Goal: Task Accomplishment & Management: Complete application form

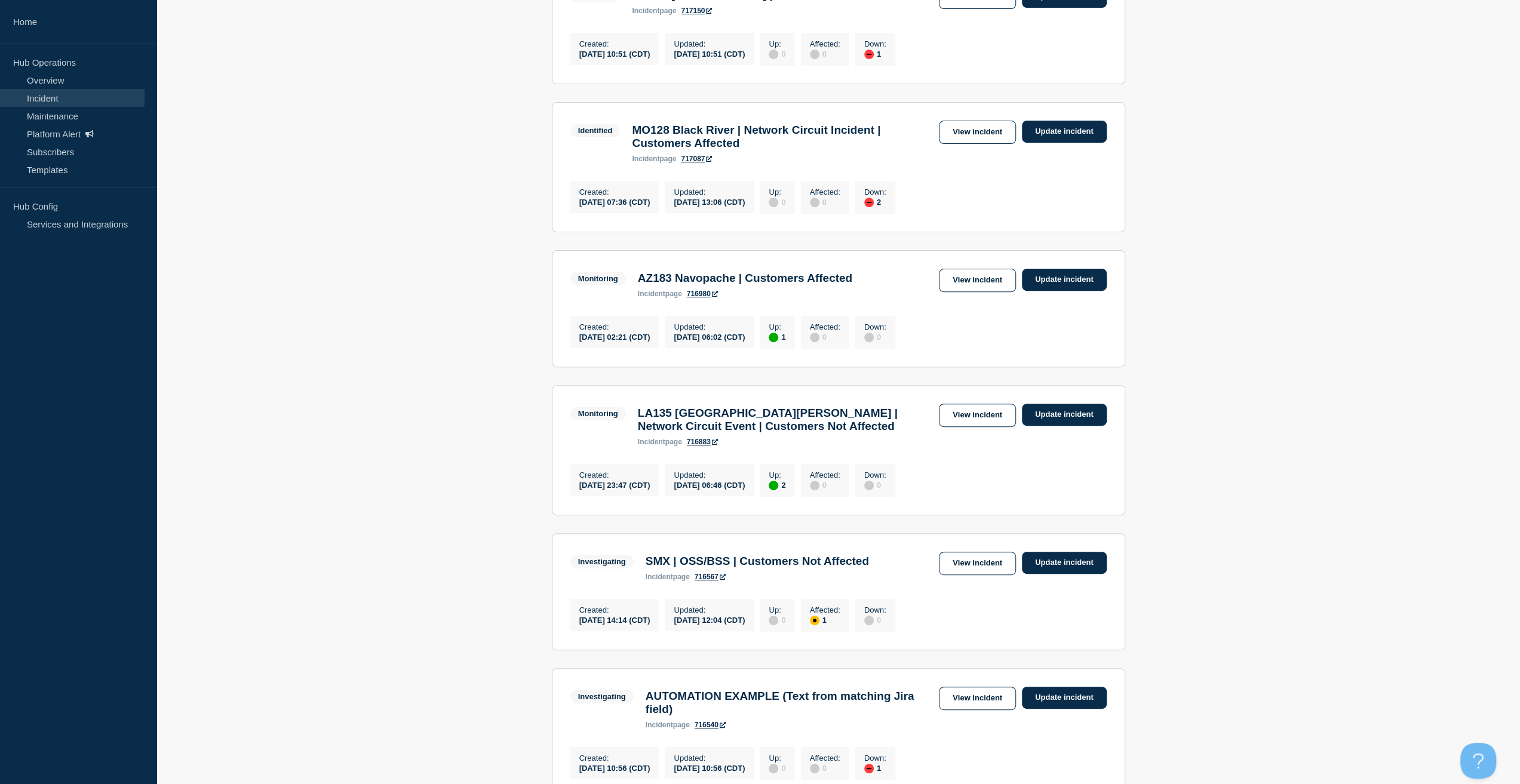
scroll to position [179, 0]
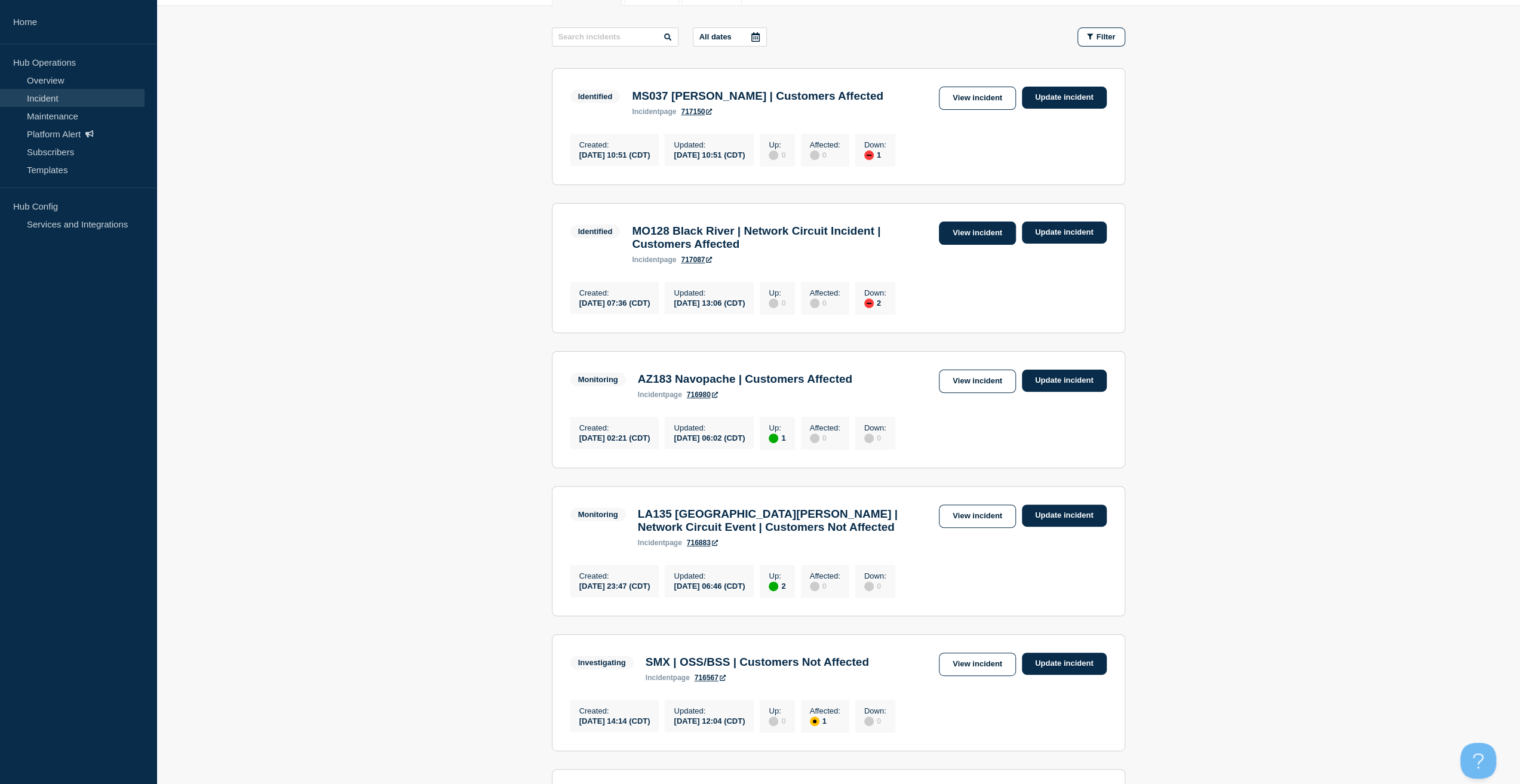
click at [974, 232] on link "View incident" at bounding box center [977, 233] width 77 height 23
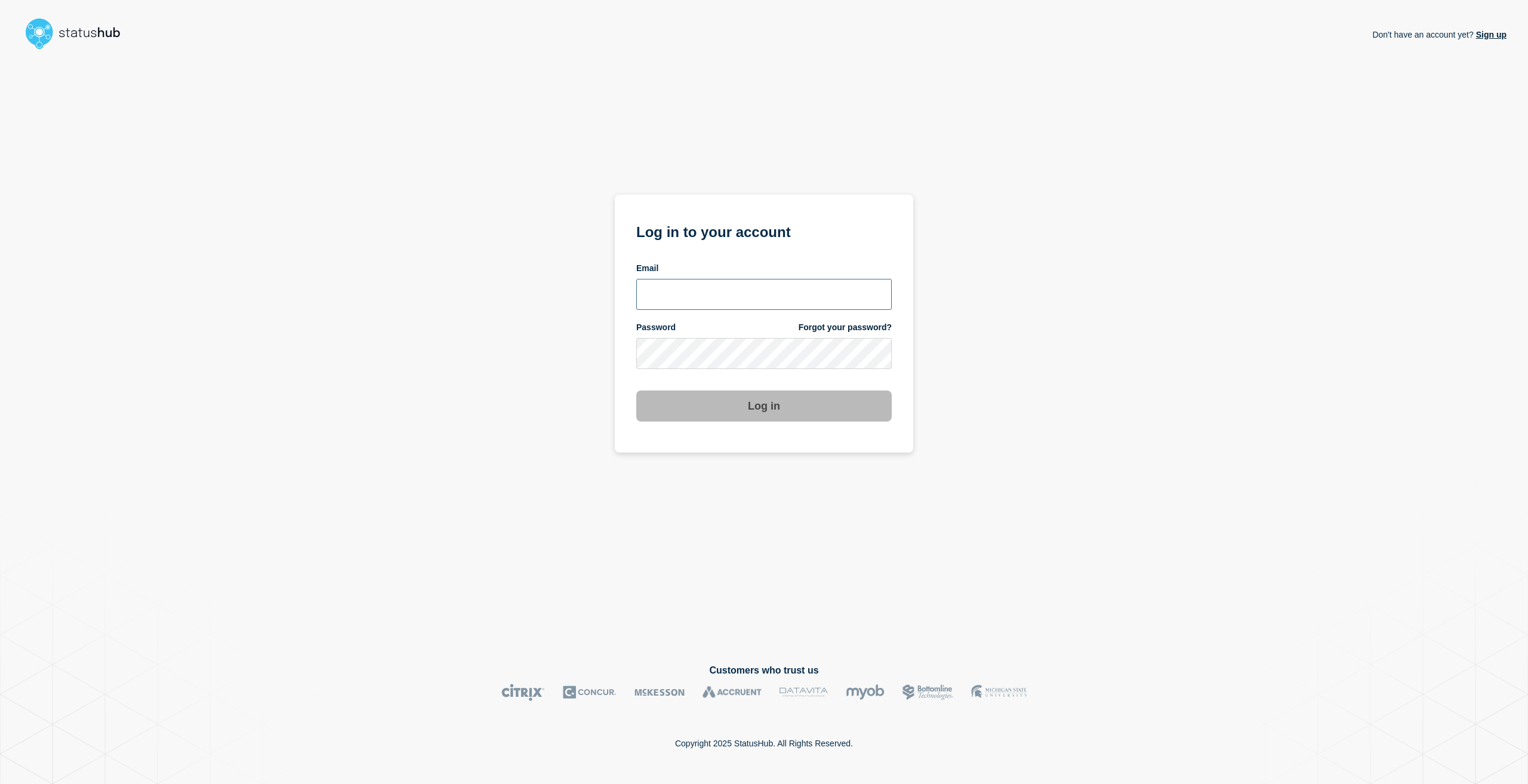
click at [769, 302] on input "email input" at bounding box center [764, 294] width 255 height 31
click at [0, 783] on com-1password-button at bounding box center [0, 784] width 0 height 0
click at [666, 298] on input "email input" at bounding box center [764, 294] width 255 height 31
click at [671, 286] on input "email input" at bounding box center [764, 294] width 255 height 31
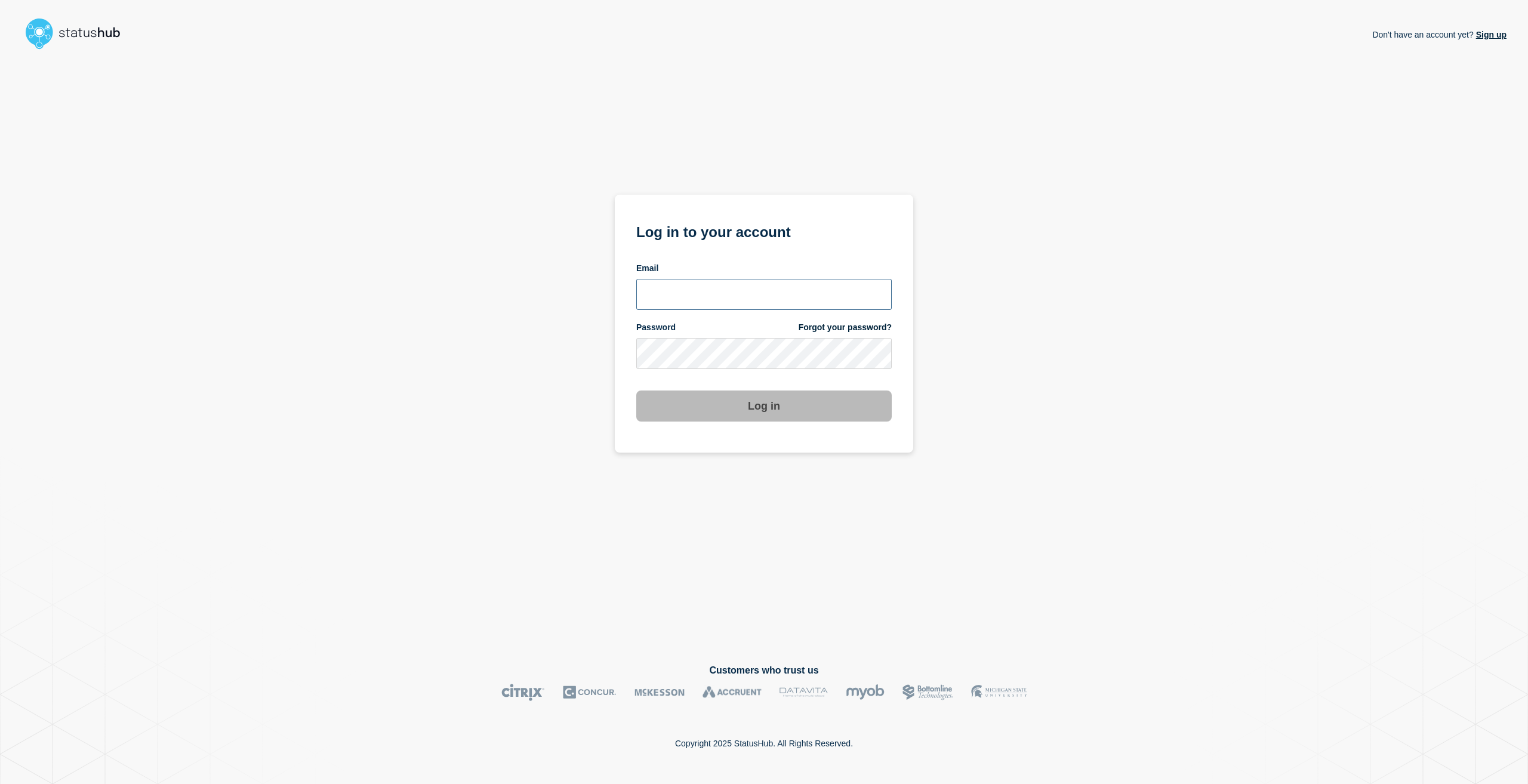
type input "caleb.stahr@conexon.us"
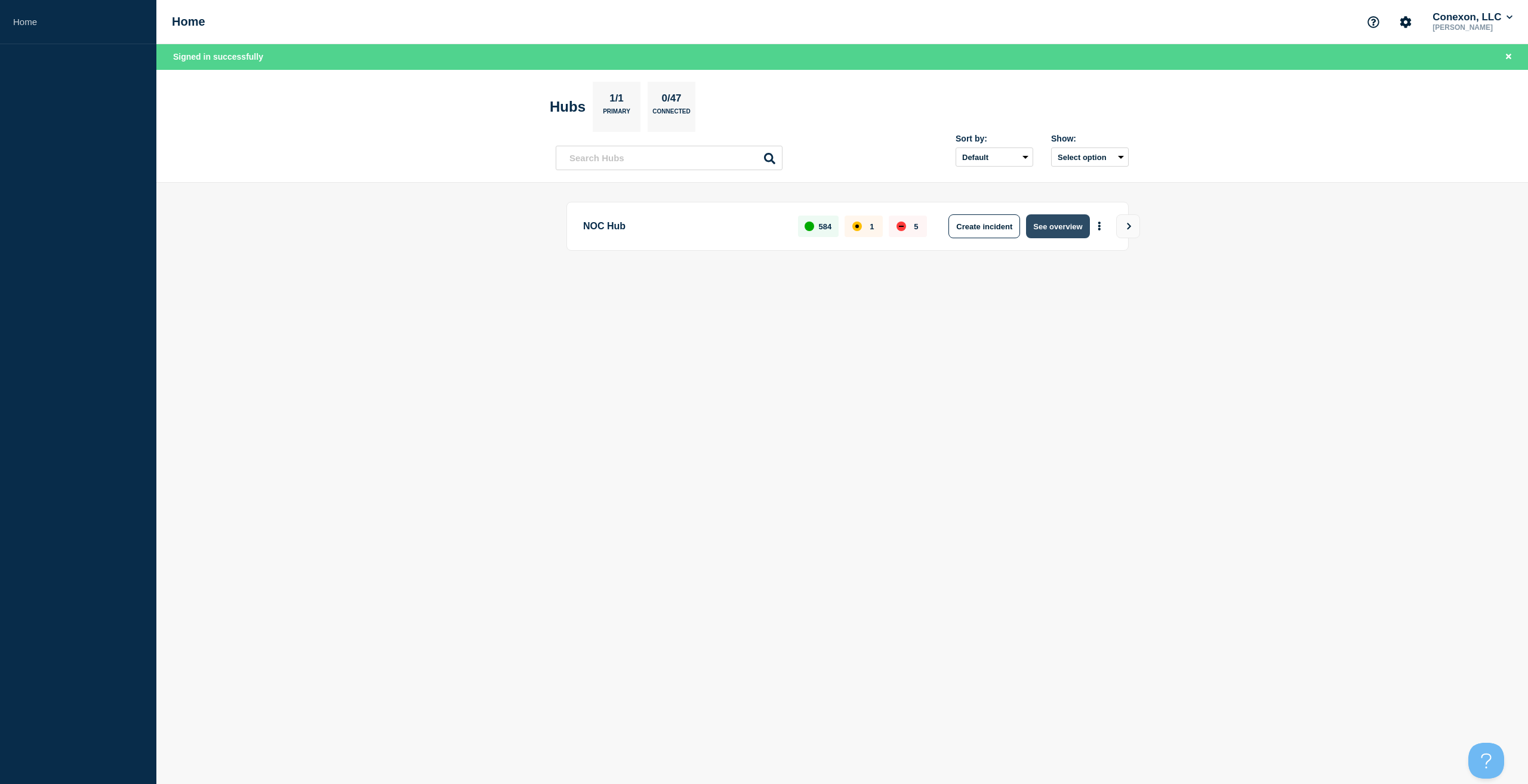
click at [1044, 220] on button "See overview" at bounding box center [1057, 226] width 63 height 24
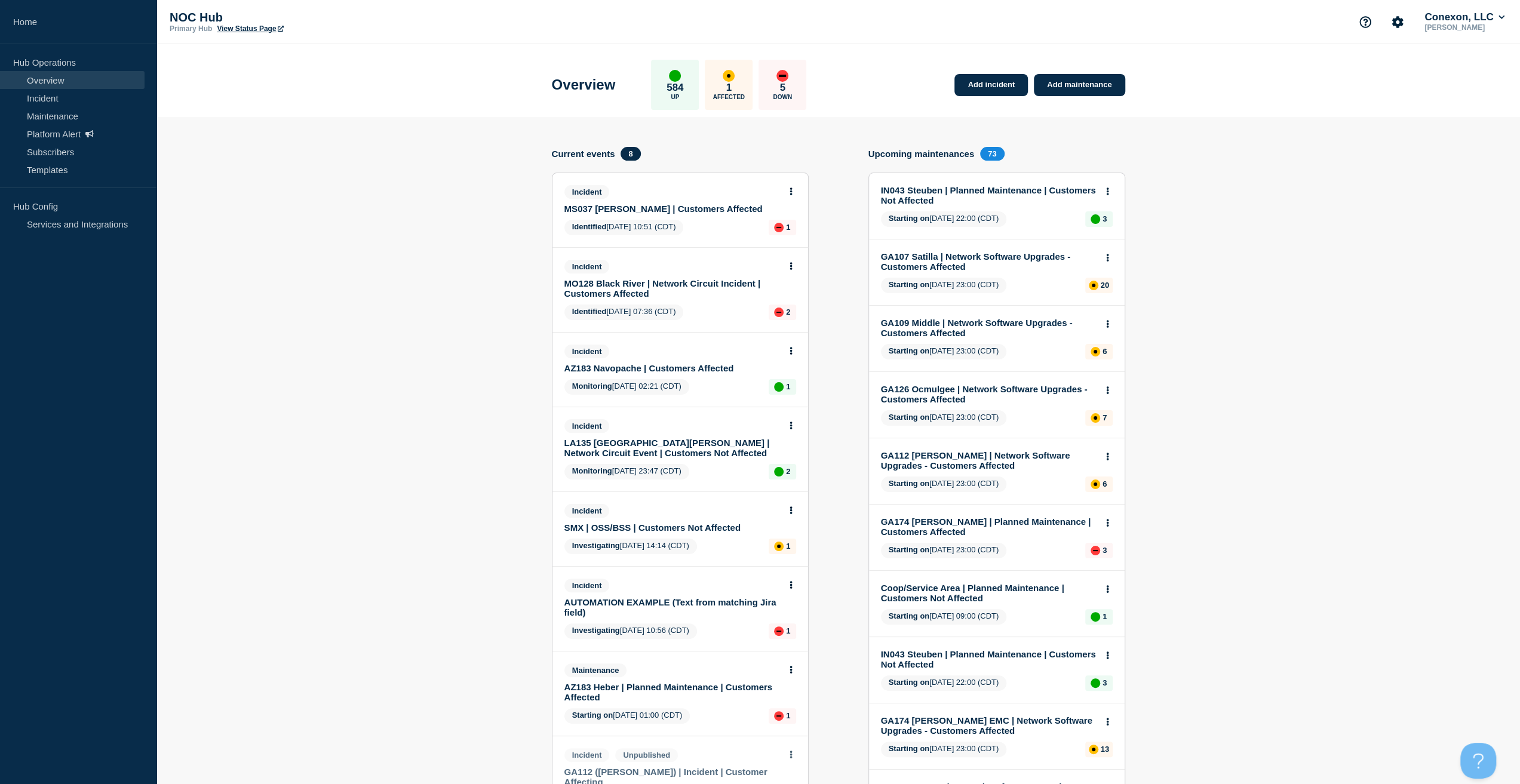
click at [650, 278] on link "MO128 Black River | Network Circuit Incident | Customers Affected" at bounding box center [672, 288] width 215 height 20
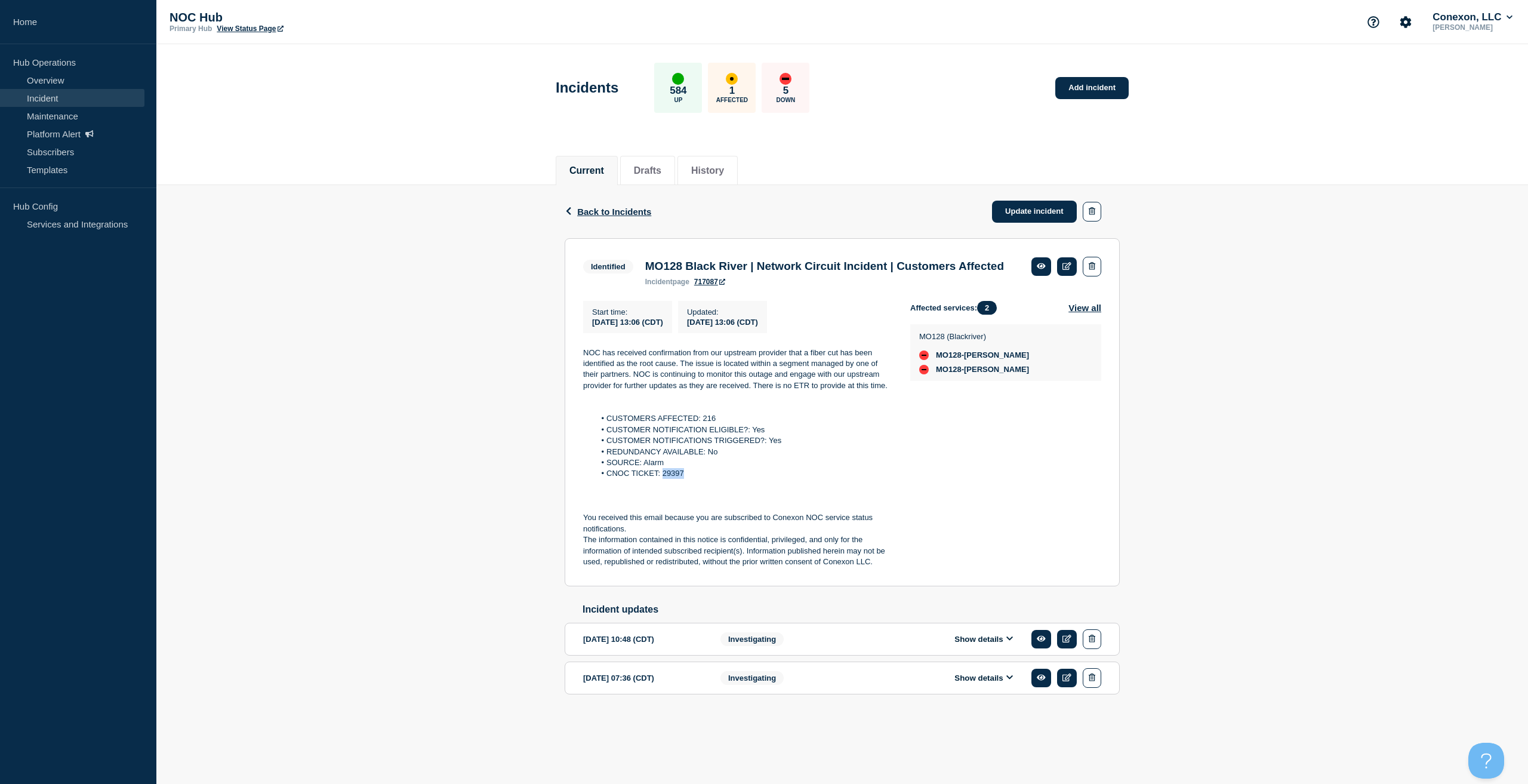
drag, startPoint x: 701, startPoint y: 494, endPoint x: 663, endPoint y: 497, distance: 38.1
click at [663, 479] on li "CNOC TICKET: 29397" at bounding box center [743, 473] width 297 height 11
copy li "29397"
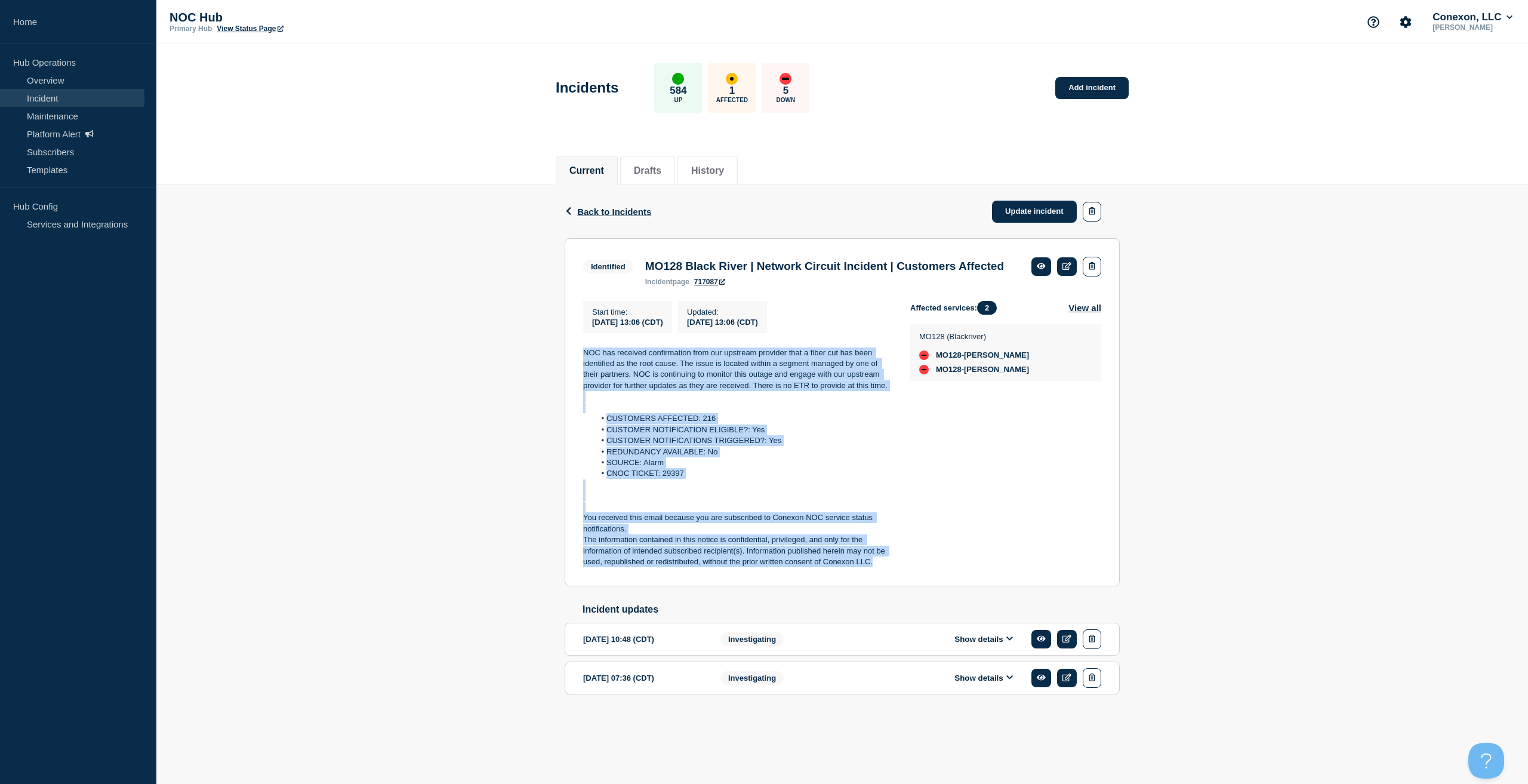
drag, startPoint x: 876, startPoint y: 584, endPoint x: 537, endPoint y: 375, distance: 398.2
click at [537, 375] on div "Back Back to Incidents Update incident Identified MO128 Black River | Network C…" at bounding box center [842, 458] width 1372 height 547
copy div "NOC has received confirmation from our upstream provider that a fiber cut has b…"
click at [1046, 212] on link "Update incident" at bounding box center [1034, 212] width 85 height 22
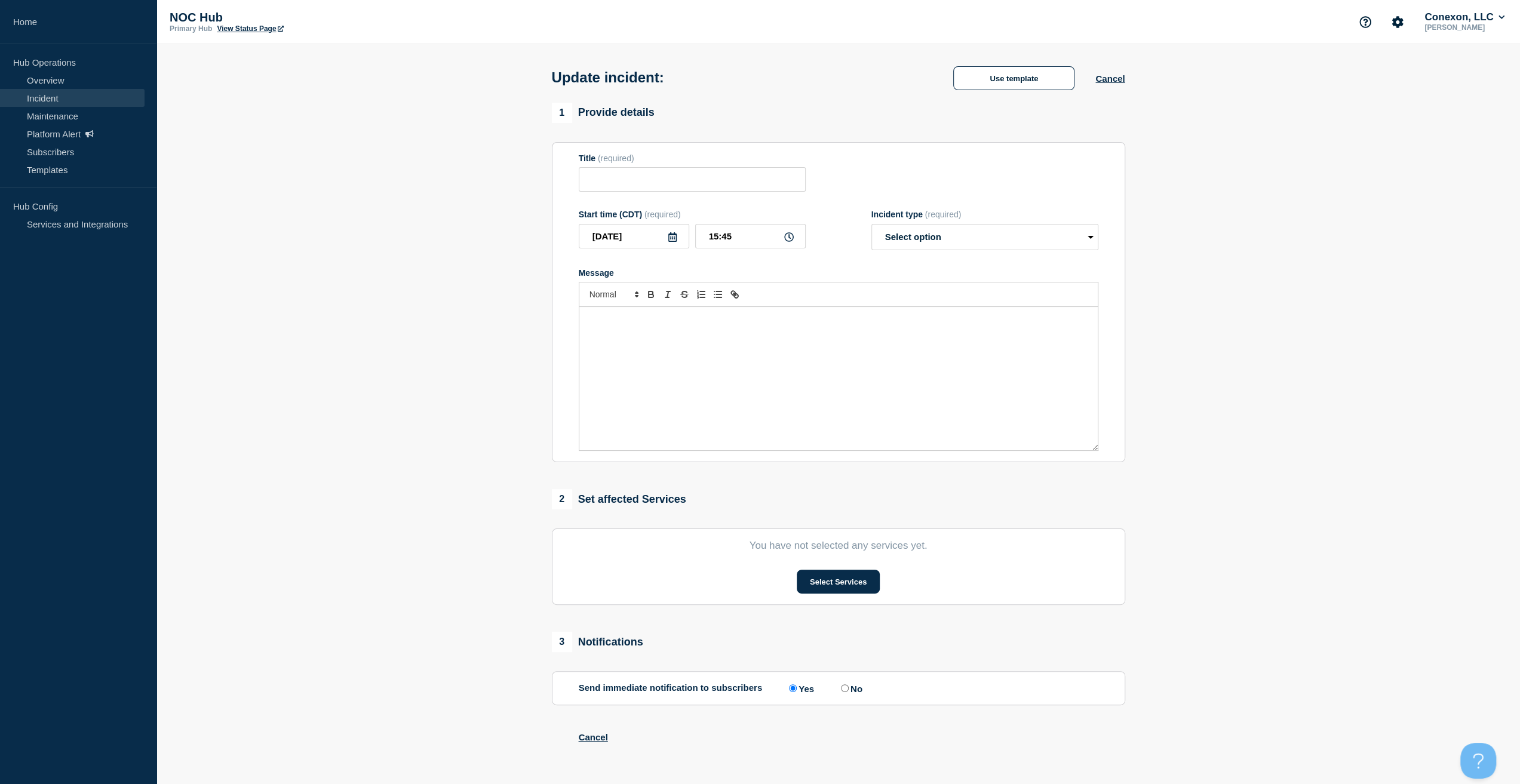
drag, startPoint x: 804, startPoint y: 380, endPoint x: 951, endPoint y: 237, distance: 205.1
click at [804, 380] on div "Message" at bounding box center [838, 378] width 518 height 143
type input "MO128 Black River | Network Circuit Incident | Customers Affected"
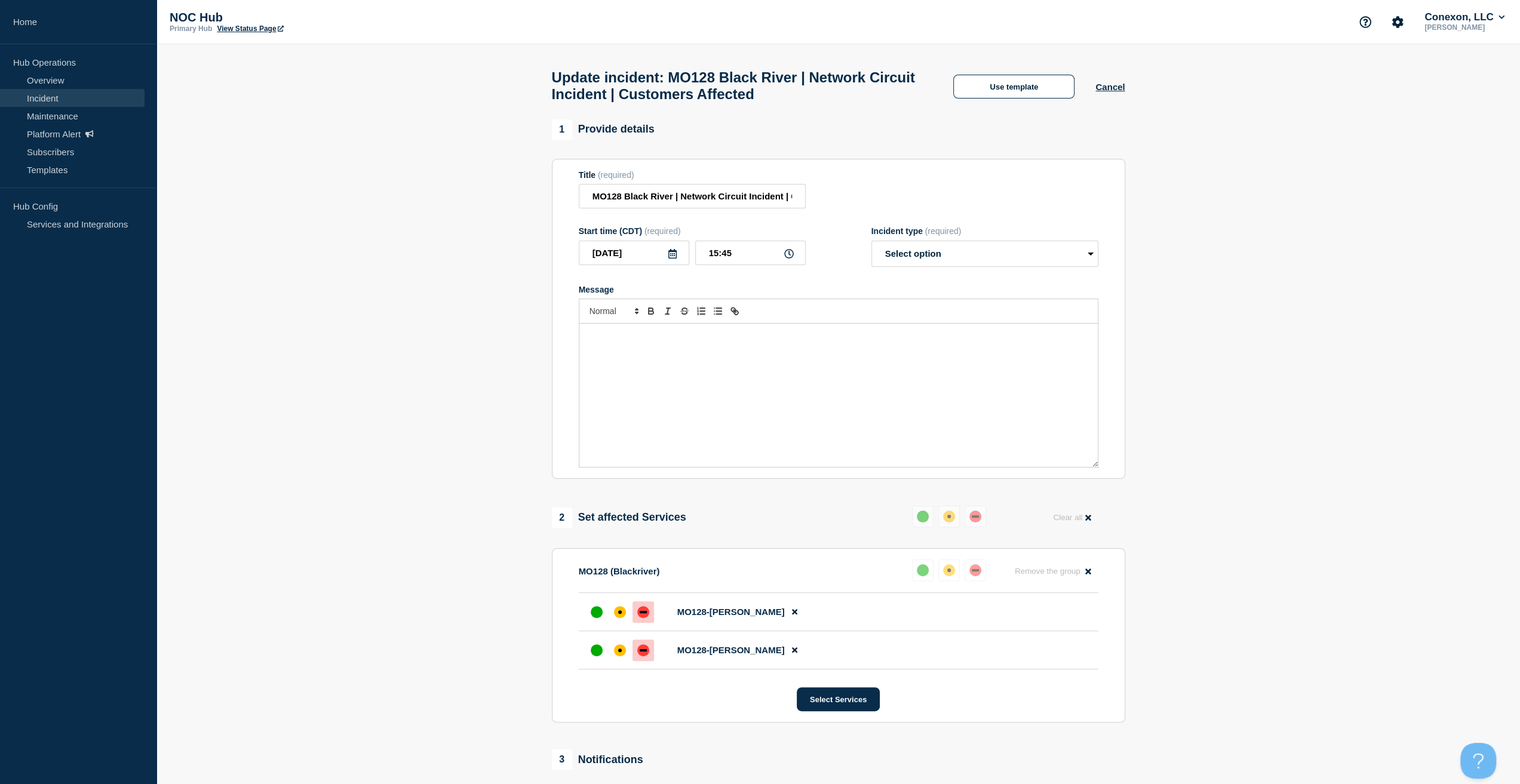
click at [966, 230] on form "Title (required) MO128 Black River | Network Circuit Incident | Customers Affec…" at bounding box center [838, 319] width 520 height 298
click at [948, 259] on select "Select option Investigating Identified Monitoring Resolved" at bounding box center [984, 254] width 227 height 26
click at [766, 364] on div "Message" at bounding box center [838, 395] width 518 height 143
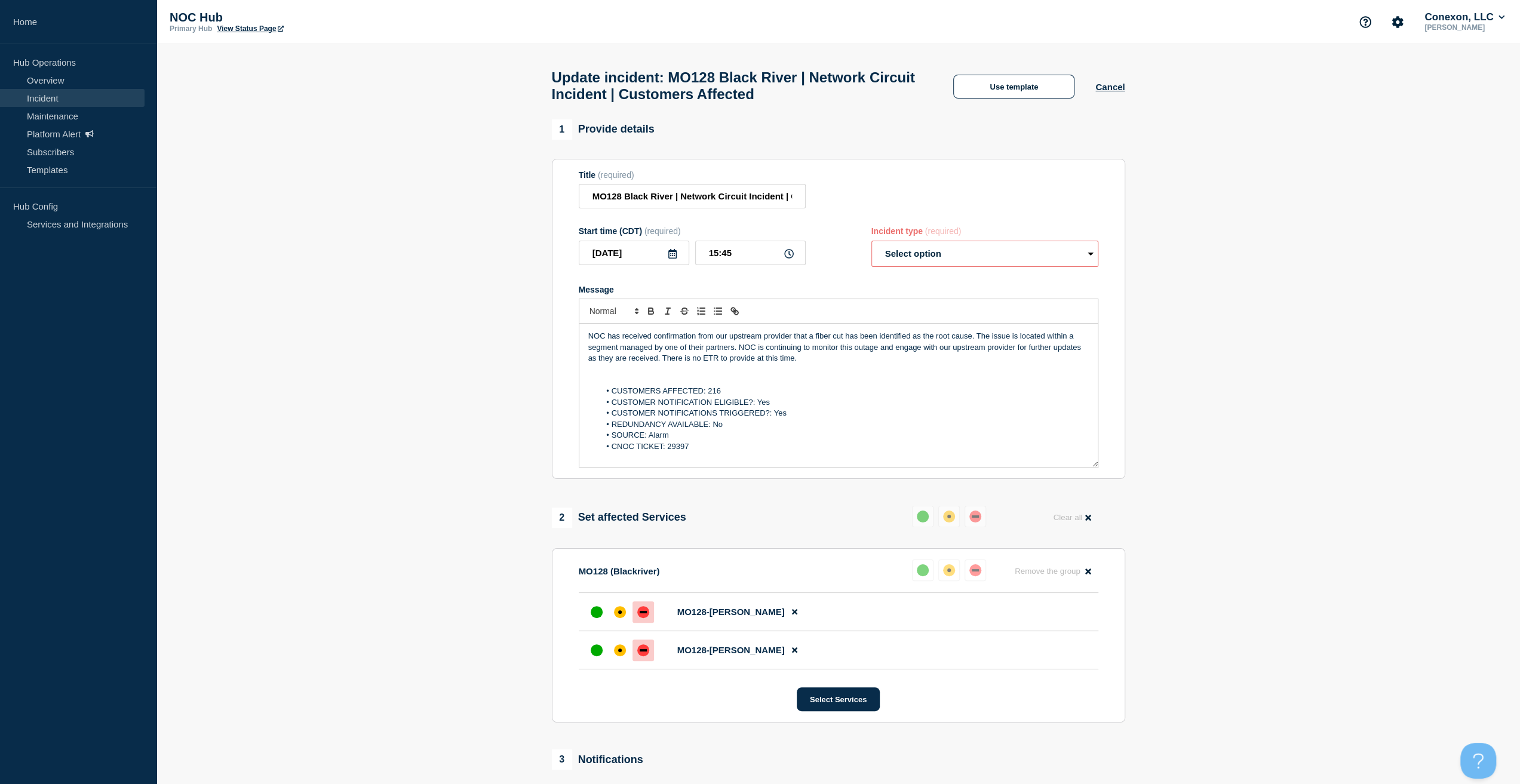
scroll to position [49, 0]
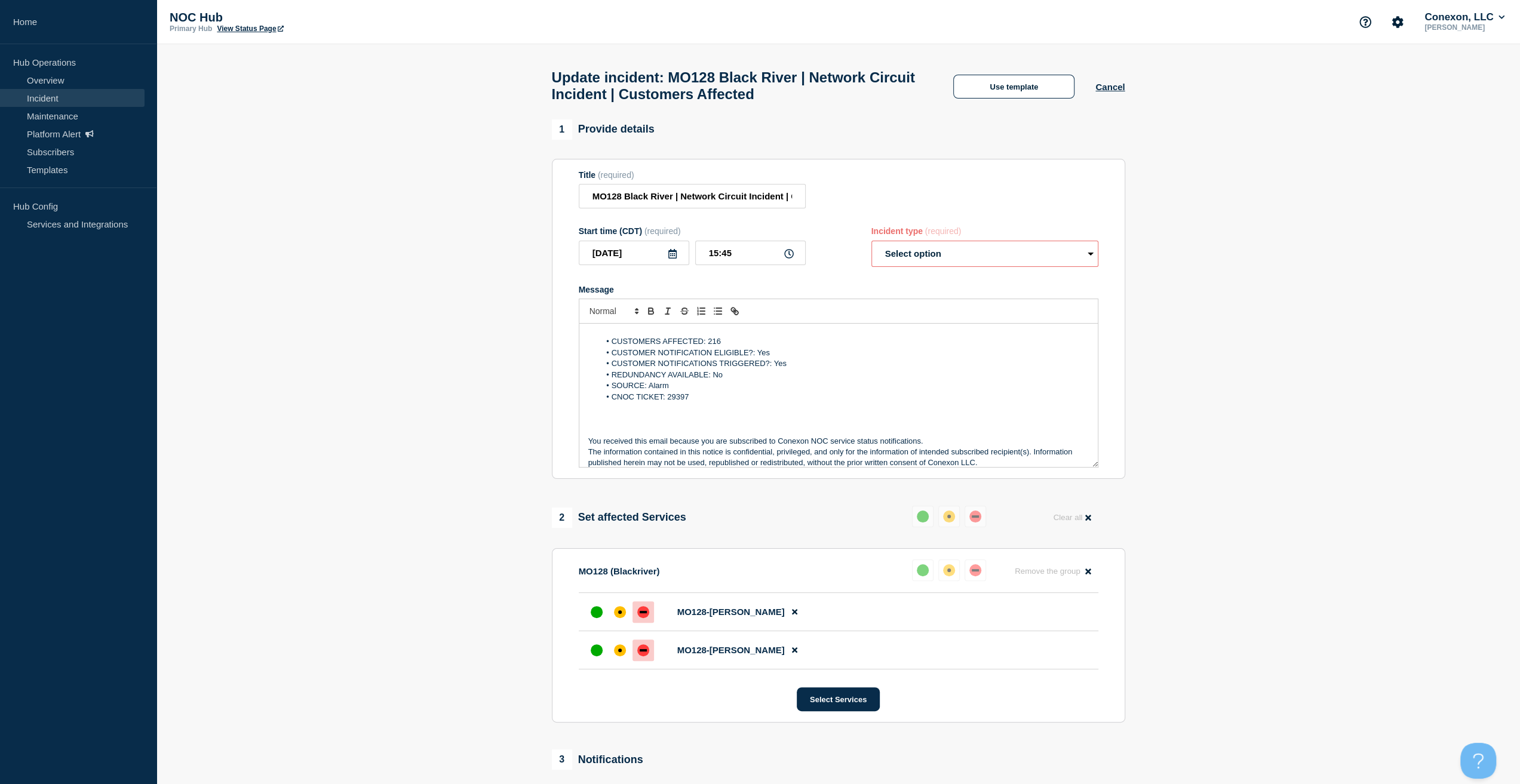
click at [947, 254] on select "Select option Investigating Identified Monitoring Resolved" at bounding box center [984, 254] width 227 height 26
select select "investigating"
click at [871, 247] on select "Select option Investigating Identified Monitoring Resolved" at bounding box center [984, 254] width 227 height 26
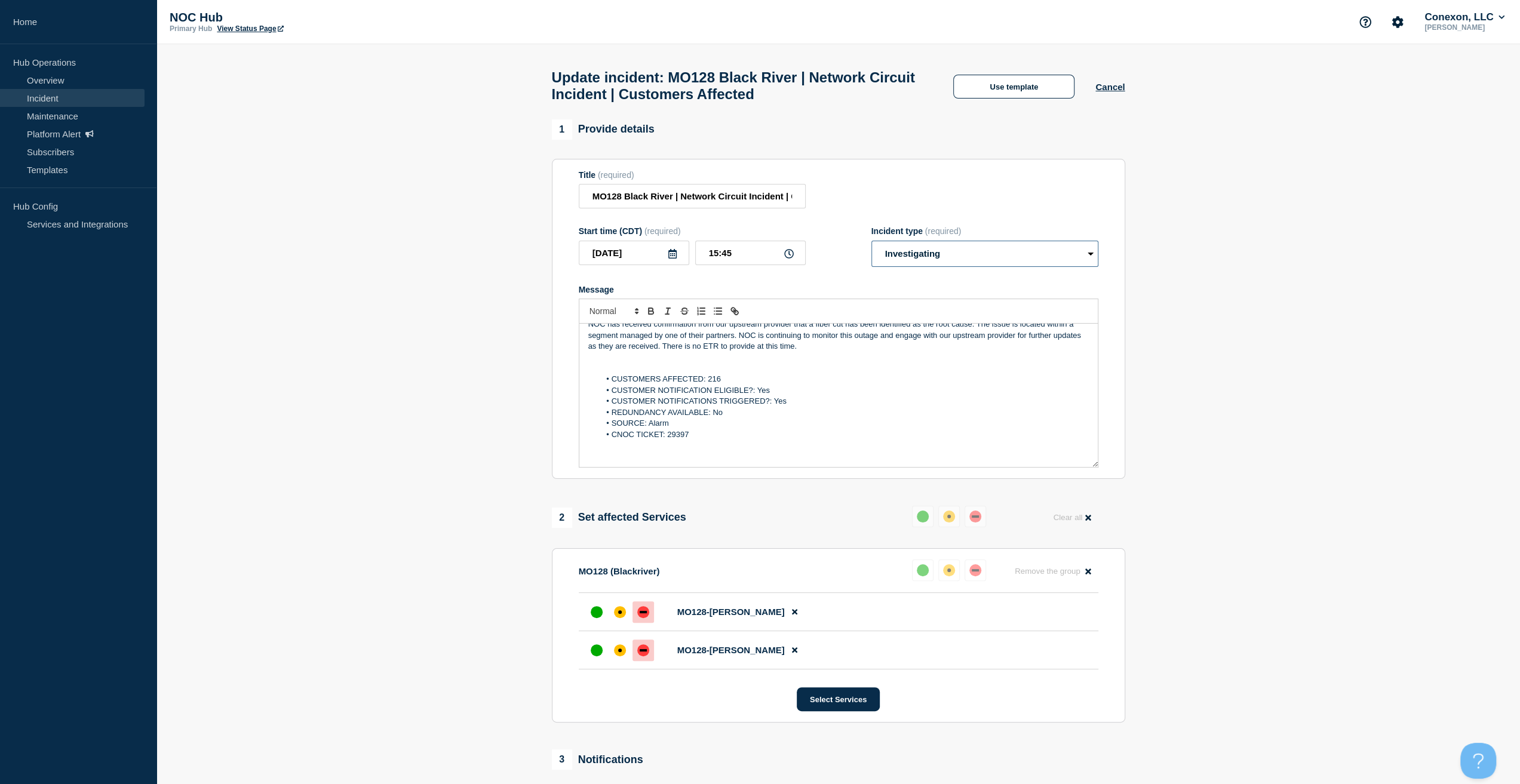
scroll to position [0, 0]
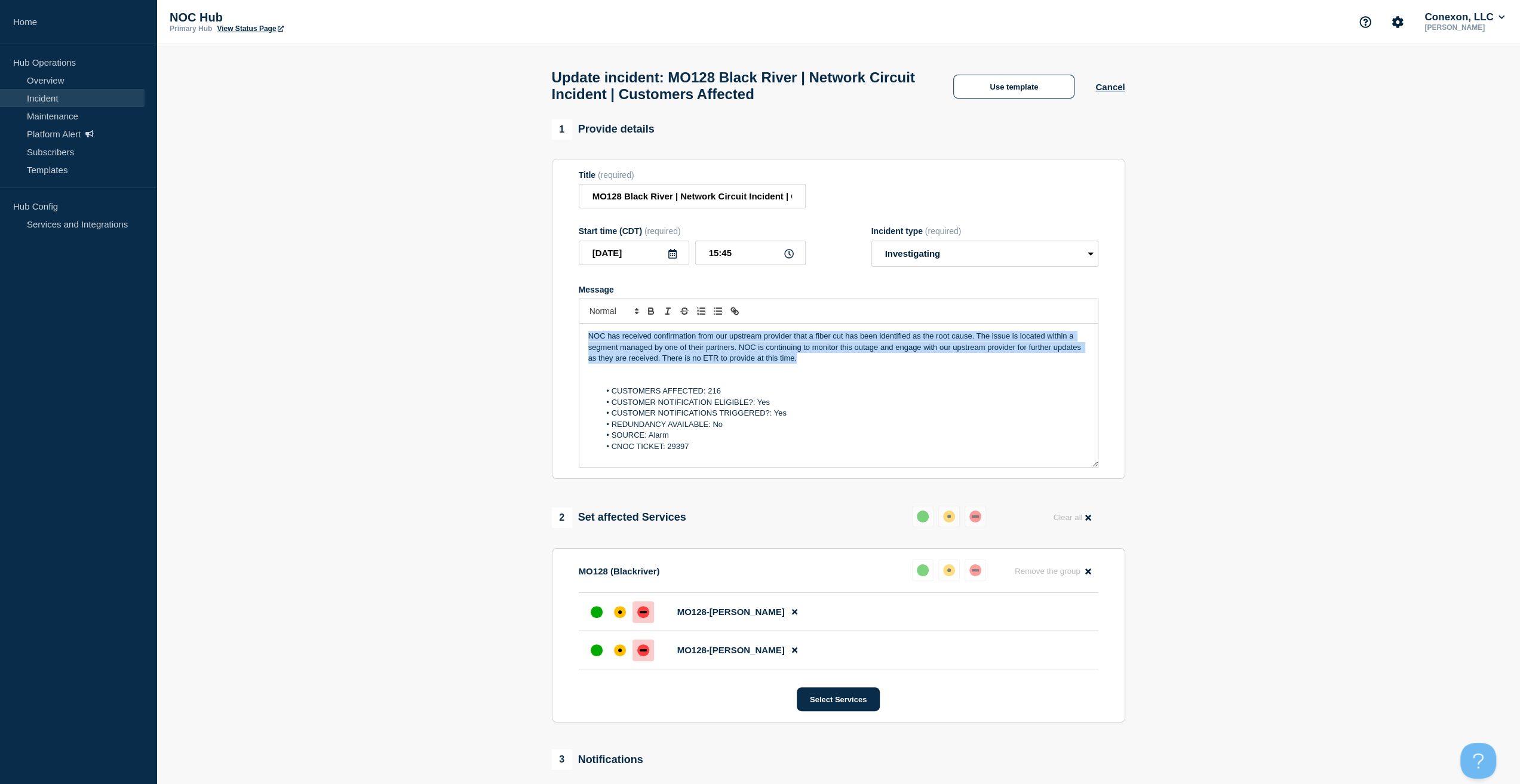
drag, startPoint x: 848, startPoint y: 360, endPoint x: 524, endPoint y: 321, distance: 326.3
click at [524, 321] on section "1 Provide details Title (required) MO128 Black River | Network Circuit Incident…" at bounding box center [838, 599] width 1364 height 959
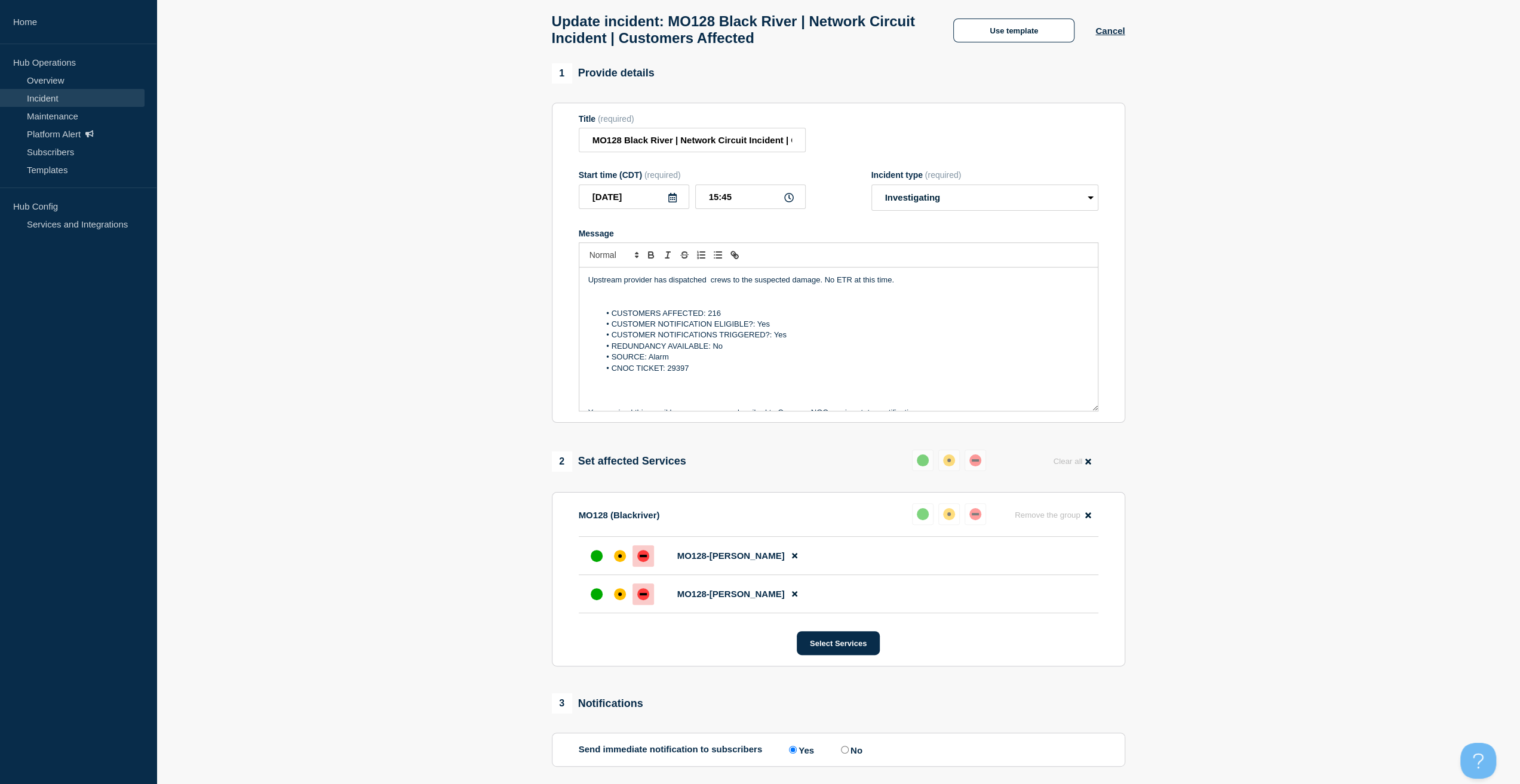
scroll to position [179, 0]
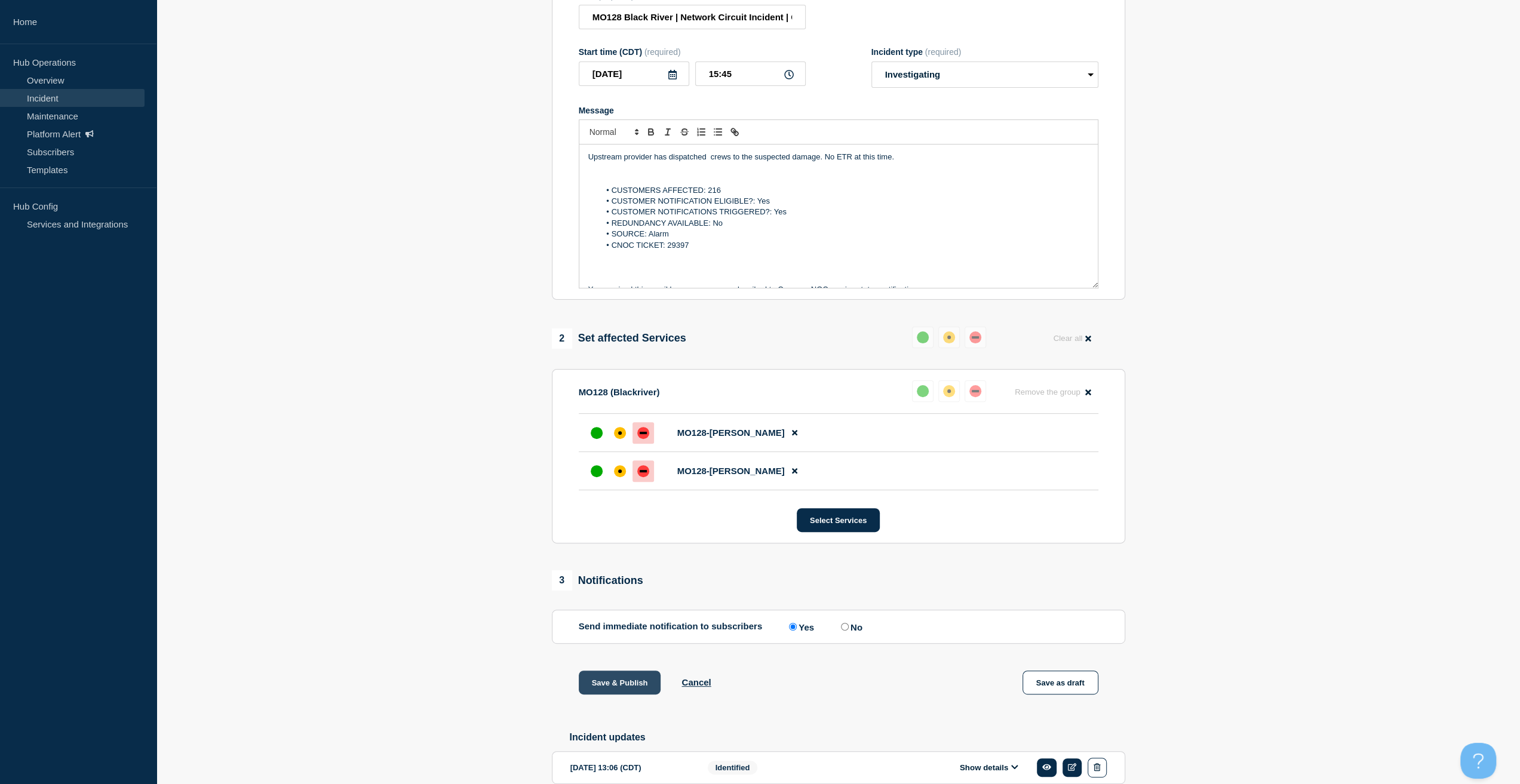
click at [619, 686] on button "Save & Publish" at bounding box center [619, 682] width 82 height 24
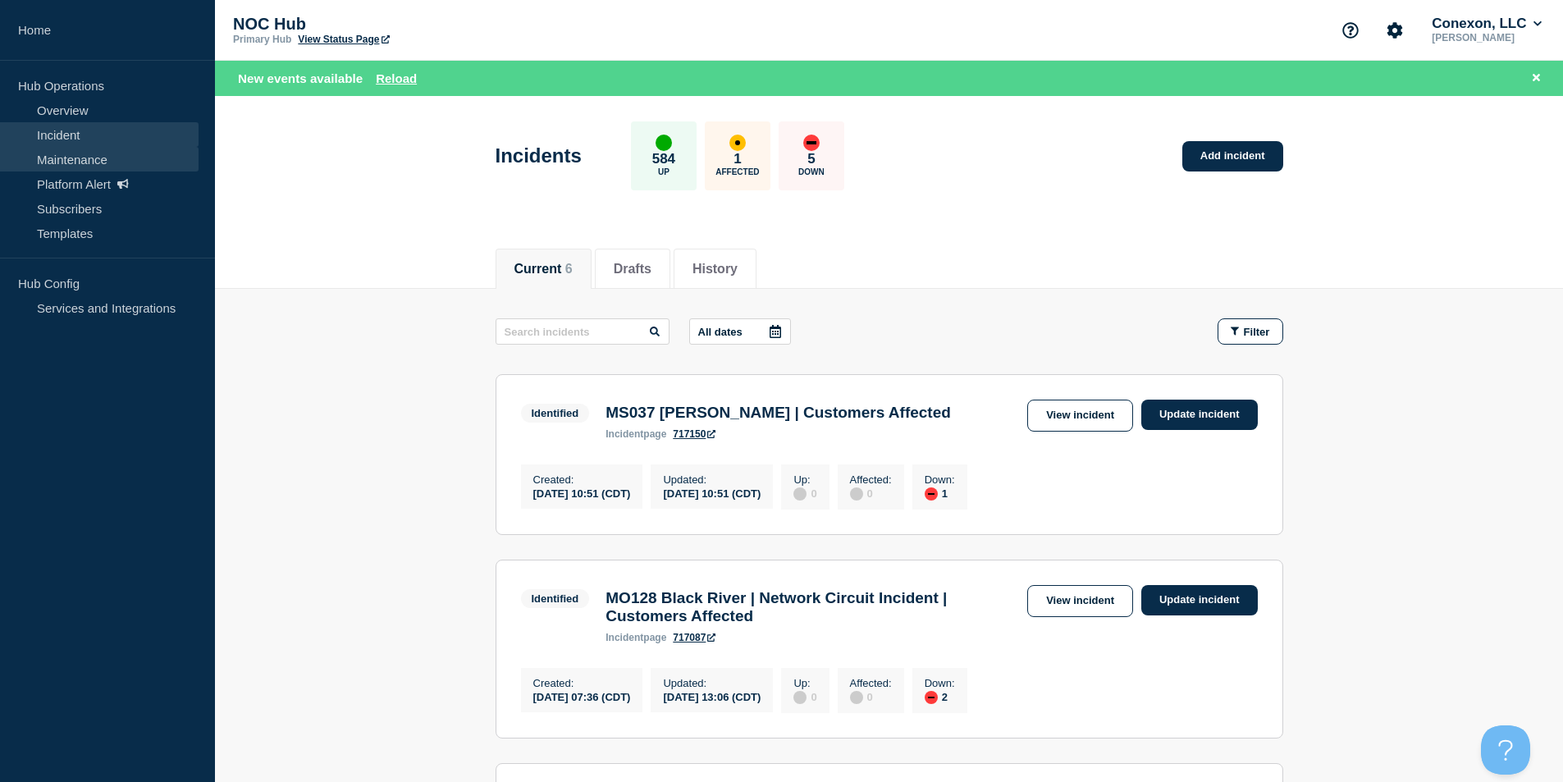
click at [104, 160] on link "Maintenance" at bounding box center [99, 159] width 199 height 25
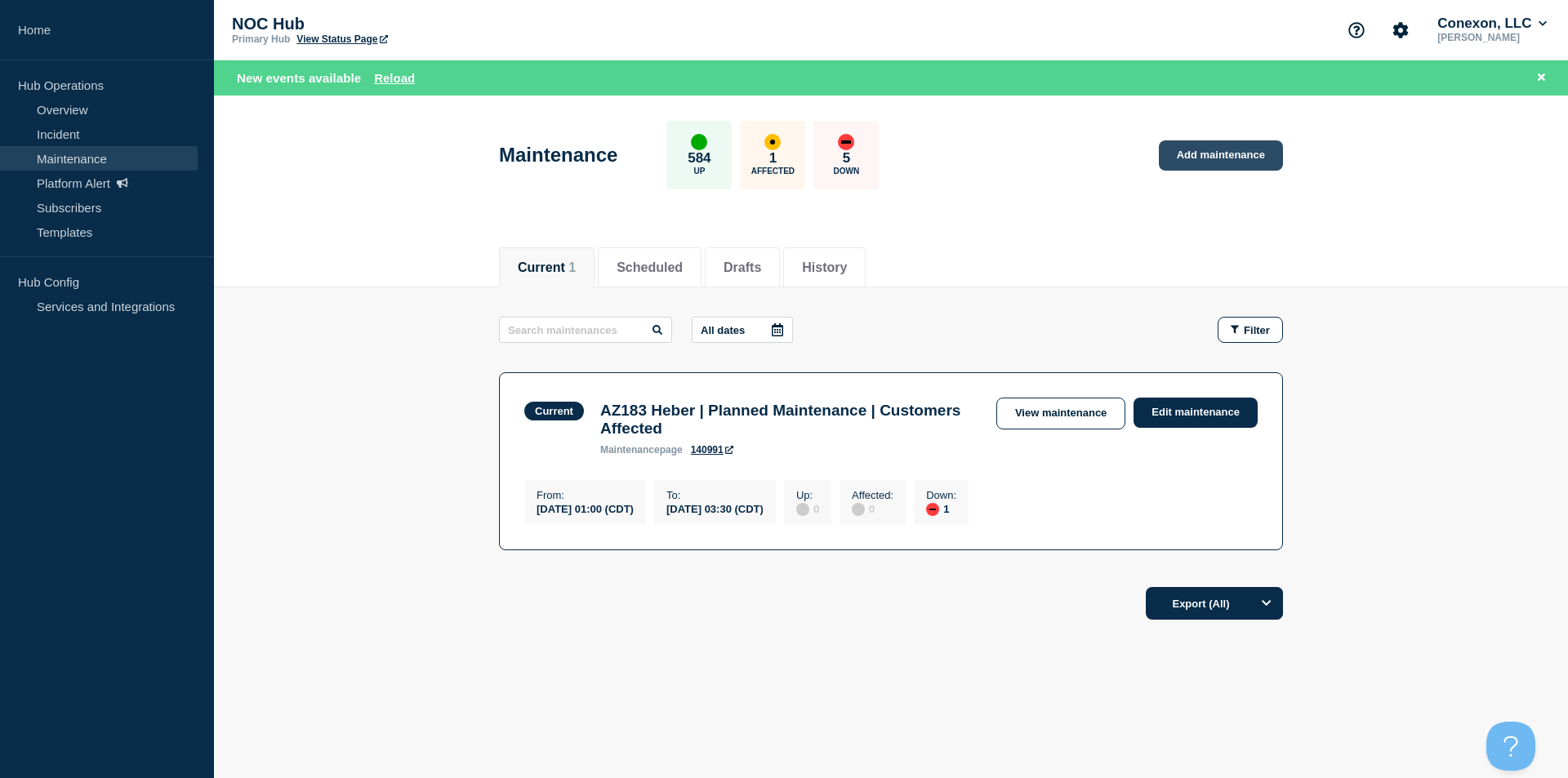
click at [1241, 155] on link "Add maintenance" at bounding box center [1221, 155] width 124 height 30
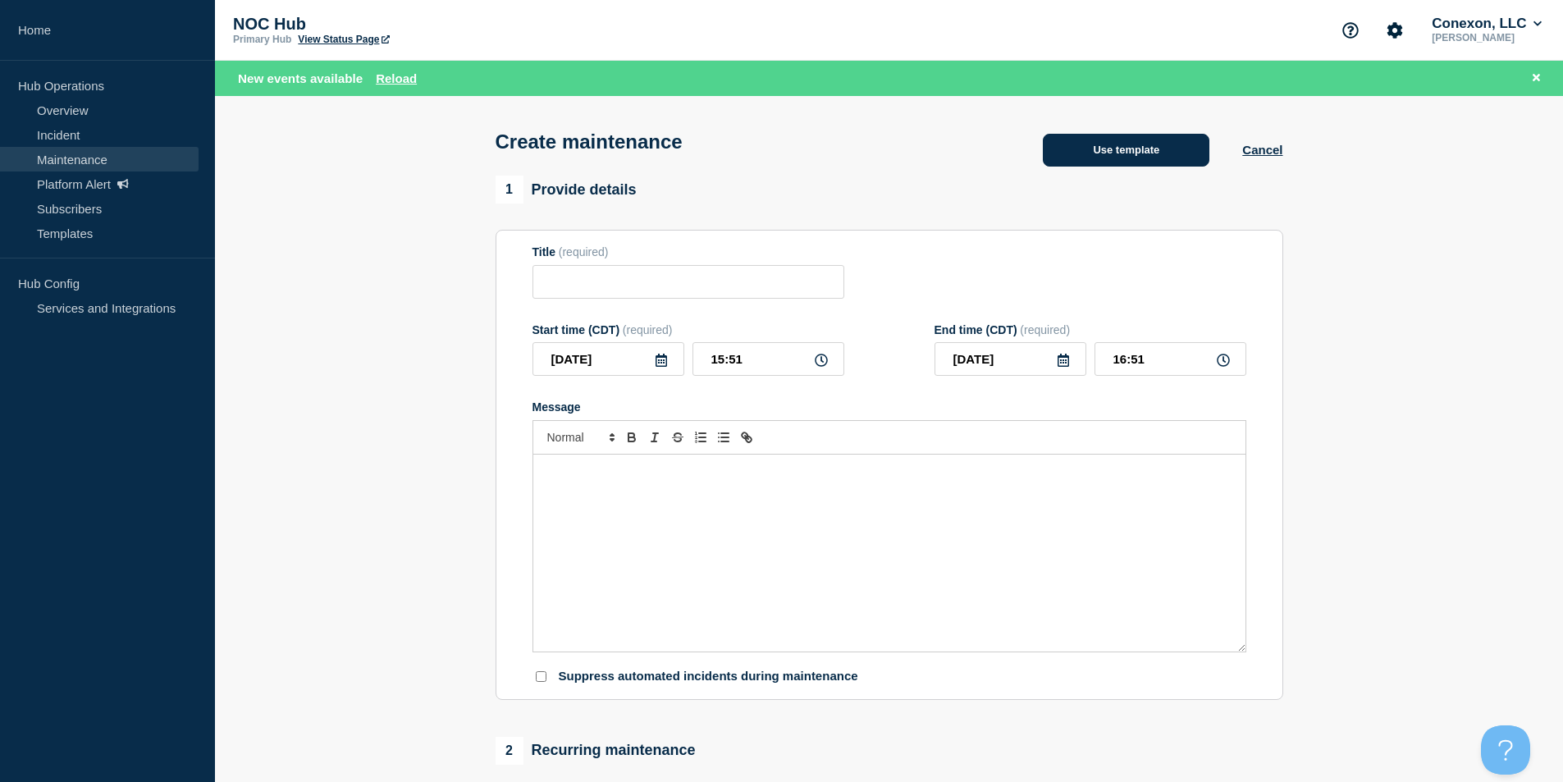
click at [1145, 167] on button "Use template" at bounding box center [1126, 150] width 167 height 33
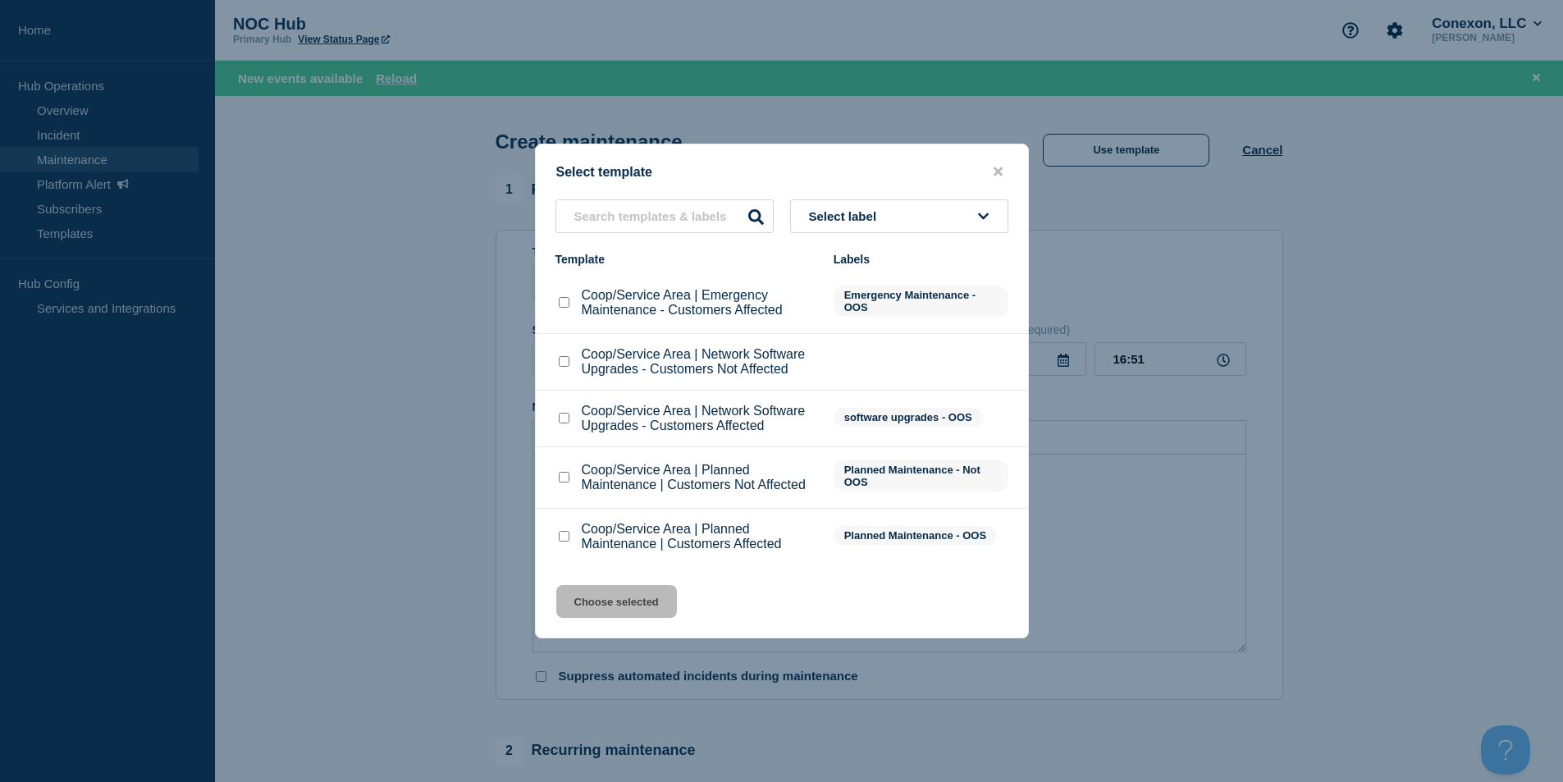
click at [554, 537] on li "Coop/Service Area | Planned Maintenance | Customers Affected Planned Maintenanc…" at bounding box center [782, 537] width 492 height 56
click at [565, 534] on input "Coop/Service Area | Planned Maintenance | Customers Affected checkbox" at bounding box center [564, 536] width 11 height 11
checkbox input "true"
click at [637, 626] on div "Select template Select label Template Labels Coop/Service Area | Emergency Main…" at bounding box center [782, 391] width 494 height 495
click at [628, 606] on button "Choose selected" at bounding box center [616, 601] width 121 height 33
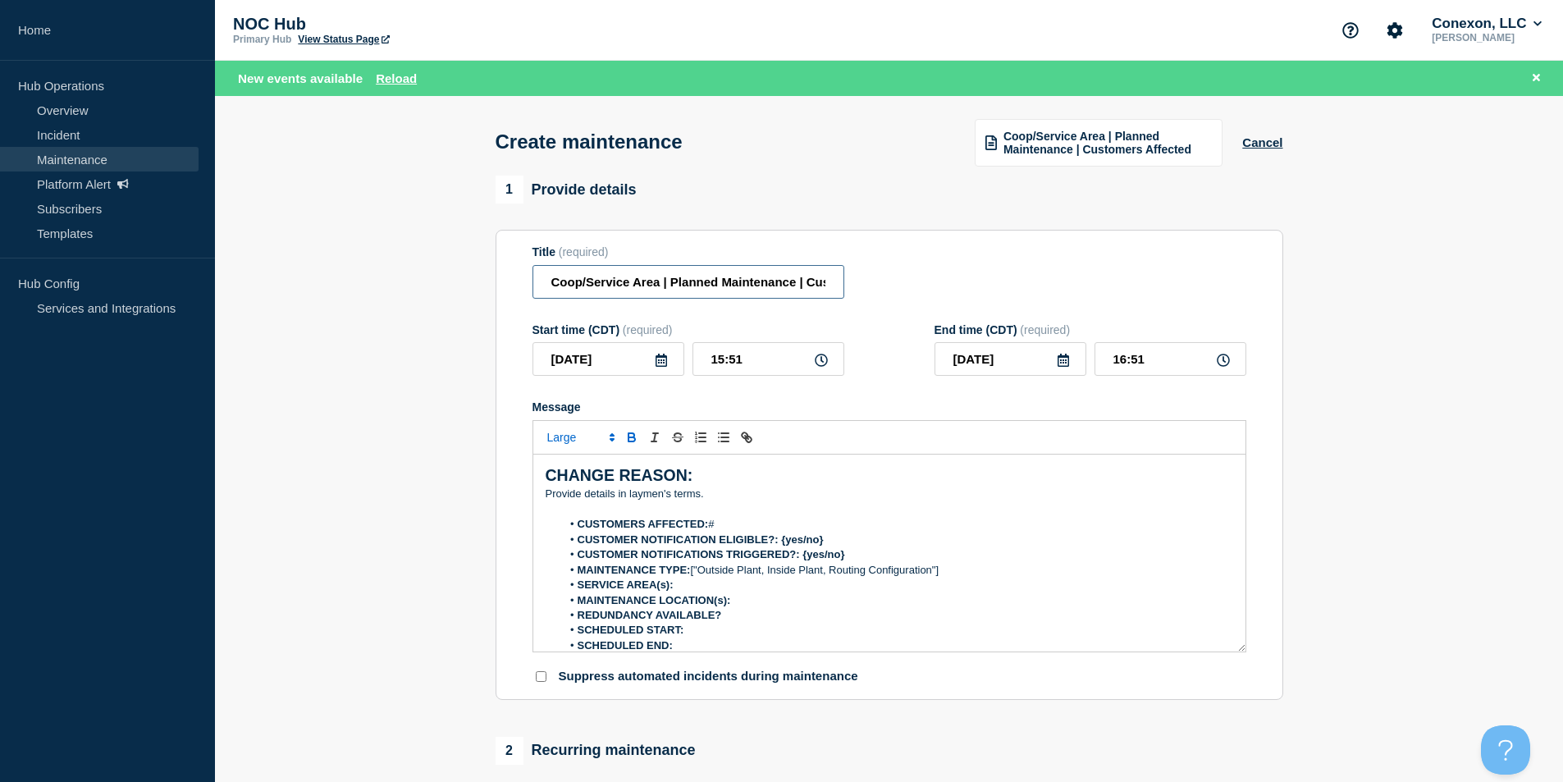
drag, startPoint x: 658, startPoint y: 286, endPoint x: 319, endPoint y: 287, distance: 339.0
click at [320, 287] on section "1 Provide details Title (required) Coop/Service Area | Planned Maintenance | Cu…" at bounding box center [889, 745] width 1348 height 1139
type input "MO128 Silva Patterson | Planned Maintenance | Customers Affected"
drag, startPoint x: 643, startPoint y: 368, endPoint x: 667, endPoint y: 363, distance: 24.3
click at [667, 363] on div "2025-09-16" at bounding box center [609, 359] width 152 height 34
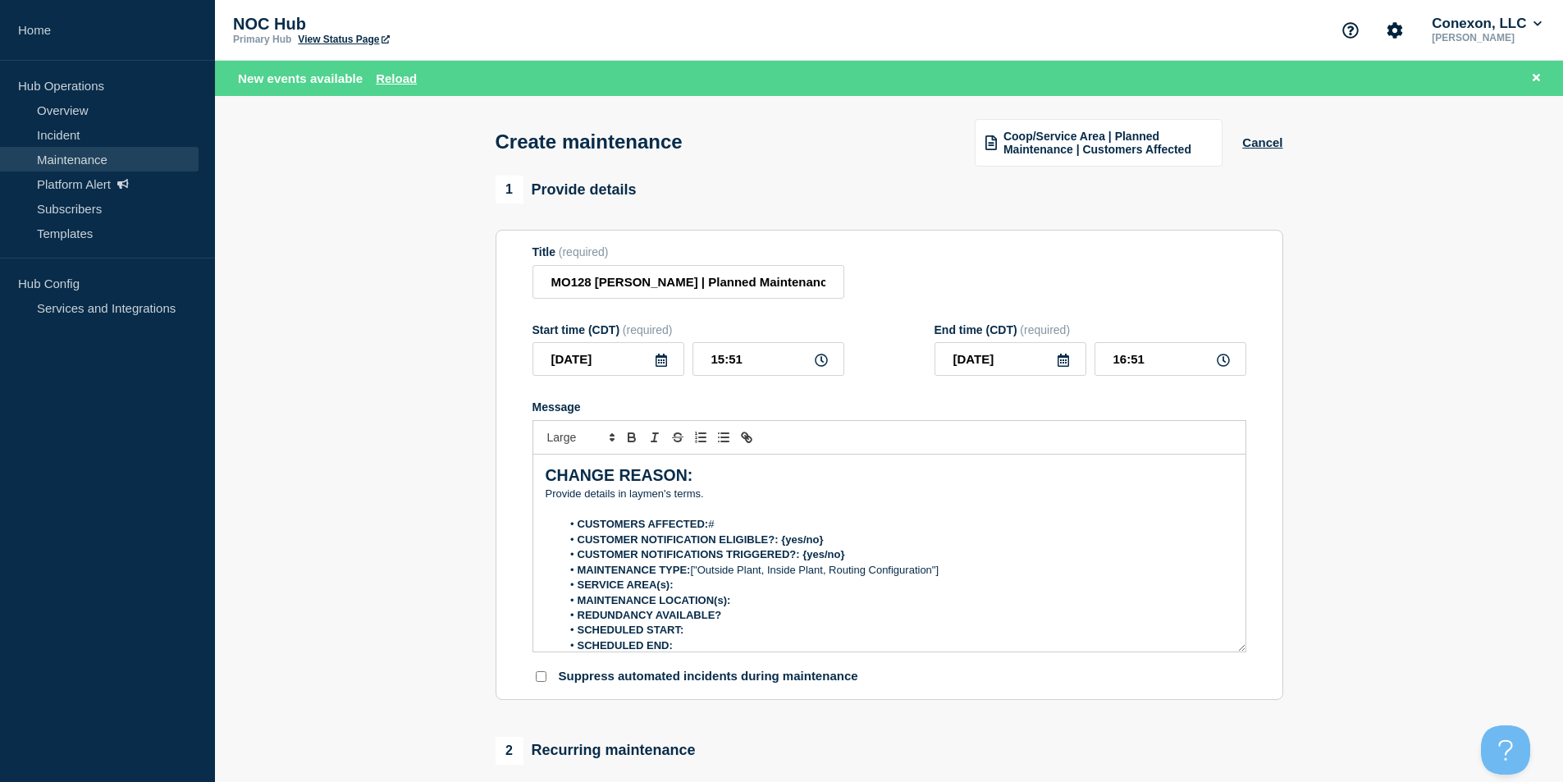
click at [667, 364] on icon at bounding box center [661, 360] width 13 height 13
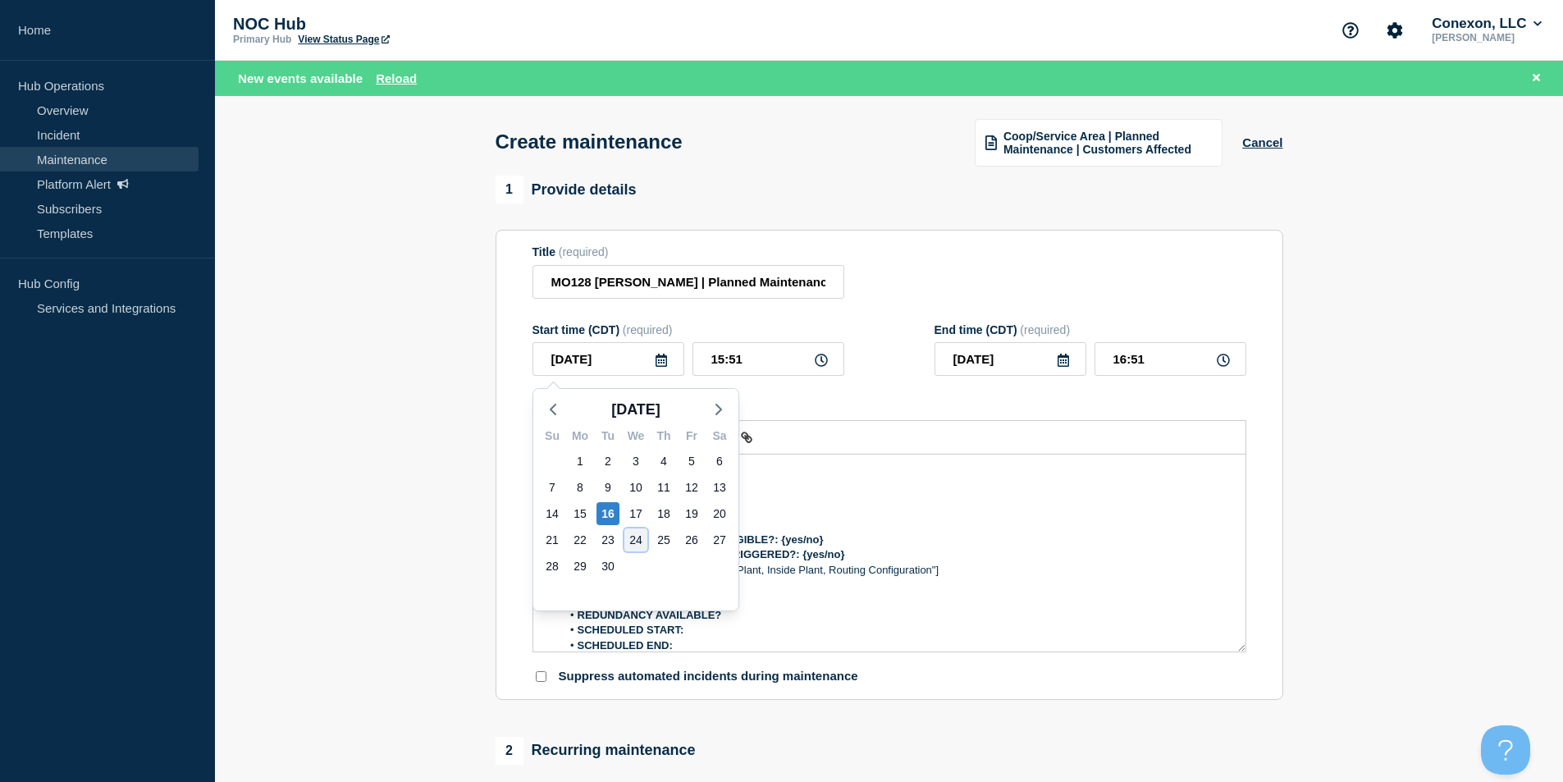
click at [638, 540] on div "24" at bounding box center [636, 540] width 23 height 23
type input "2025-09-24"
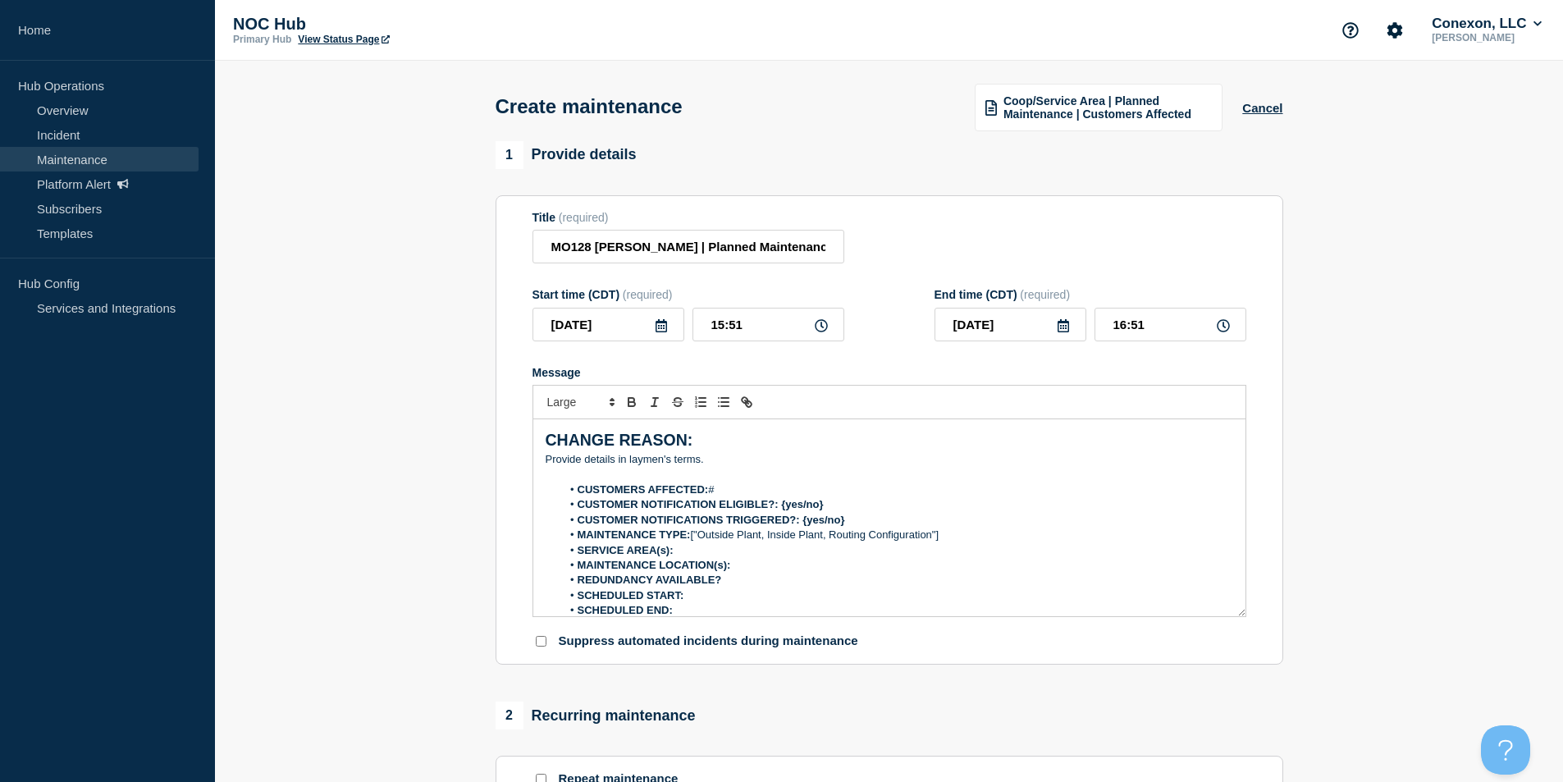
drag, startPoint x: 779, startPoint y: 369, endPoint x: 694, endPoint y: 359, distance: 85.1
click at [694, 360] on form "Title (required) MO128 Silva Patterson | Planned Maintenance | Customers Affect…" at bounding box center [890, 430] width 714 height 439
drag, startPoint x: 754, startPoint y: 336, endPoint x: 606, endPoint y: 335, distance: 148.5
click at [611, 333] on div "2025-09-24 15:51" at bounding box center [689, 325] width 312 height 34
type input "00:00"
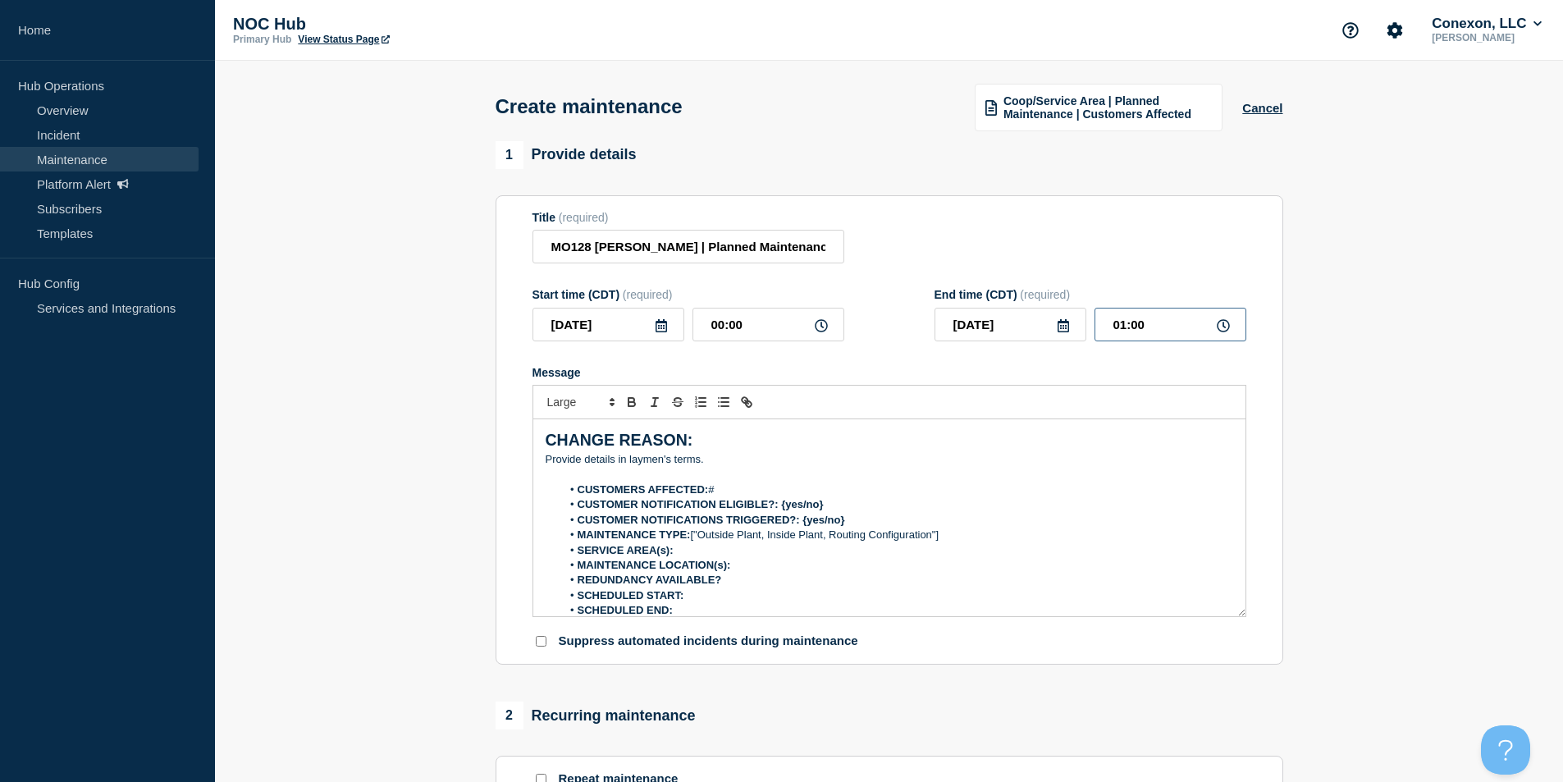
drag, startPoint x: 1192, startPoint y: 327, endPoint x: 849, endPoint y: 300, distance: 343.4
click at [850, 298] on div "Start time (CDT) (required) 2025-09-24 00:00 End time (CDT) (required) 2025-09-…" at bounding box center [890, 314] width 714 height 53
type input "06:00"
drag, startPoint x: 562, startPoint y: 462, endPoint x: 490, endPoint y: 462, distance: 72.2
click at [490, 462] on div "1 Provide details Title (required) MO128 Silva Patterson | Planned Maintenance …" at bounding box center [889, 710] width 807 height 1139
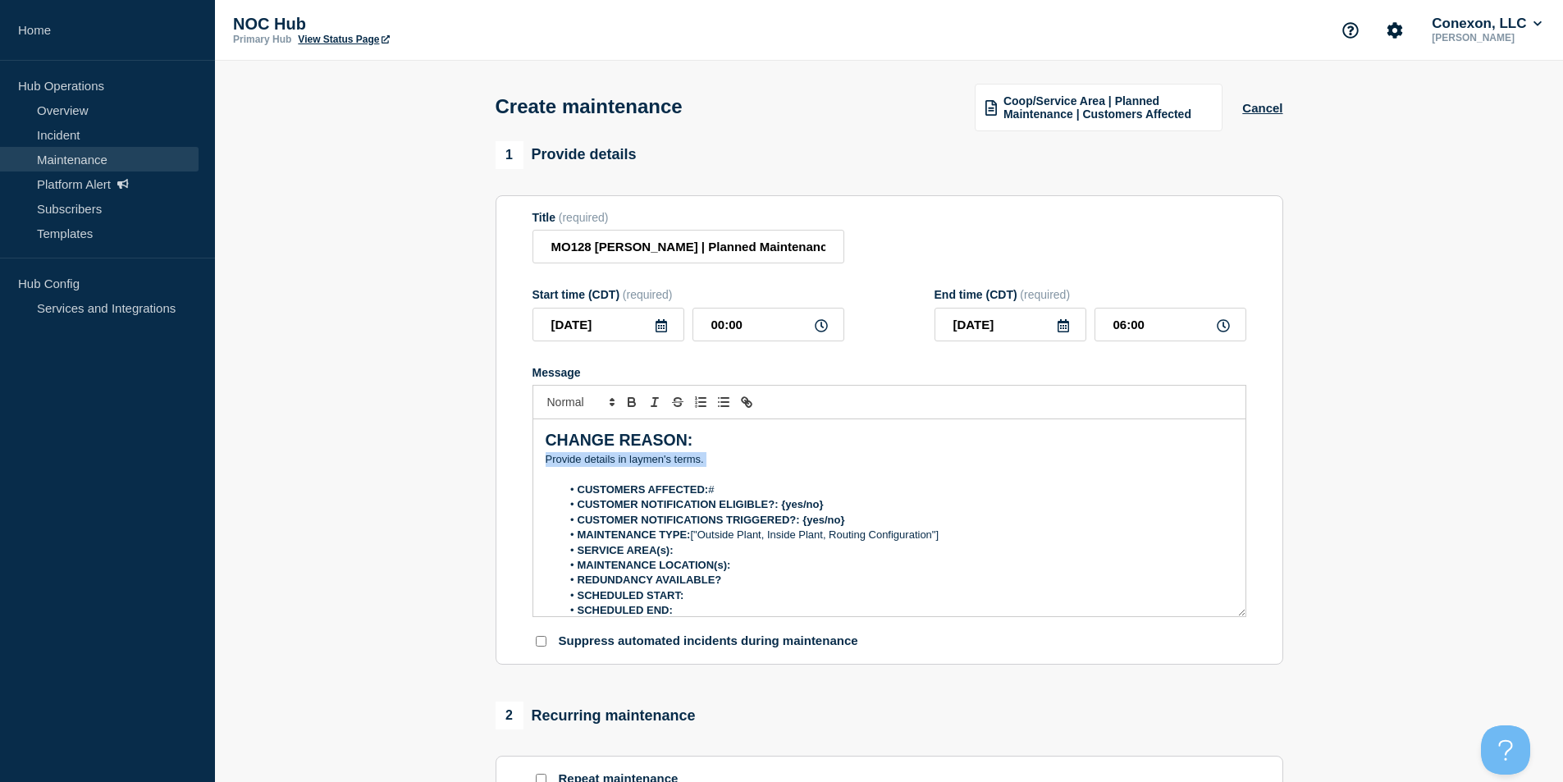
click at [760, 467] on p "﻿Provide details in laymen's terms." at bounding box center [890, 459] width 688 height 15
drag, startPoint x: 747, startPoint y: 469, endPoint x: 497, endPoint y: 464, distance: 250.4
click at [497, 464] on section "Title (required) MO128 Silva Patterson | Planned Maintenance | Customers Affect…" at bounding box center [890, 430] width 788 height 470
click at [720, 497] on li "CUSTOMERS AFFECTED: #" at bounding box center [897, 490] width 672 height 15
drag, startPoint x: 858, startPoint y: 506, endPoint x: 782, endPoint y: 506, distance: 75.5
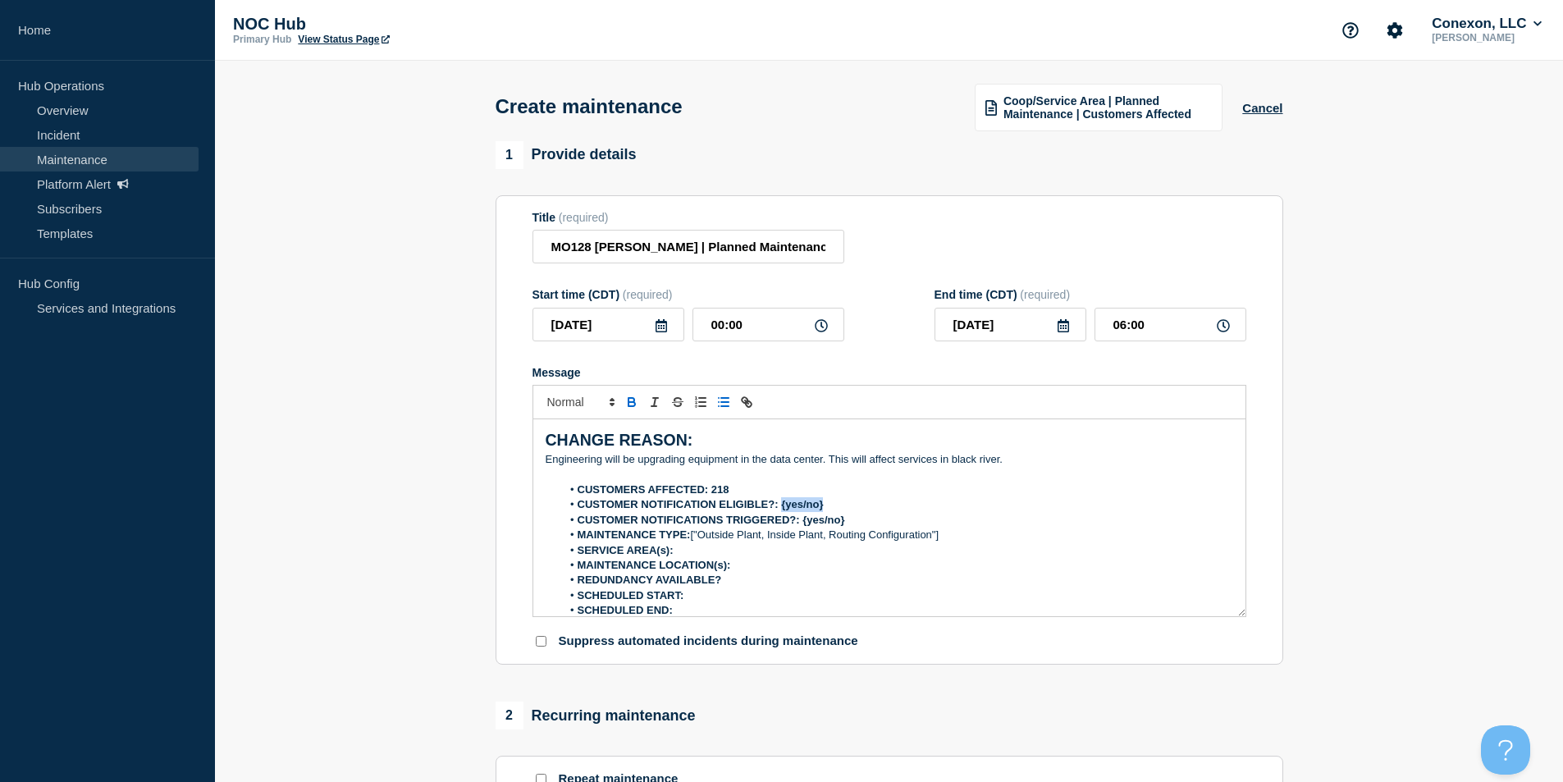
click at [782, 506] on li "CUSTOMER NOTIFICATION ELIGIBLE?: {yes/no}" at bounding box center [897, 504] width 672 height 15
drag, startPoint x: 836, startPoint y: 524, endPoint x: 803, endPoint y: 524, distance: 32.8
click at [803, 524] on li "CUSTOMER NOTIFICATIONS TRIGGERED?: {yes/no}" at bounding box center [897, 520] width 672 height 15
drag, startPoint x: 923, startPoint y: 541, endPoint x: 693, endPoint y: 537, distance: 229.8
click at [693, 537] on li "MAINTENANCE TYPE: ["Outside Plant, Inside Plant, Routing Configuration"]" at bounding box center [897, 535] width 672 height 15
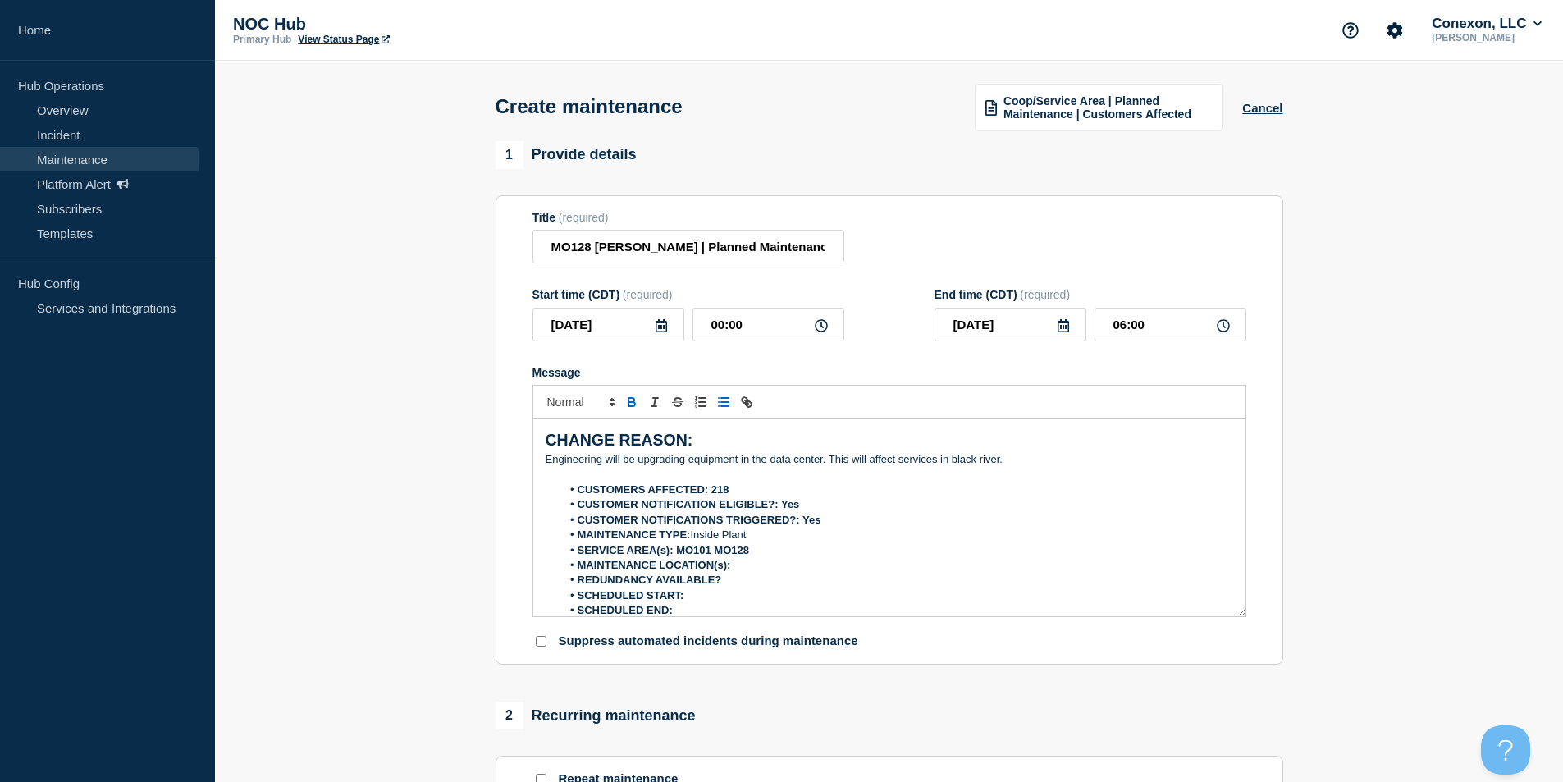
click at [766, 569] on li "MAINTENANCE LOCATION(s):" at bounding box center [897, 565] width 672 height 15
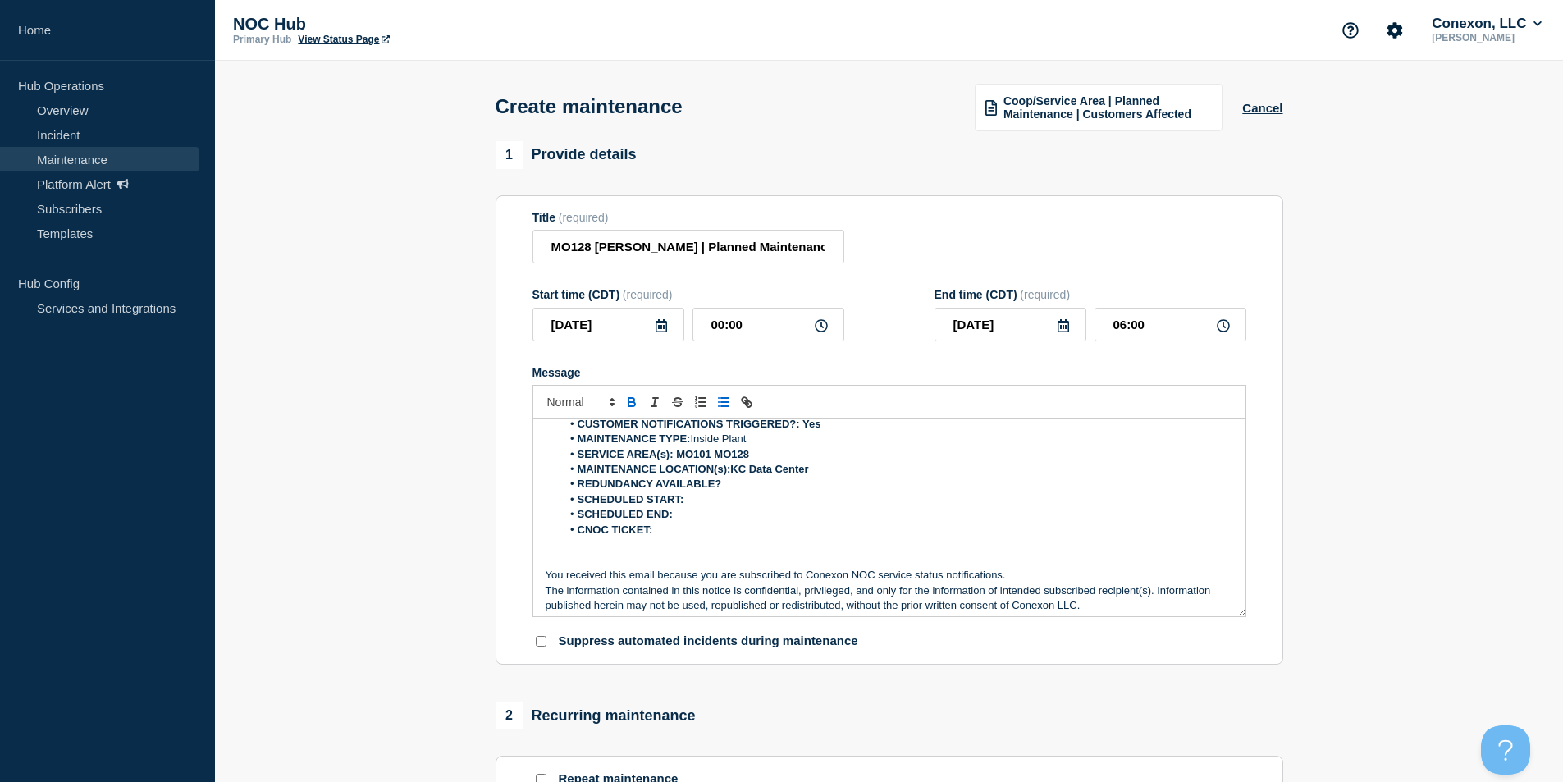
scroll to position [103, 0]
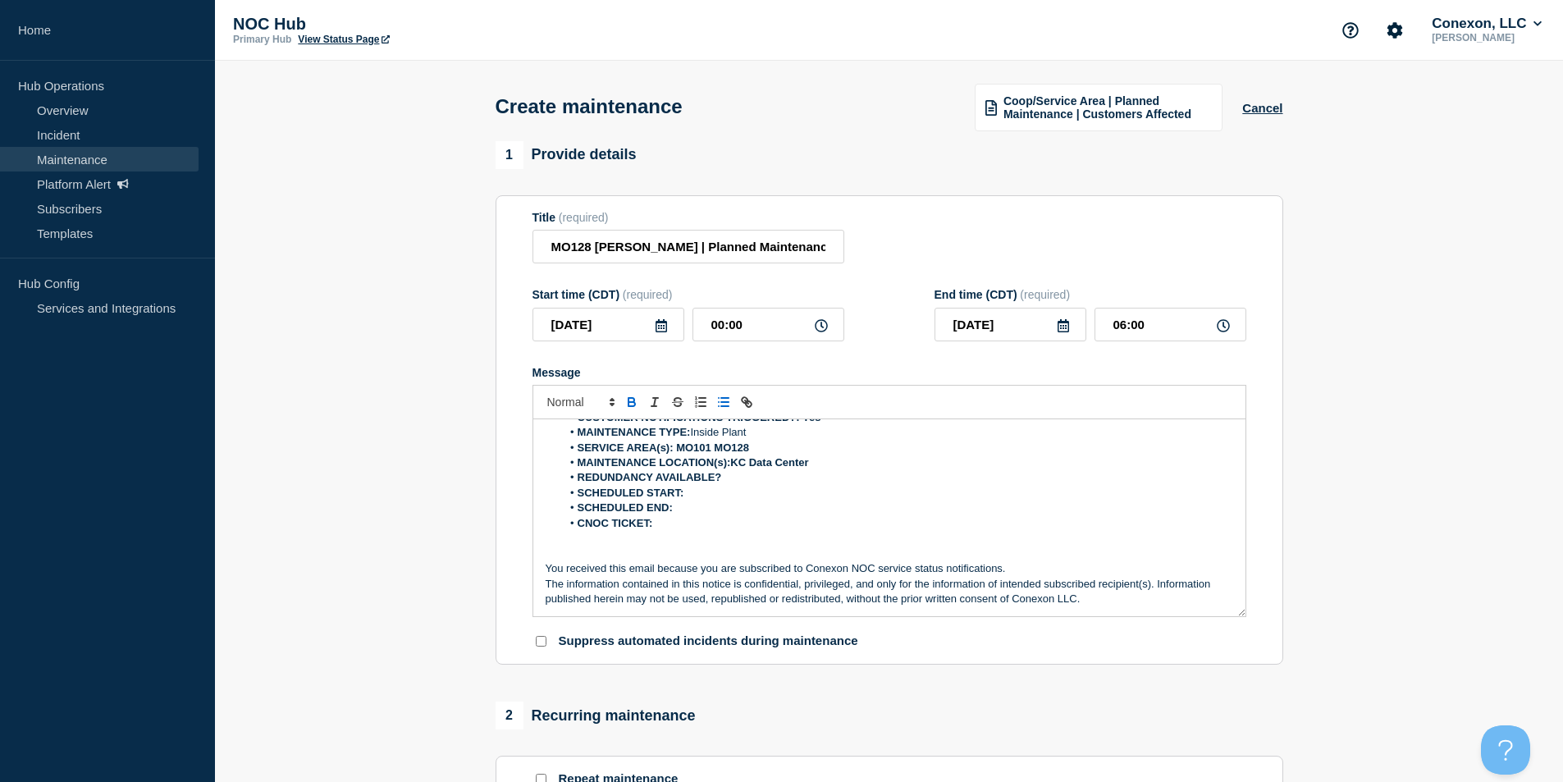
click at [759, 485] on li "REDUNDANCY AVAILABLE?" at bounding box center [897, 477] width 672 height 15
drag, startPoint x: 713, startPoint y: 506, endPoint x: 716, endPoint y: 497, distance: 8.6
click at [713, 505] on li "SCHEDULED END:" at bounding box center [897, 508] width 672 height 15
click at [716, 497] on li "SCHEDULED START:" at bounding box center [897, 493] width 672 height 15
drag, startPoint x: 634, startPoint y: 328, endPoint x: 486, endPoint y: 327, distance: 147.7
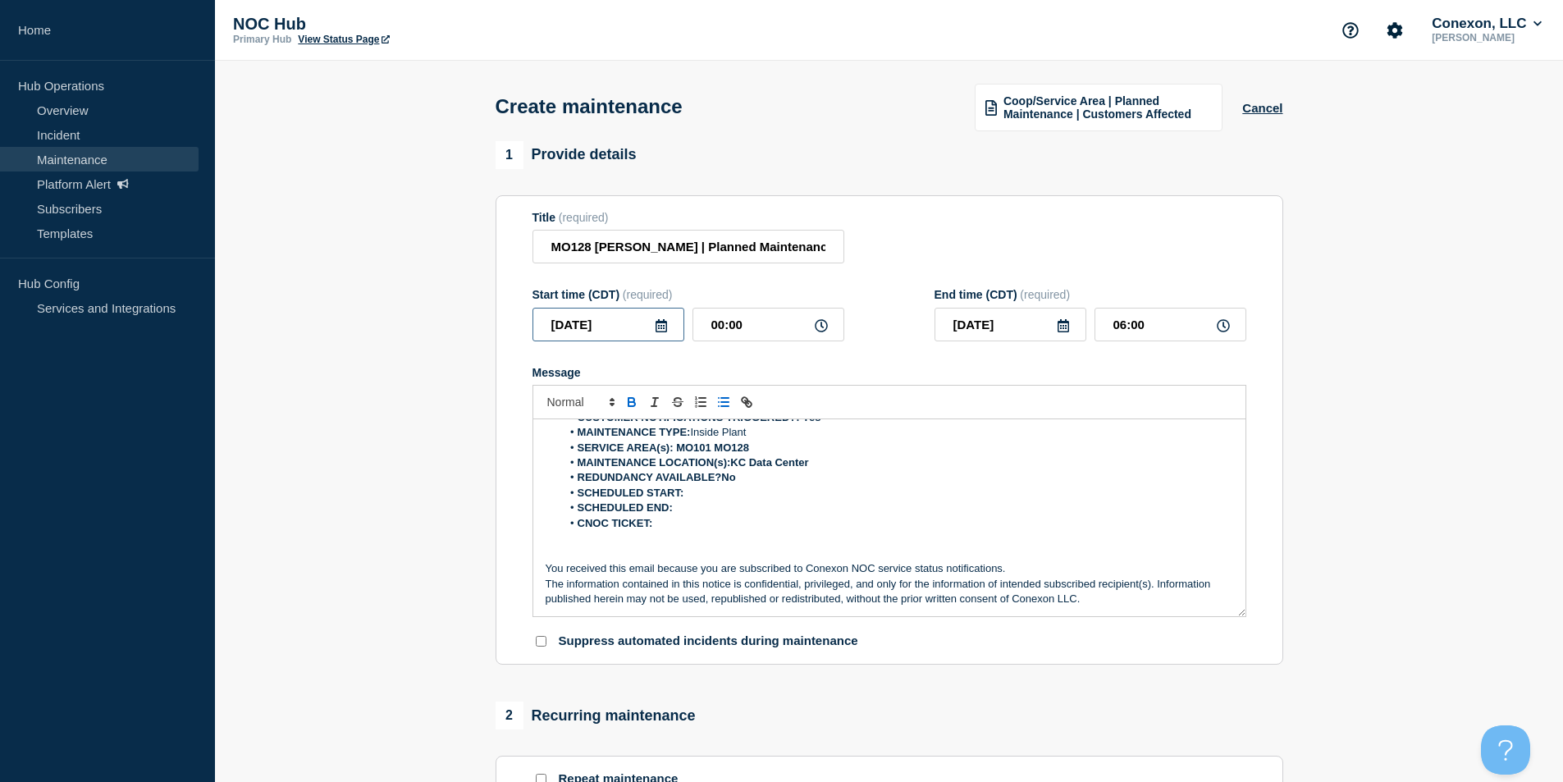
click at [487, 327] on div "1 Provide details Title (required) MO128 Silva Patterson | Planned Maintenance …" at bounding box center [889, 710] width 807 height 1139
click at [703, 498] on li "SCHEDULED START:" at bounding box center [897, 493] width 672 height 15
drag, startPoint x: 729, startPoint y: 314, endPoint x: 648, endPoint y: 390, distance: 111.5
click at [652, 327] on div "2025-09-24 00:00" at bounding box center [689, 325] width 312 height 34
click at [779, 501] on li "SCHEDULED START:2025-09-24" at bounding box center [897, 493] width 672 height 15
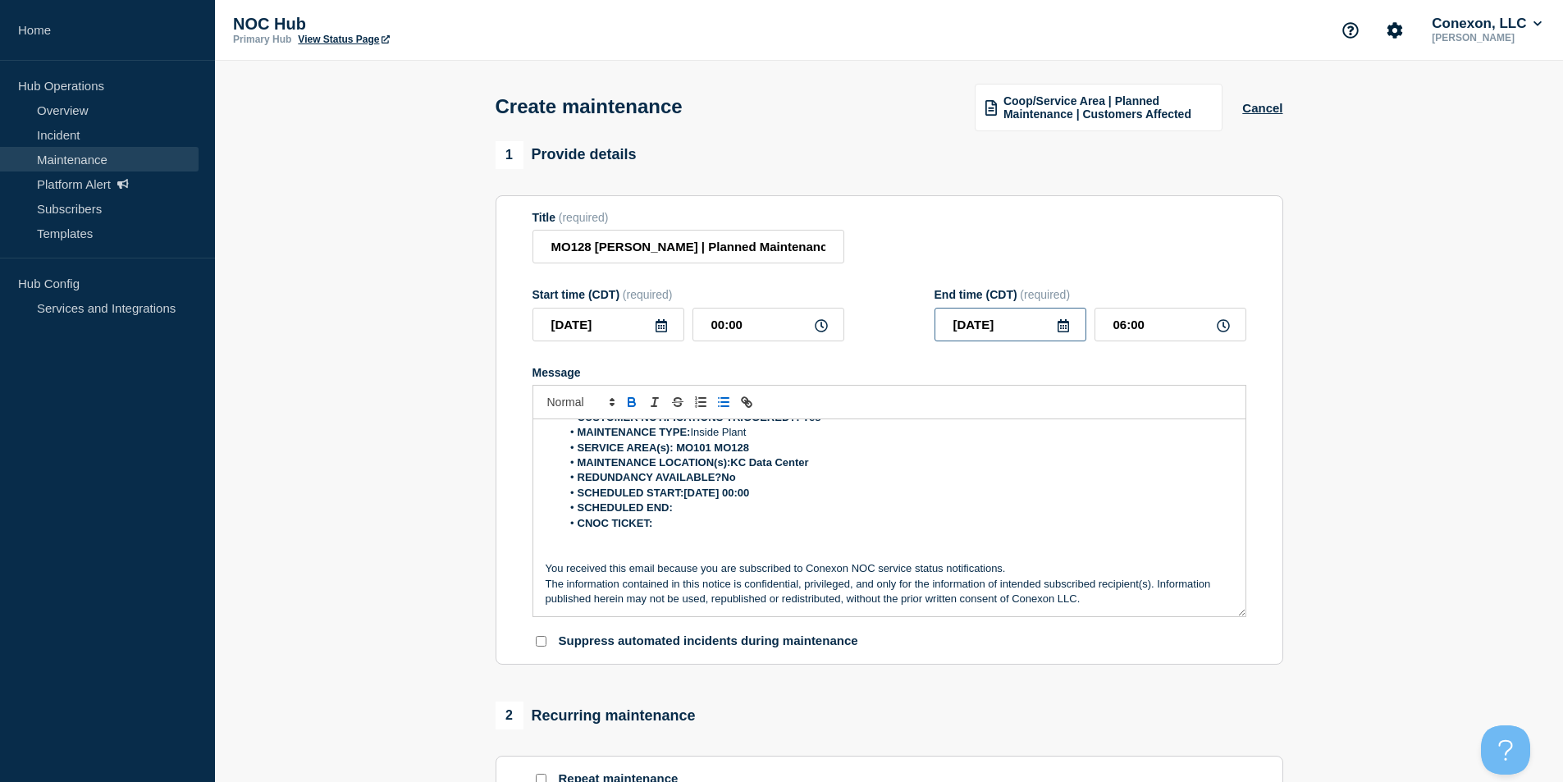
drag, startPoint x: 1028, startPoint y: 329, endPoint x: 788, endPoint y: 323, distance: 239.7
click at [836, 323] on div "Start time (CDT) (required) 2025-09-24 00:00 End time (CDT) (required) 2025-09-…" at bounding box center [890, 314] width 714 height 53
click at [652, 531] on li "CNOC TICKET:" at bounding box center [897, 523] width 672 height 15
click at [680, 524] on li "CNOC TICKET:" at bounding box center [897, 523] width 672 height 15
click at [686, 515] on li "SCHEDULED END:" at bounding box center [897, 508] width 672 height 15
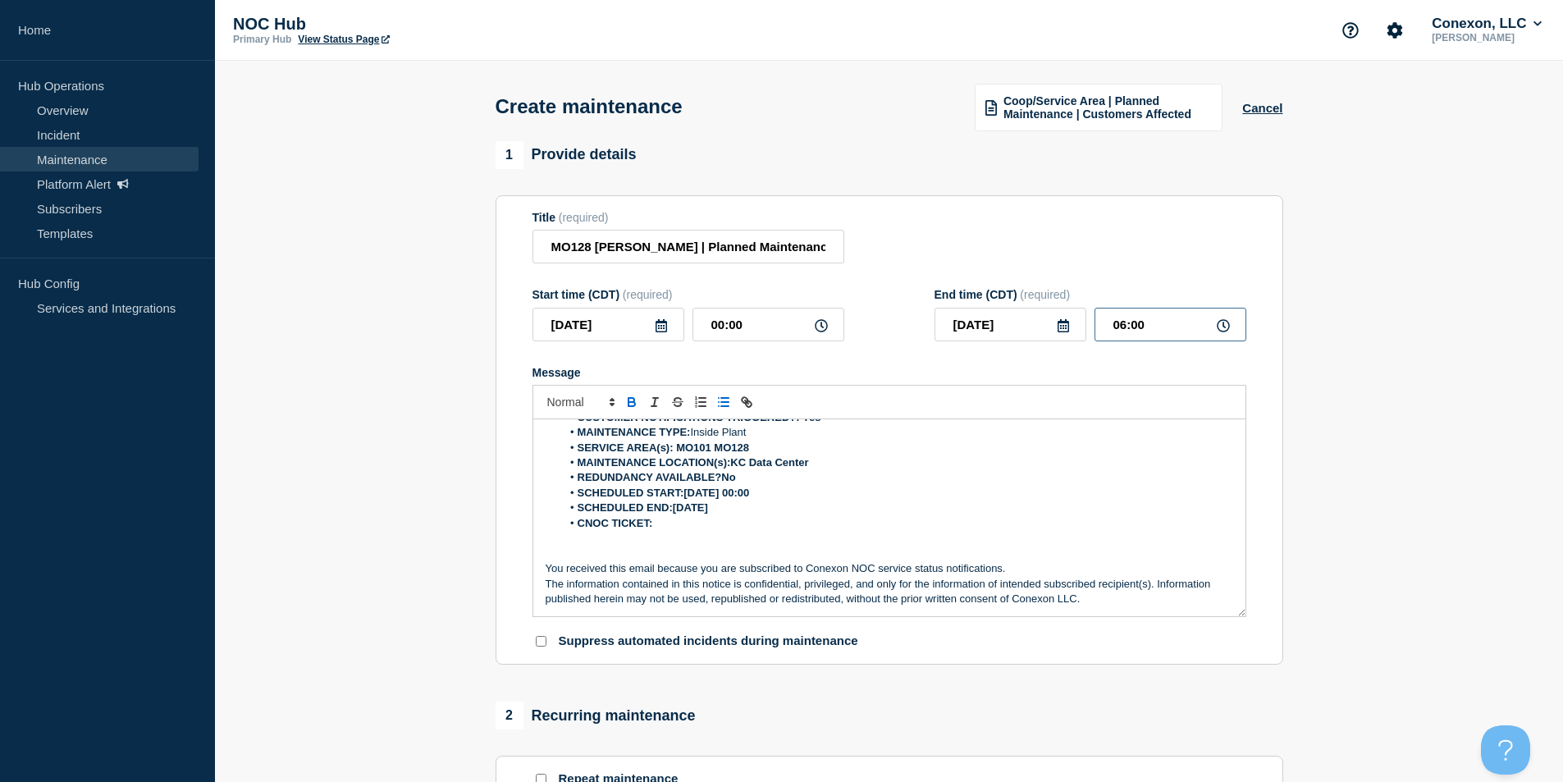
drag, startPoint x: 1098, startPoint y: 318, endPoint x: 983, endPoint y: 344, distance: 117.7
click at [1007, 336] on div "2025-09-24 06:00" at bounding box center [1091, 325] width 312 height 34
click at [752, 511] on li "SCHEDULED END:2025-09-24" at bounding box center [897, 508] width 672 height 15
click at [679, 529] on li "CNOC TICKET:" at bounding box center [897, 523] width 672 height 15
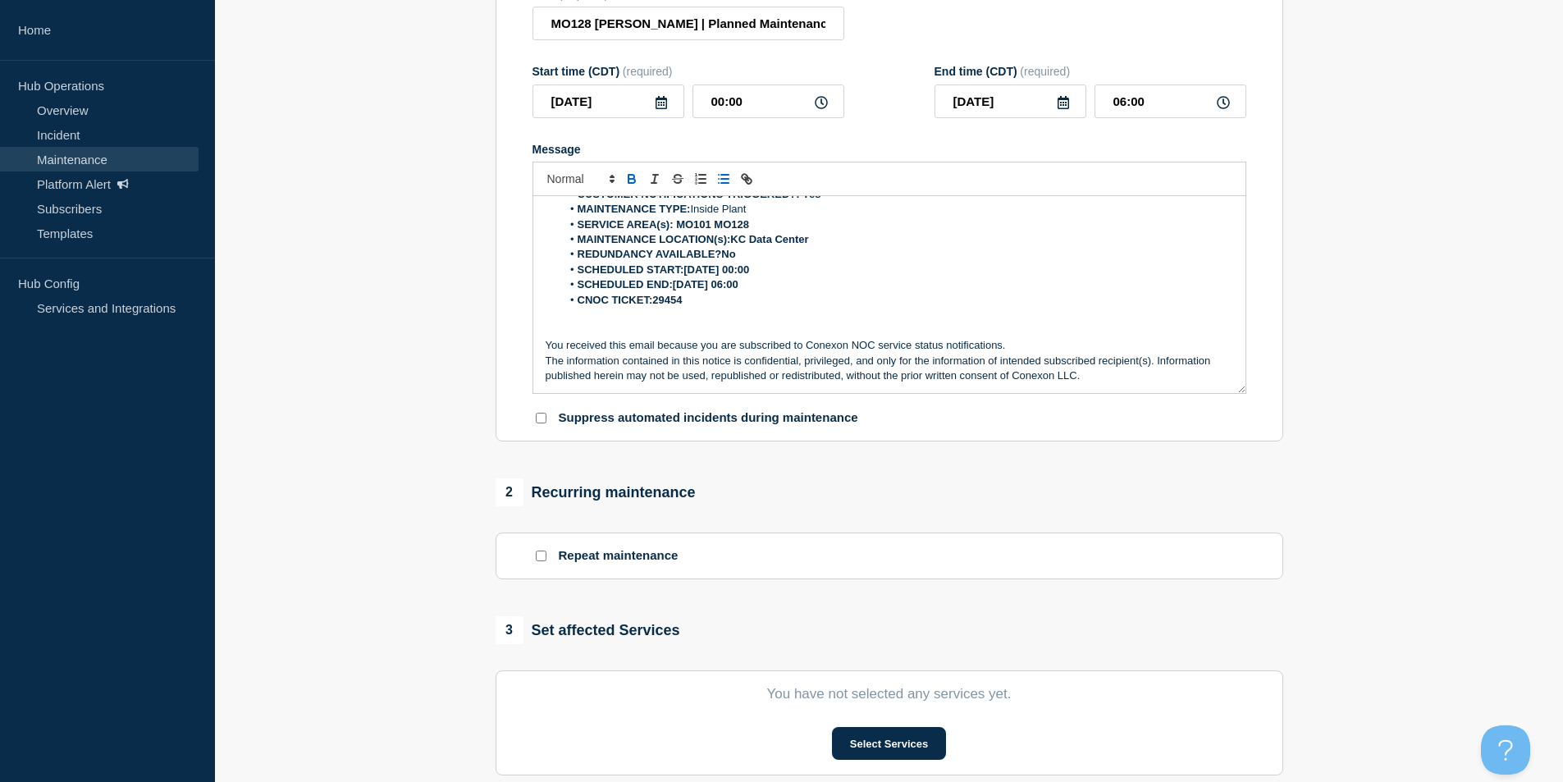
scroll to position [410, 0]
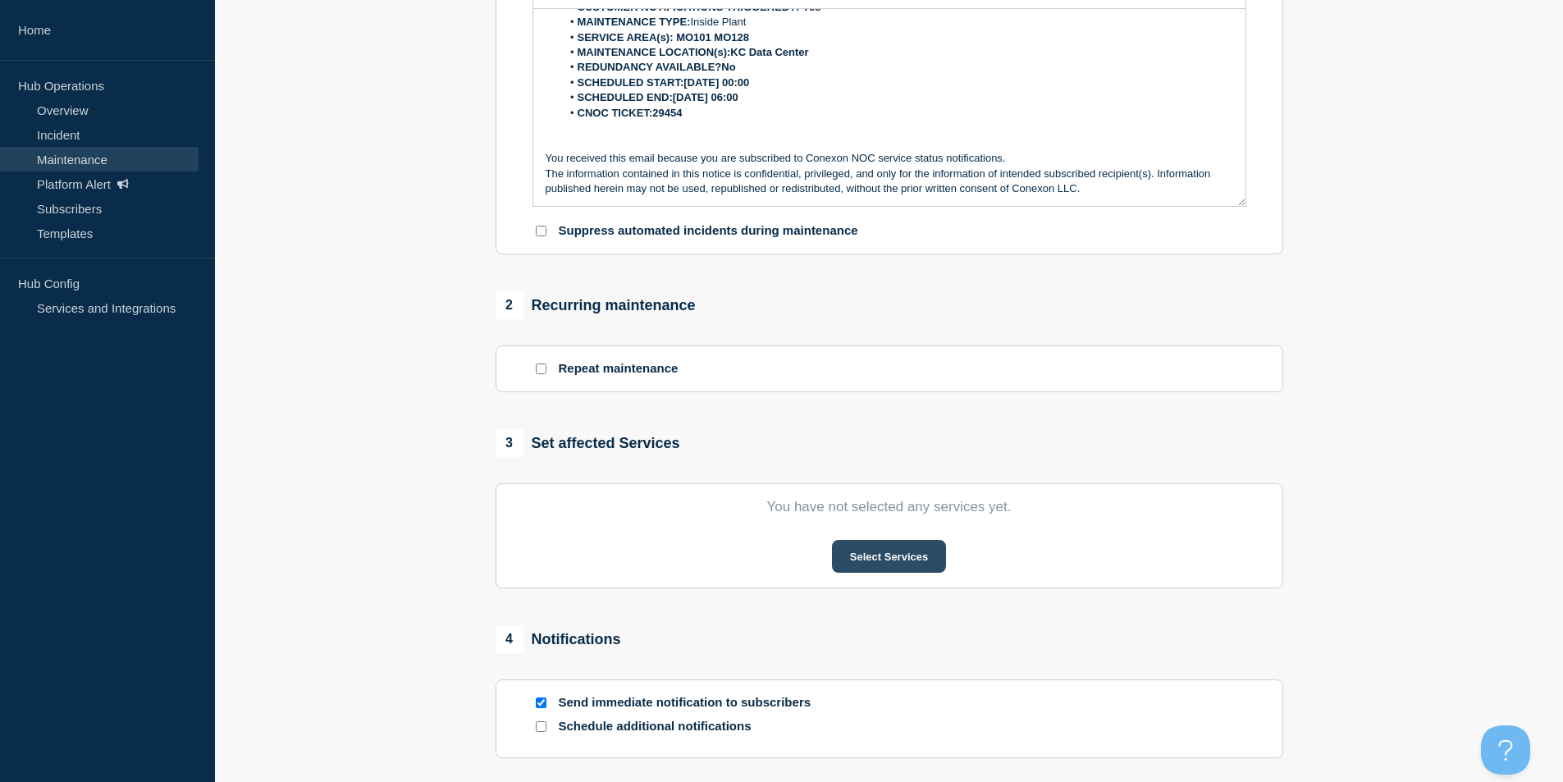
click at [858, 563] on button "Select Services" at bounding box center [889, 556] width 114 height 33
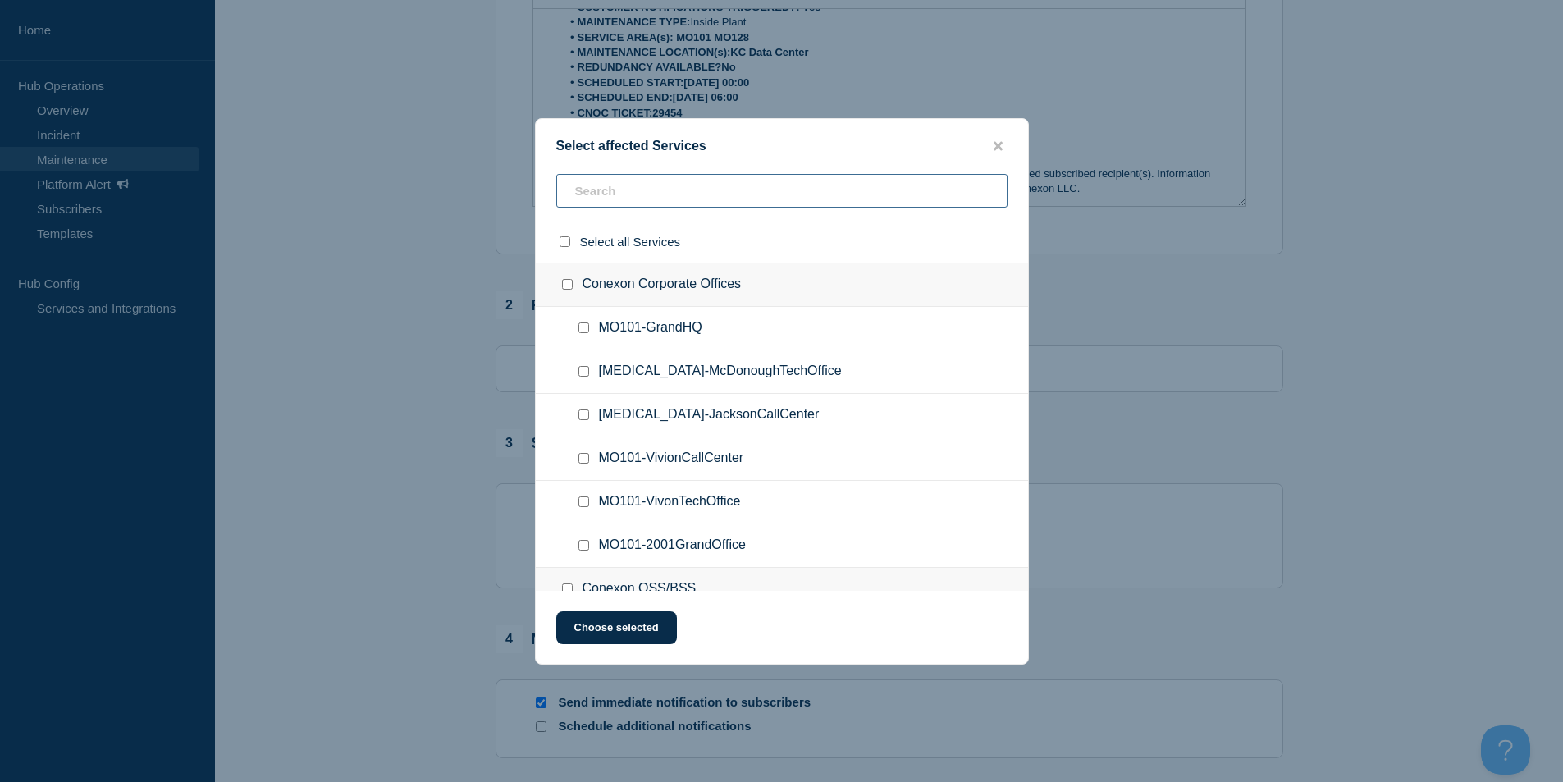
click at [611, 201] on input "text" at bounding box center [781, 191] width 451 height 34
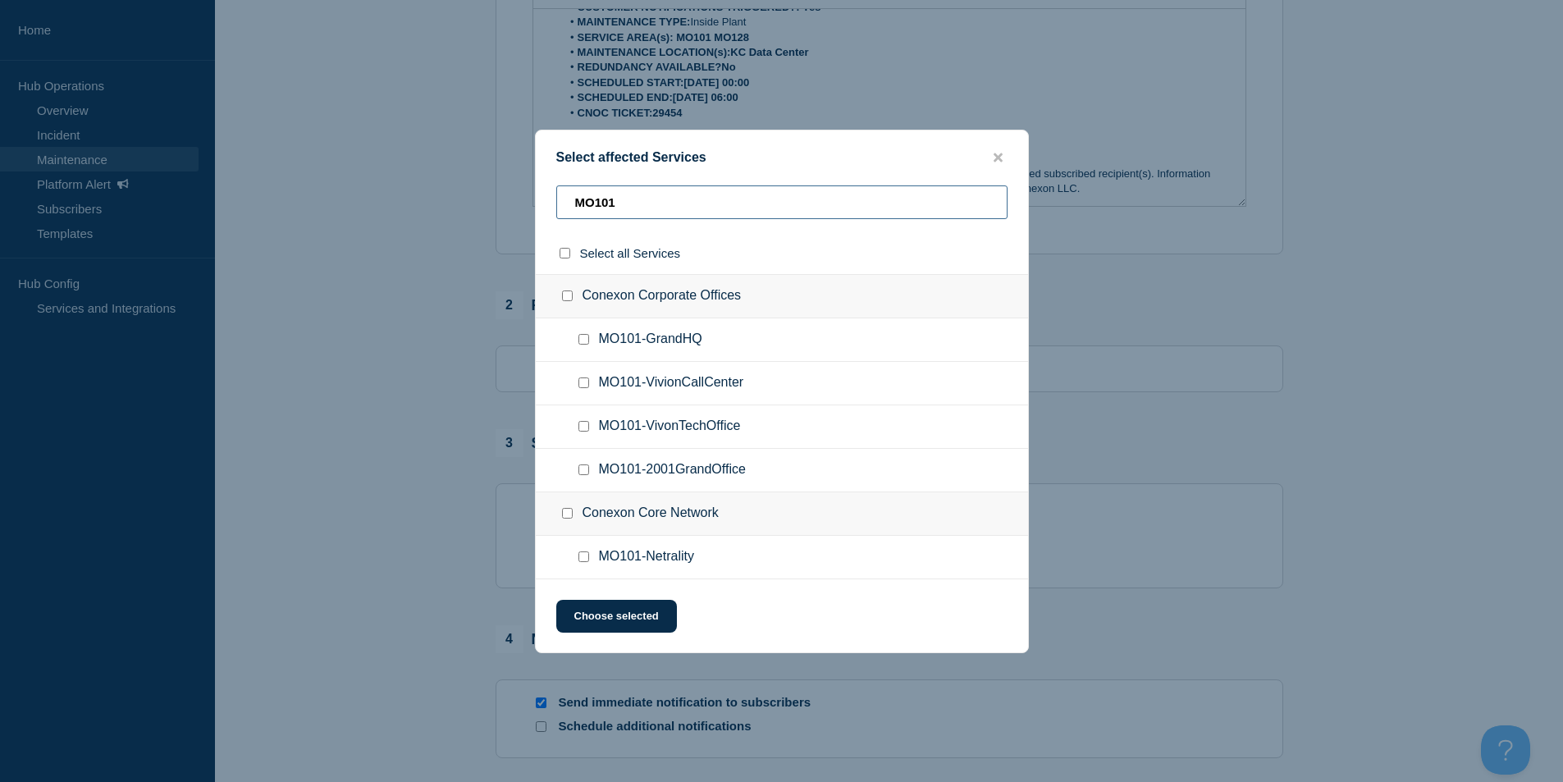
type input "MO101"
click at [572, 556] on ul "MO101-Netrality" at bounding box center [782, 557] width 492 height 43
click at [580, 558] on input "MO101-Netrality checkbox" at bounding box center [584, 557] width 11 height 11
checkbox input "true"
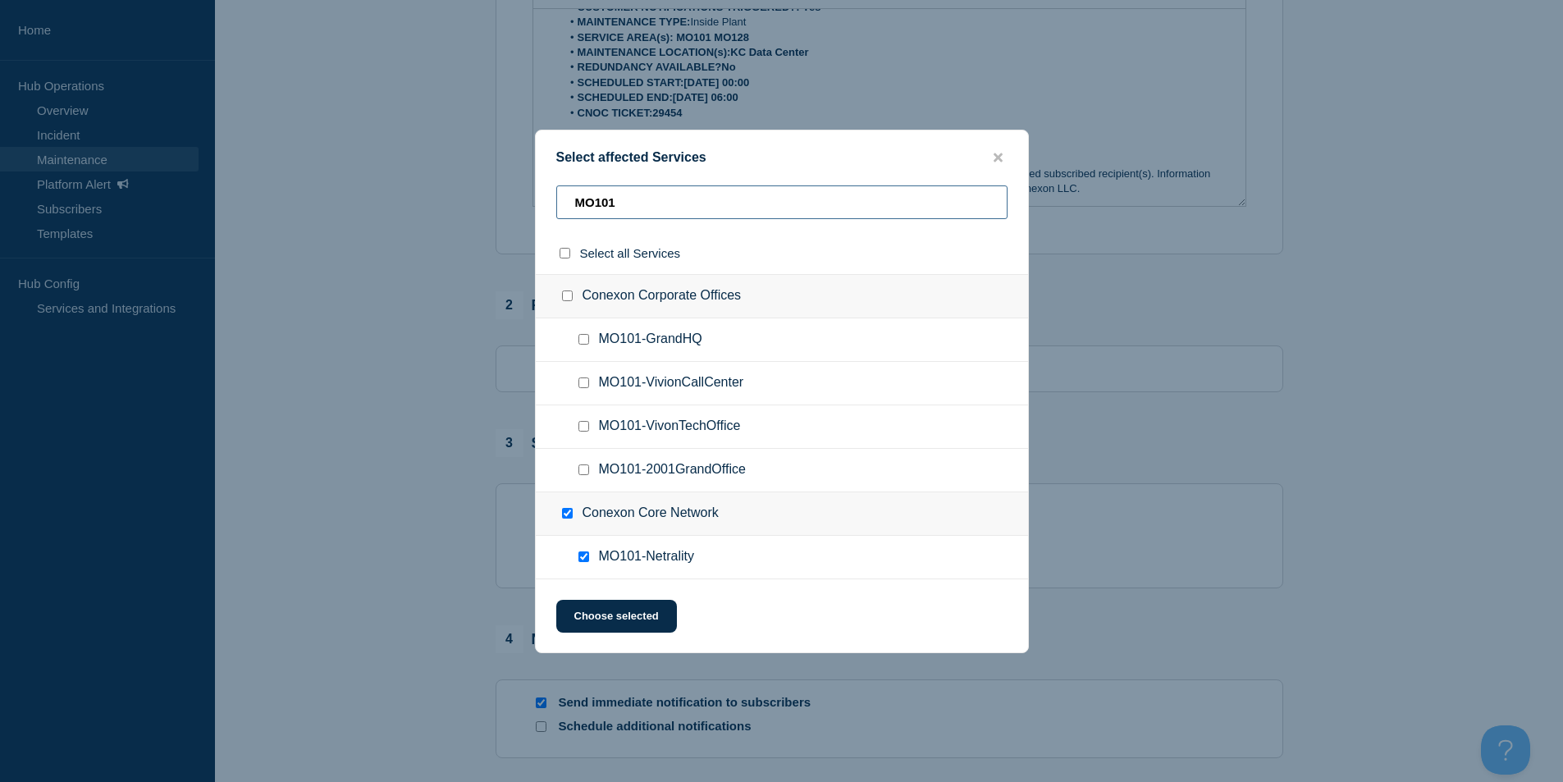
click at [643, 215] on input "MO101" at bounding box center [781, 202] width 451 height 34
drag, startPoint x: 462, startPoint y: 213, endPoint x: 449, endPoint y: 226, distance: 18.0
click at [454, 213] on div "Select affected Services MO101 Select all Services Conexon Corporate Offices MO…" at bounding box center [781, 391] width 1563 height 782
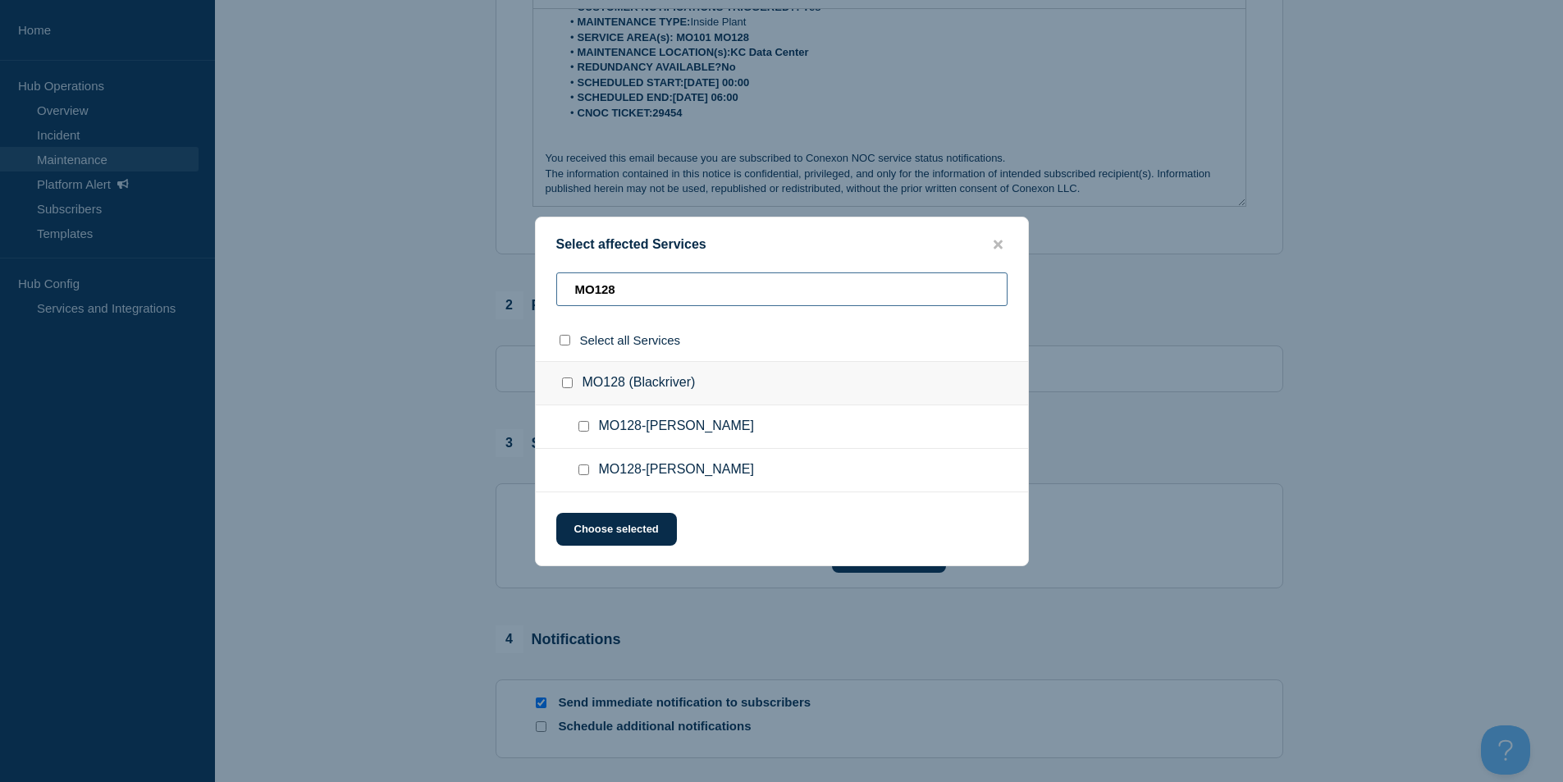
type input "MO128"
drag, startPoint x: 584, startPoint y: 421, endPoint x: 584, endPoint y: 433, distance: 12.3
click at [584, 421] on div at bounding box center [587, 427] width 24 height 16
click at [582, 428] on input "MO128-Patterson checkbox" at bounding box center [584, 426] width 11 height 11
checkbox input "true"
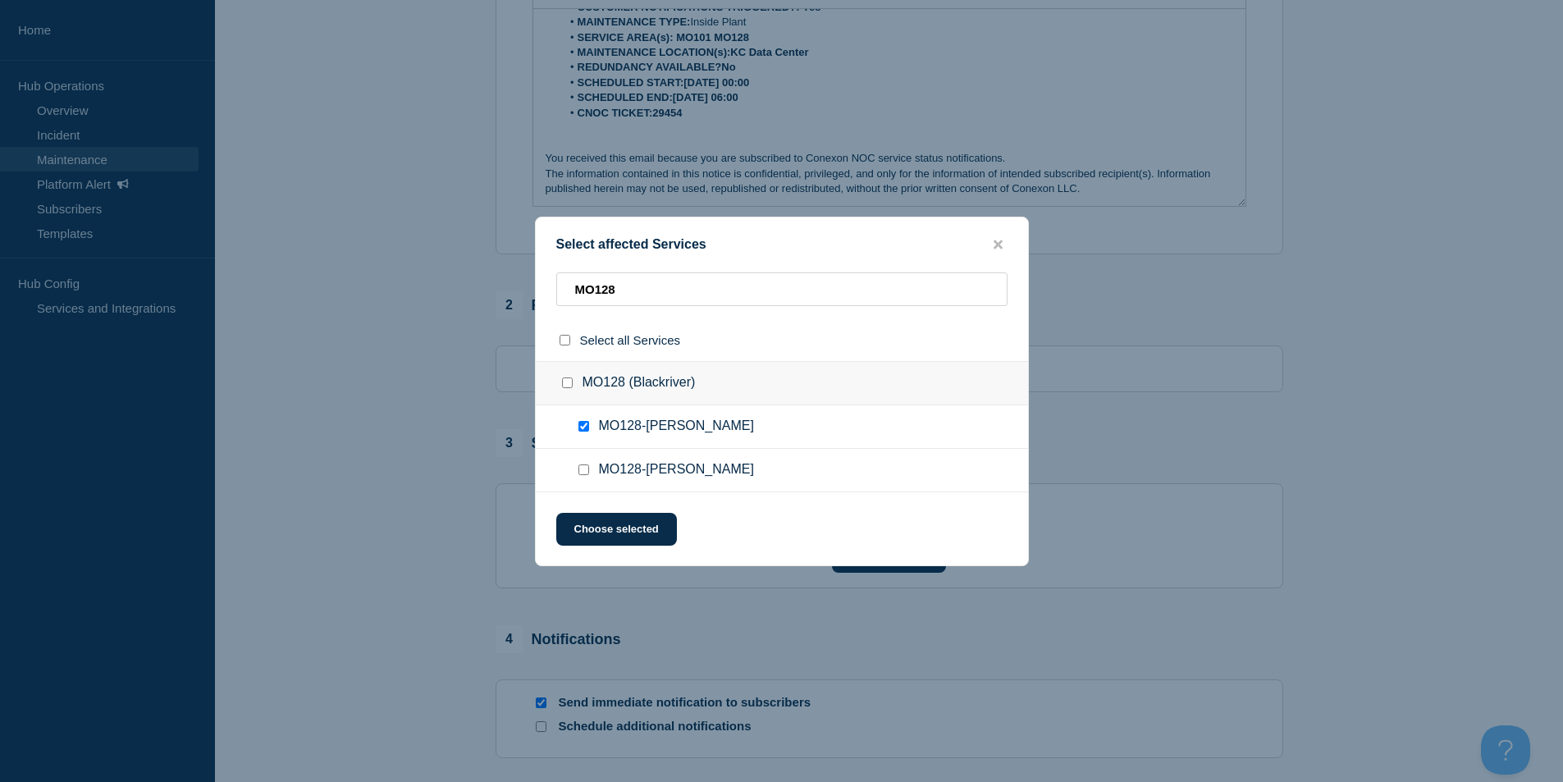
click at [579, 465] on div at bounding box center [587, 470] width 24 height 16
click at [579, 468] on input "MO128-Silva checkbox" at bounding box center [584, 470] width 11 height 11
checkbox input "true"
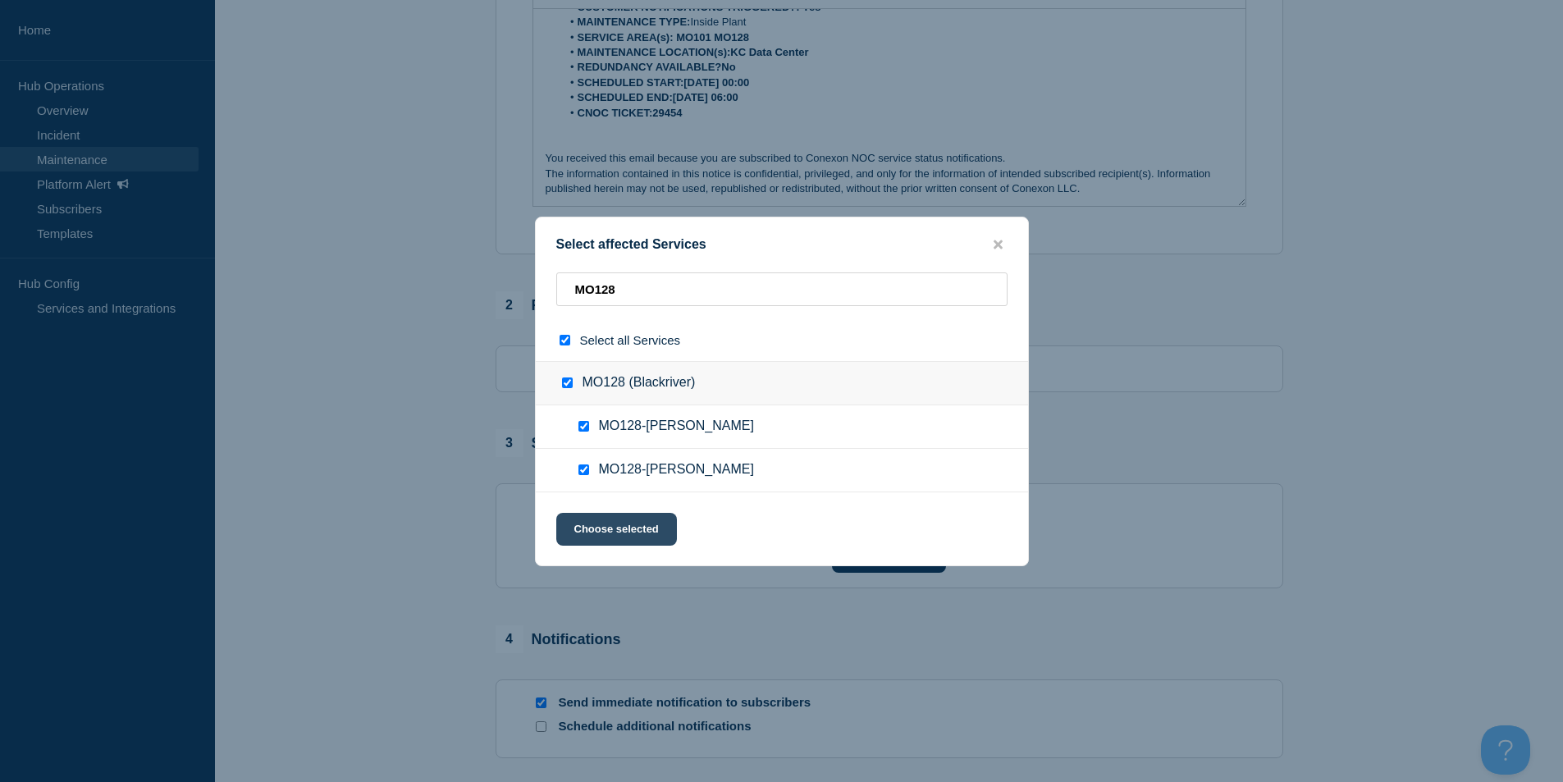
click at [612, 528] on button "Choose selected" at bounding box center [616, 529] width 121 height 33
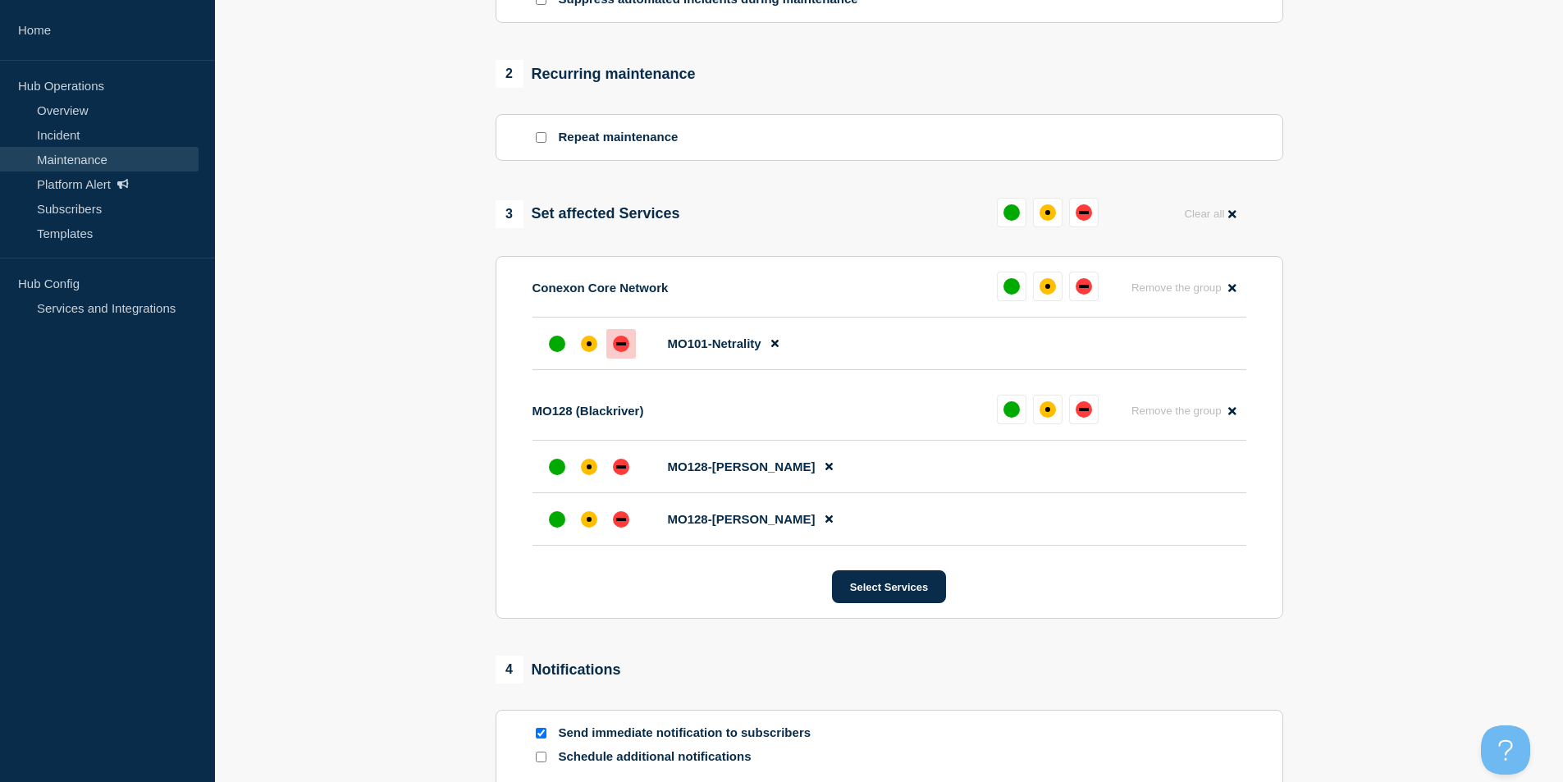
scroll to position [657, 0]
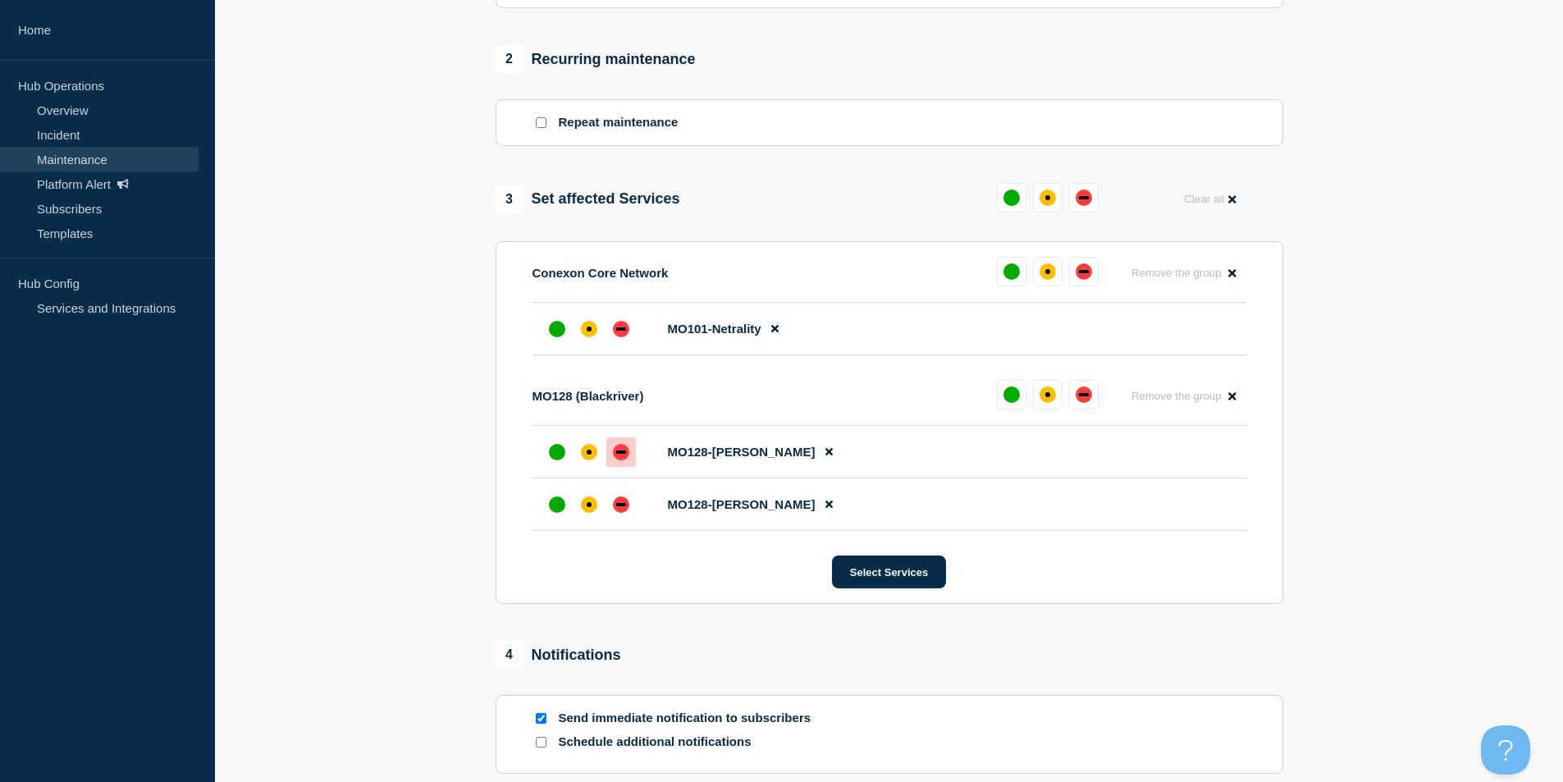
click at [614, 452] on div "down" at bounding box center [621, 452] width 16 height 16
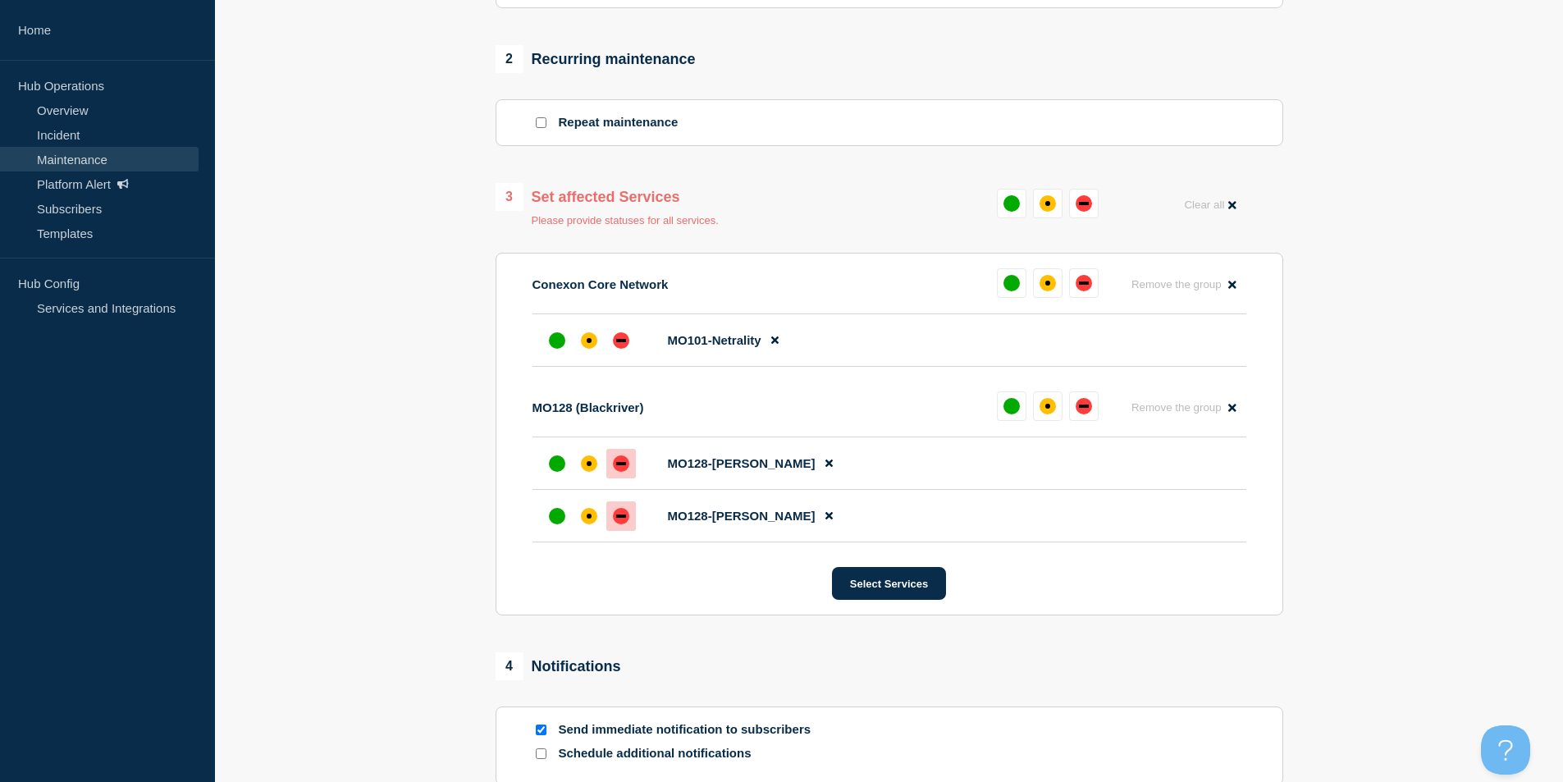
click at [630, 529] on div at bounding box center [622, 516] width 30 height 30
click at [585, 343] on div "affected" at bounding box center [589, 340] width 16 height 16
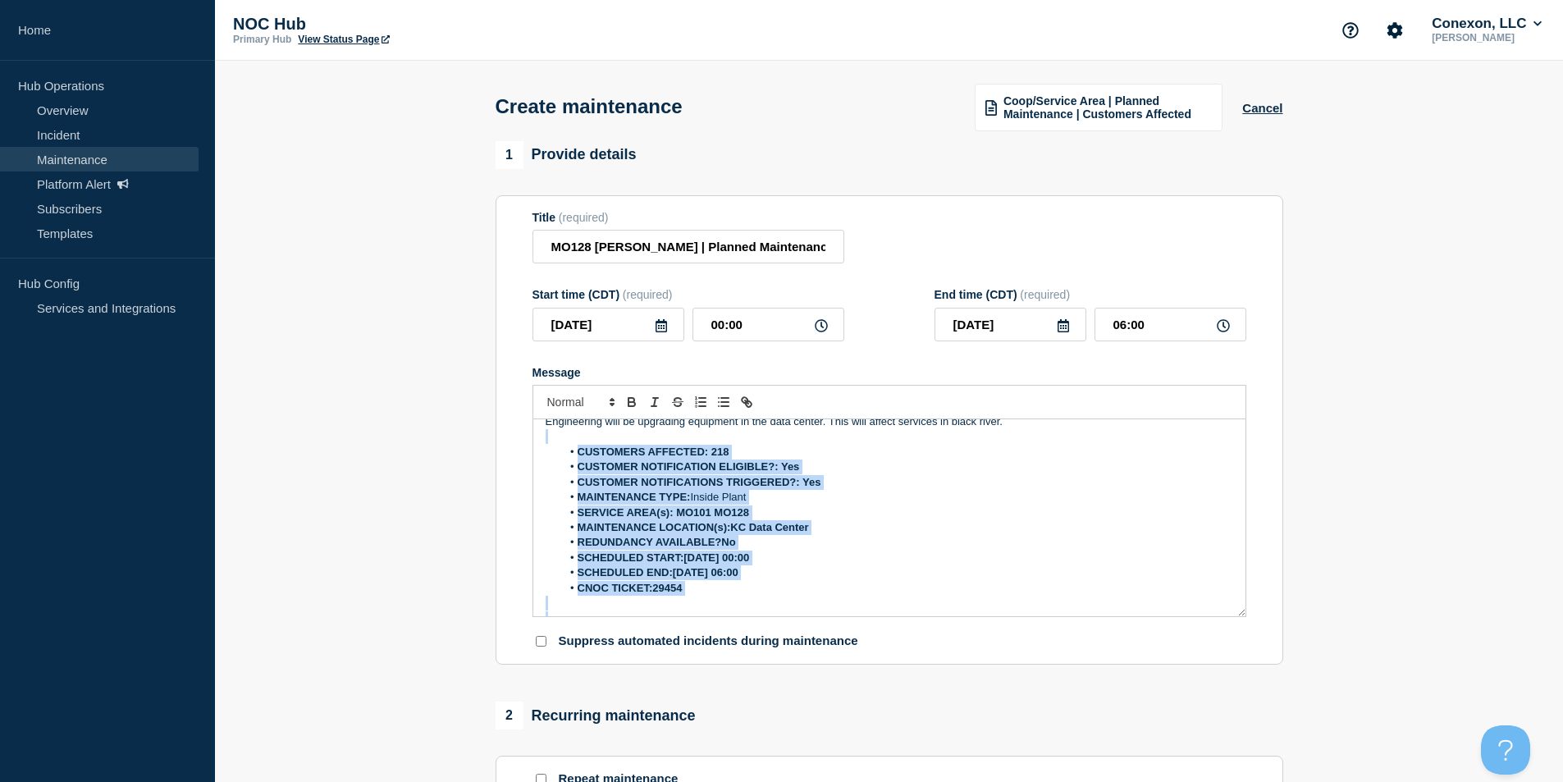
scroll to position [0, 0]
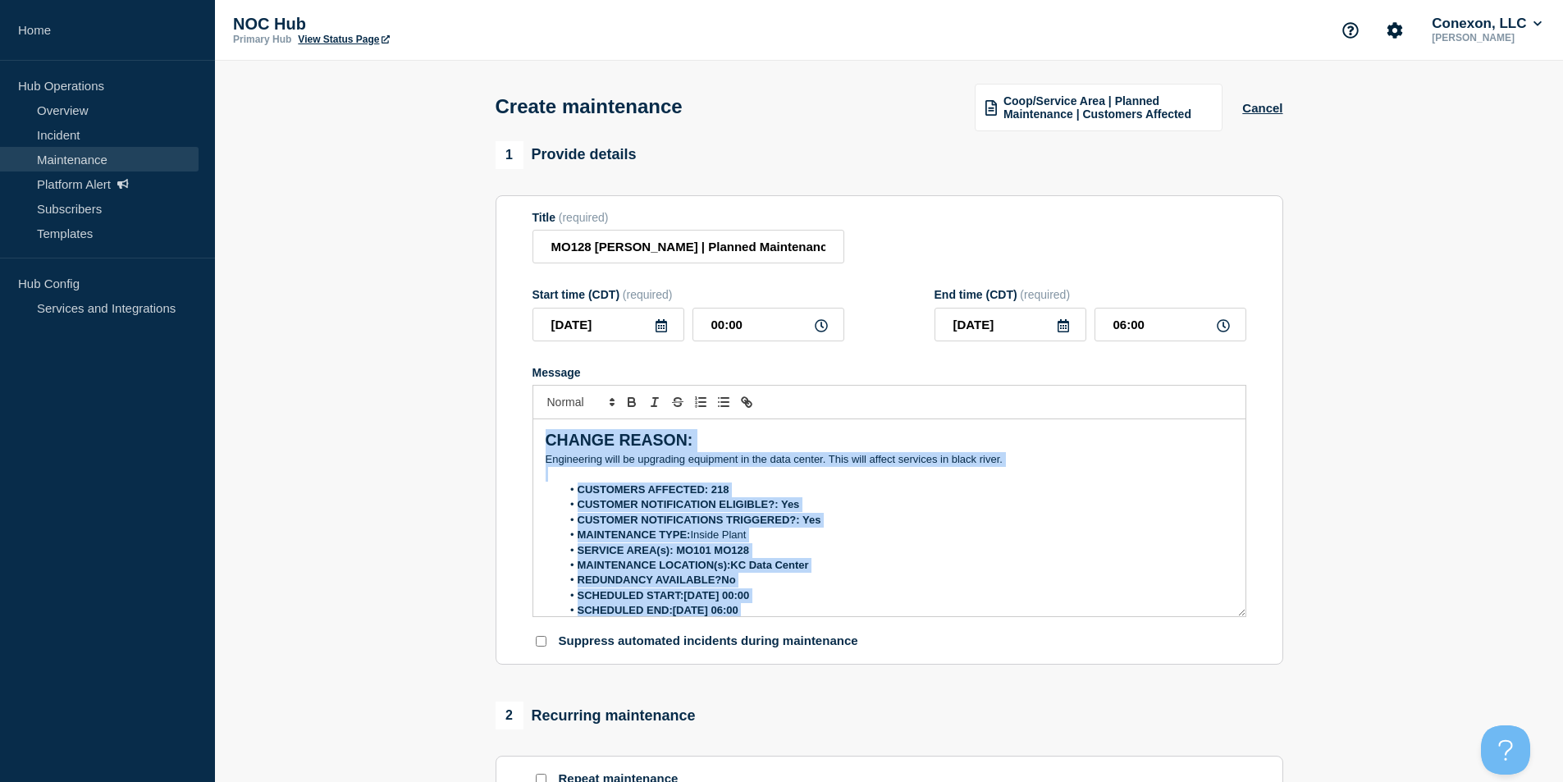
drag, startPoint x: 1096, startPoint y: 603, endPoint x: 522, endPoint y: 443, distance: 596.4
click at [522, 443] on section "Title (required) MO128 Silva Patterson | Planned Maintenance | Customers Affect…" at bounding box center [890, 430] width 788 height 470
copy div "CHANGE REASON: Engineering will be upgrading equipment in the data center. This…"
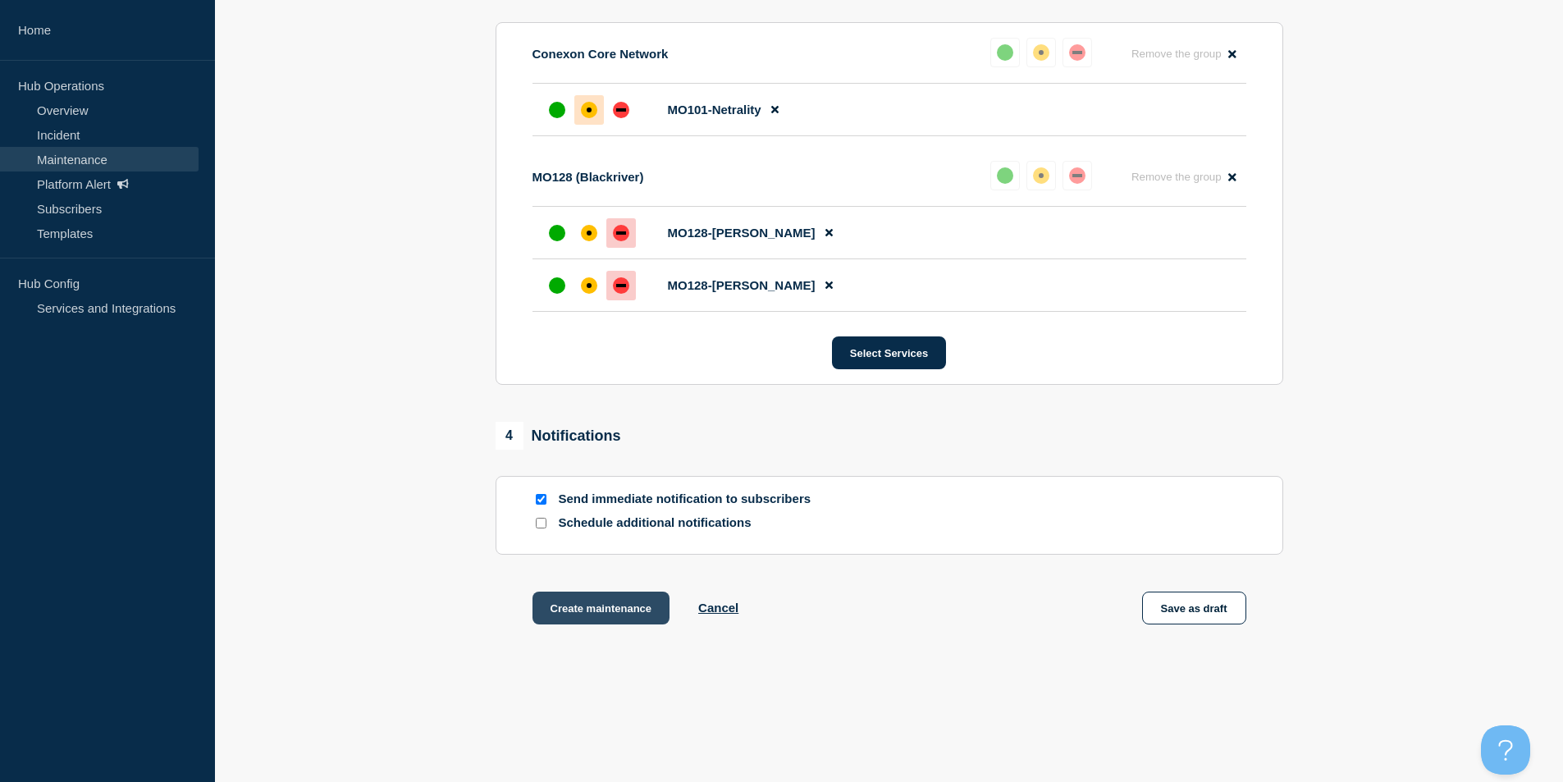
scroll to position [911, 0]
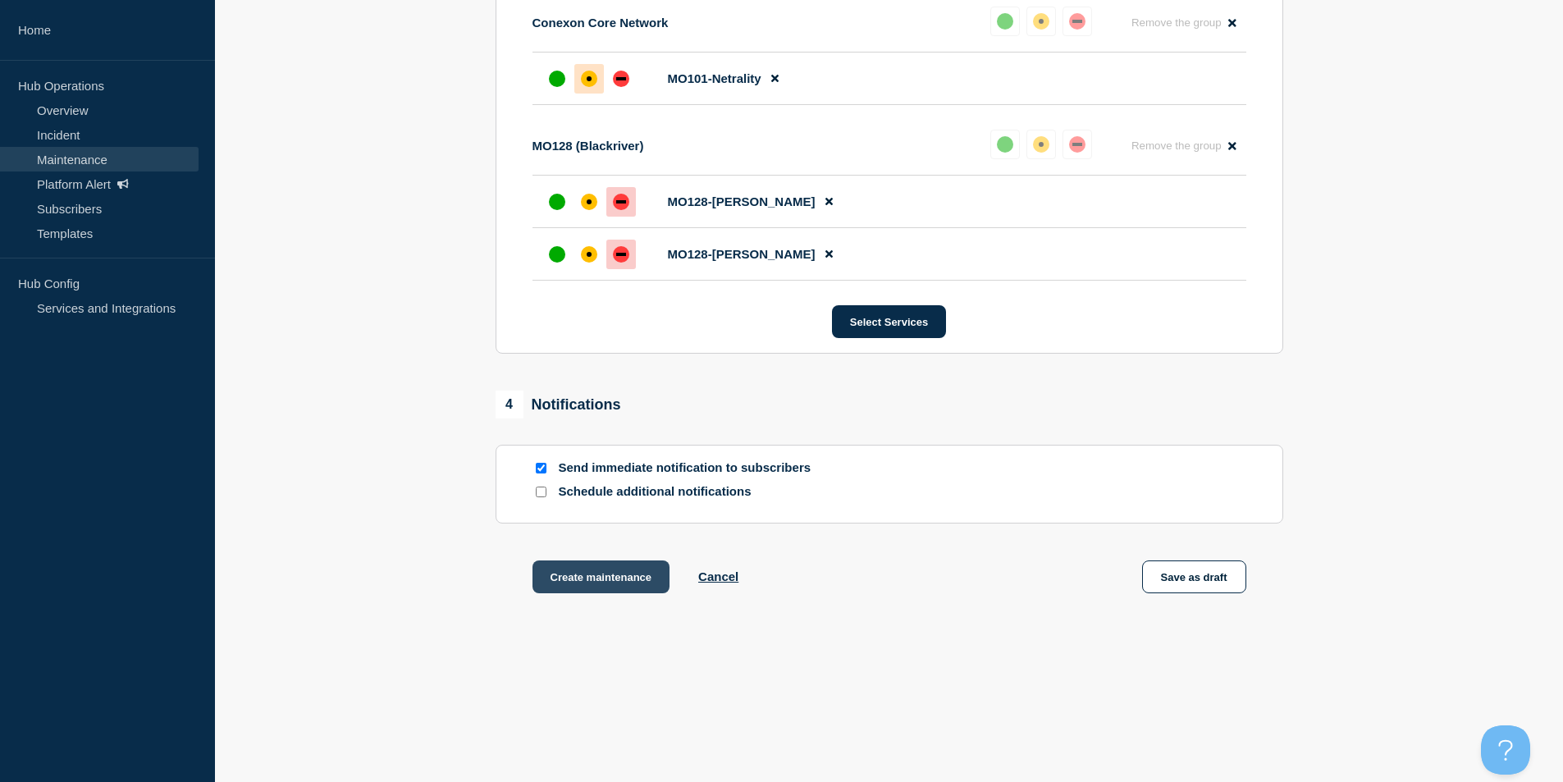
click at [581, 582] on button "Create maintenance" at bounding box center [602, 577] width 138 height 33
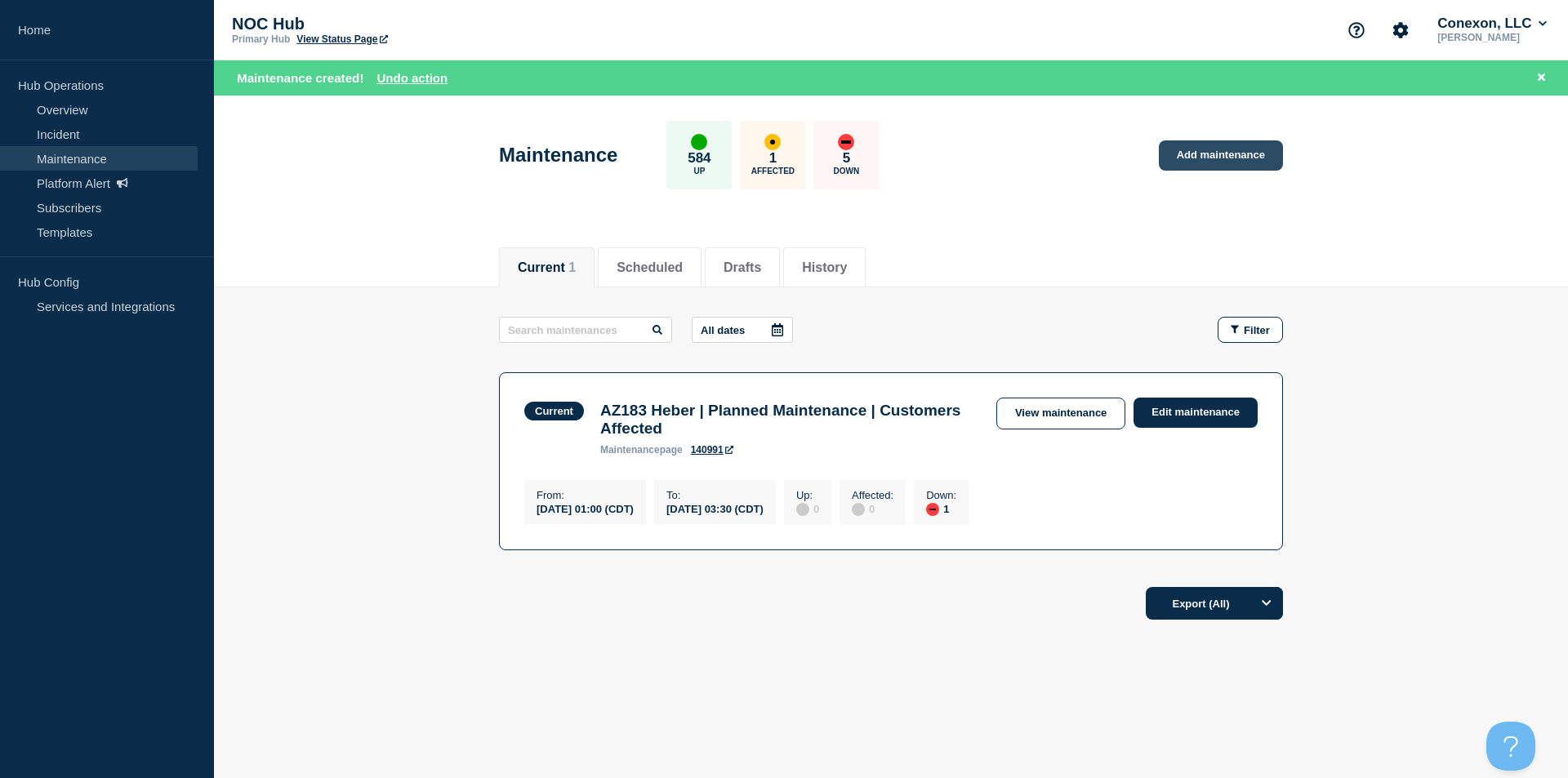
click at [1208, 148] on link "Add maintenance" at bounding box center [1221, 155] width 124 height 30
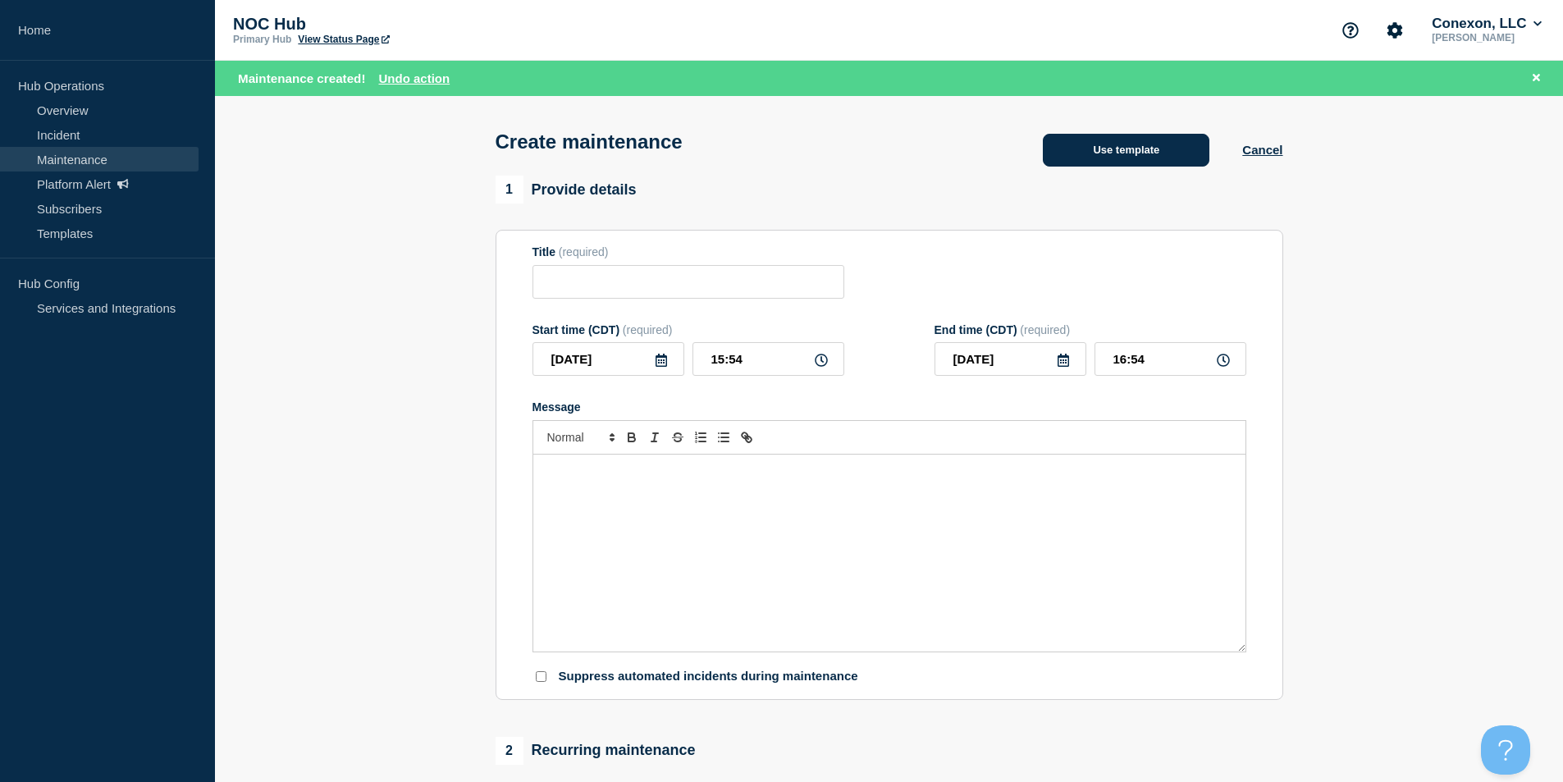
click at [1116, 157] on button "Use template" at bounding box center [1126, 150] width 167 height 33
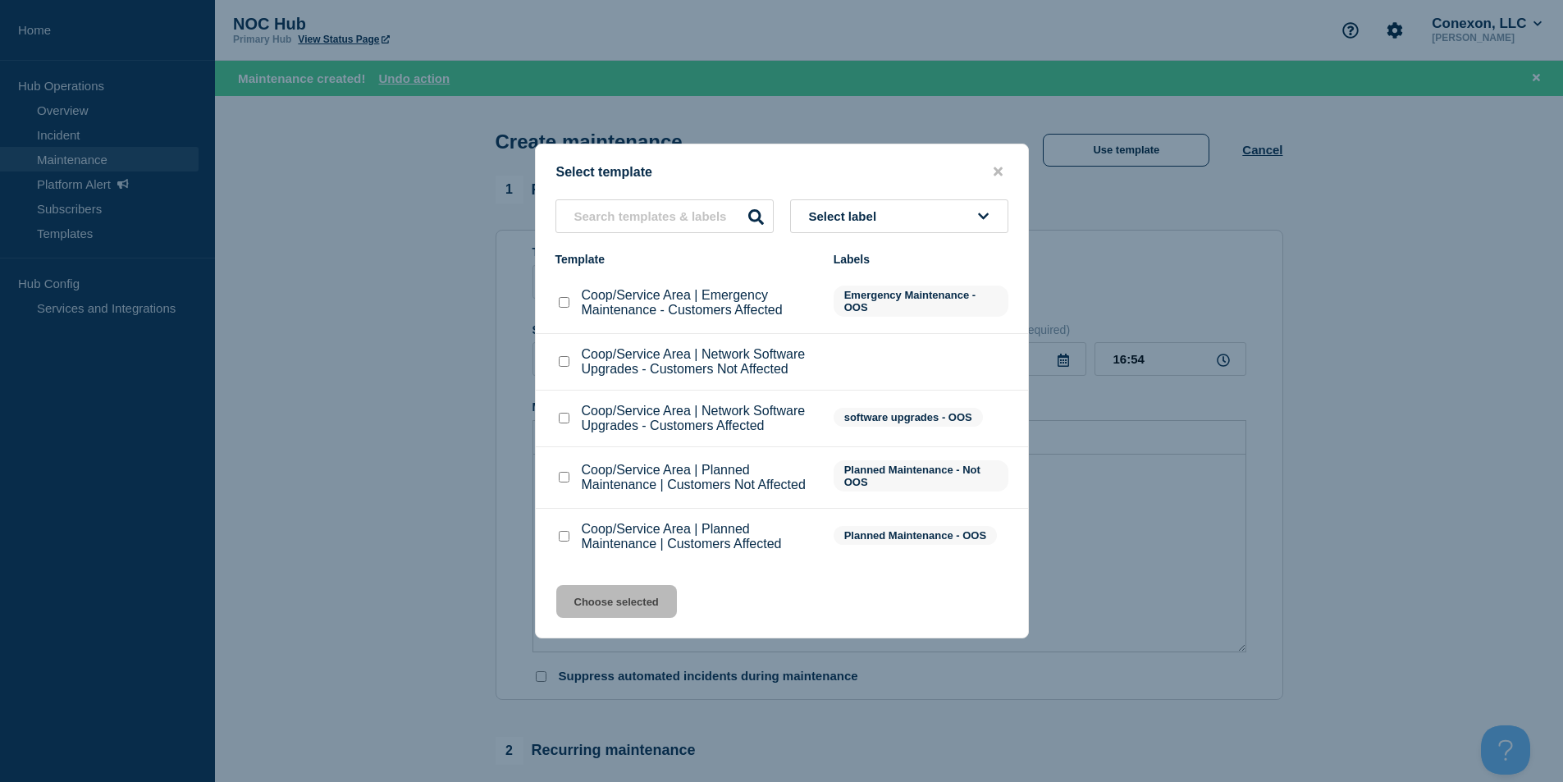
click at [571, 419] on div at bounding box center [564, 418] width 16 height 16
click at [567, 419] on div at bounding box center [564, 418] width 16 height 16
click at [565, 419] on input "Coop/Service Area | Network Software Upgrades - Customers Affected checkbox" at bounding box center [564, 418] width 11 height 11
checkbox input "true"
click at [622, 586] on div "Select template Select label Template Labels Coop/Service Area | Emergency Main…" at bounding box center [782, 391] width 494 height 495
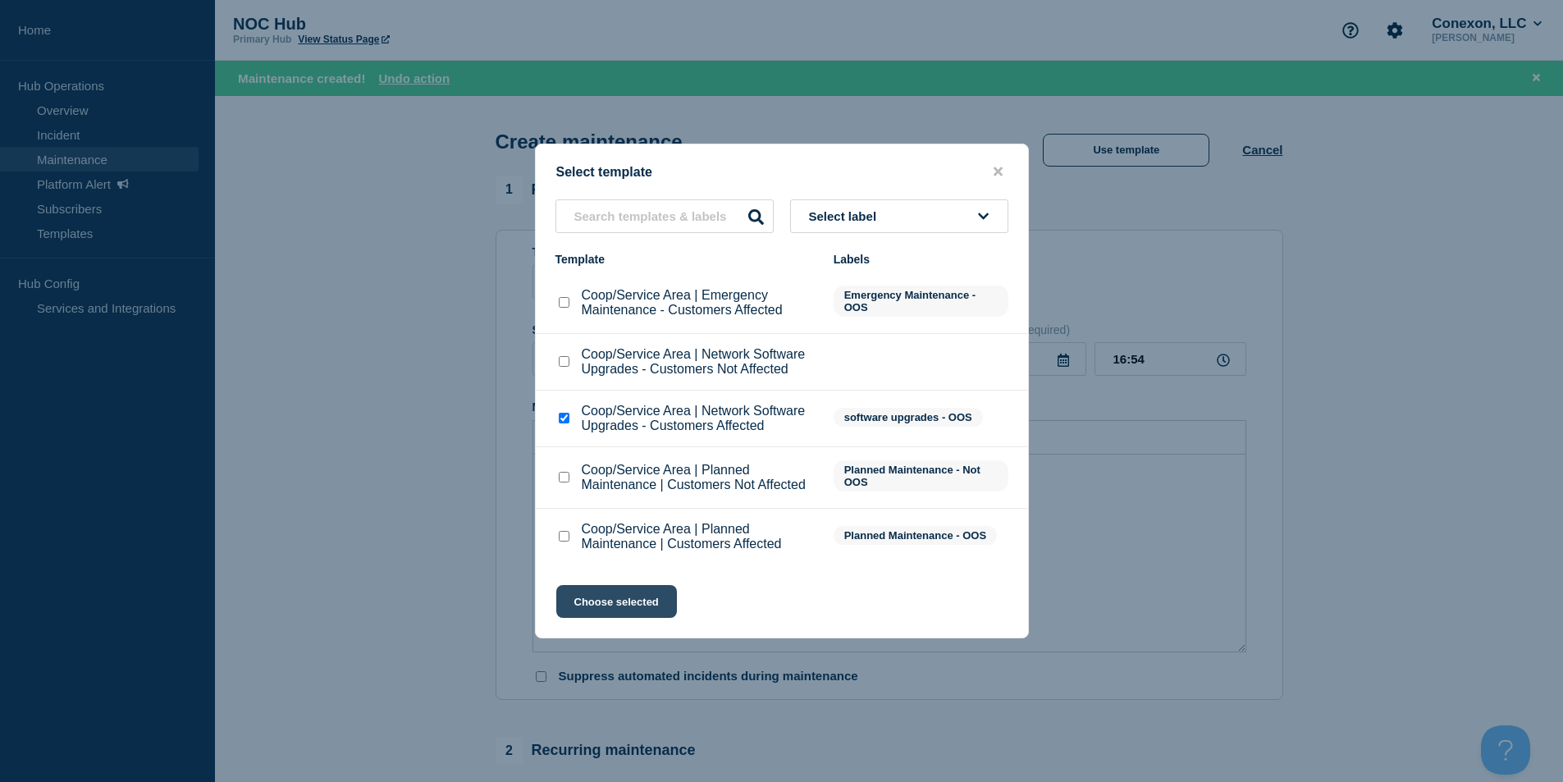
click at [620, 591] on button "Choose selected" at bounding box center [616, 601] width 121 height 33
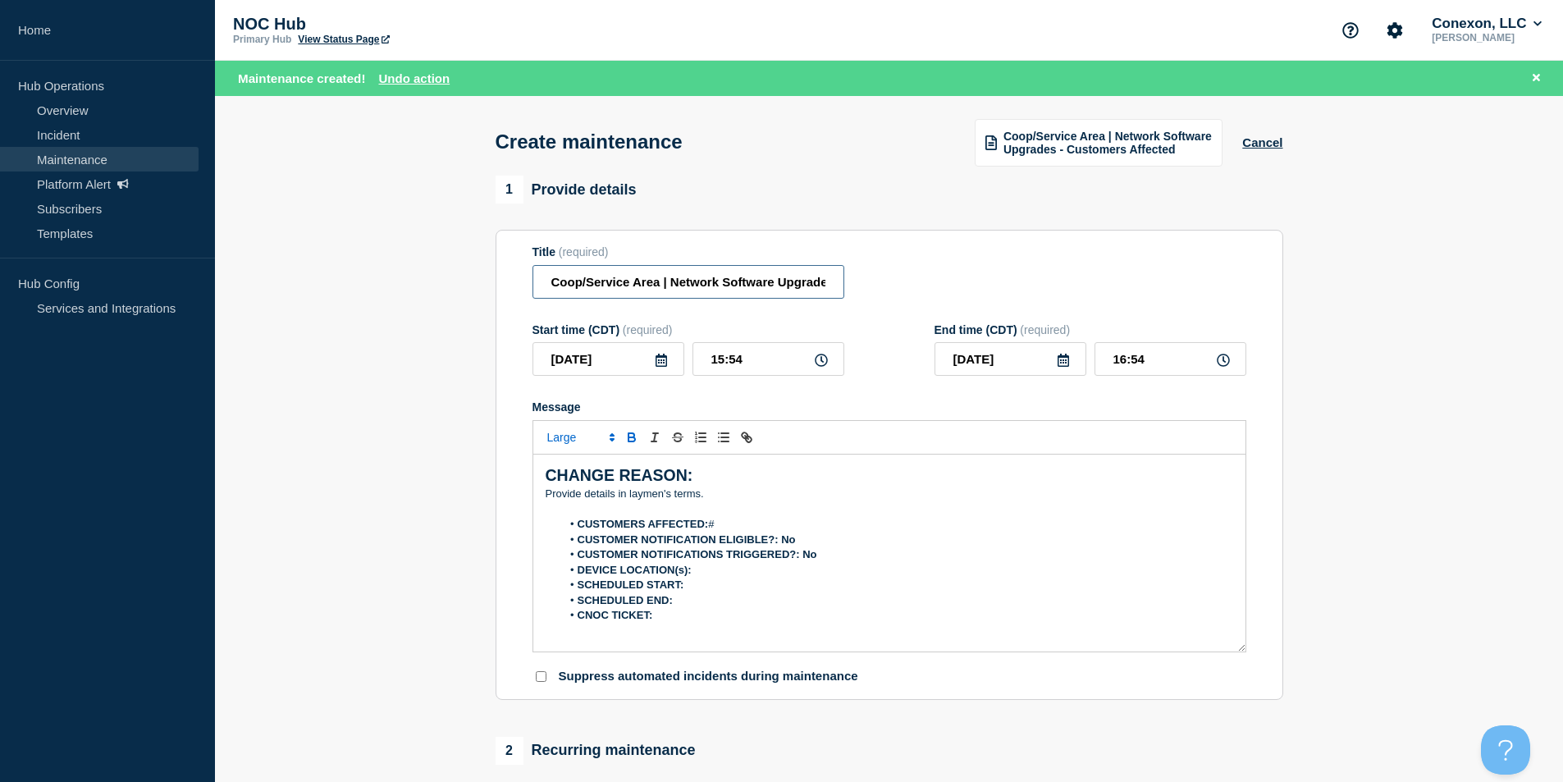
drag, startPoint x: 648, startPoint y: 286, endPoint x: 421, endPoint y: 292, distance: 227.4
click at [421, 292] on section "1 Provide details Title (required) Coop/Service Area | Network Software Upgrade…" at bounding box center [889, 745] width 1348 height 1139
type input "MO101 MO128 Silva Patterson | Network Software Upgrades - Customers Affected"
click at [663, 361] on icon at bounding box center [661, 360] width 11 height 13
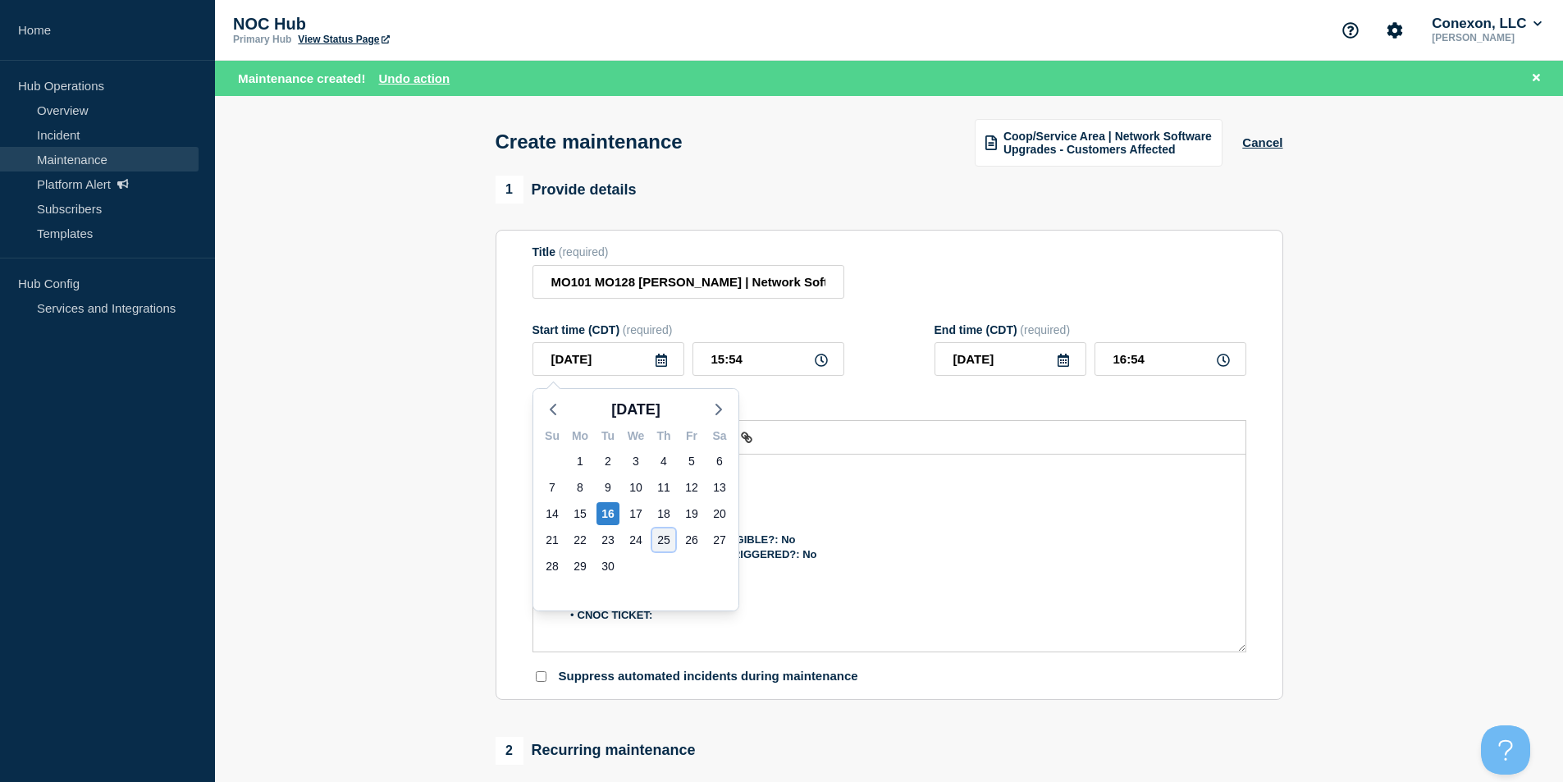
click at [663, 533] on div "25" at bounding box center [663, 540] width 23 height 23
type input "2025-09-25"
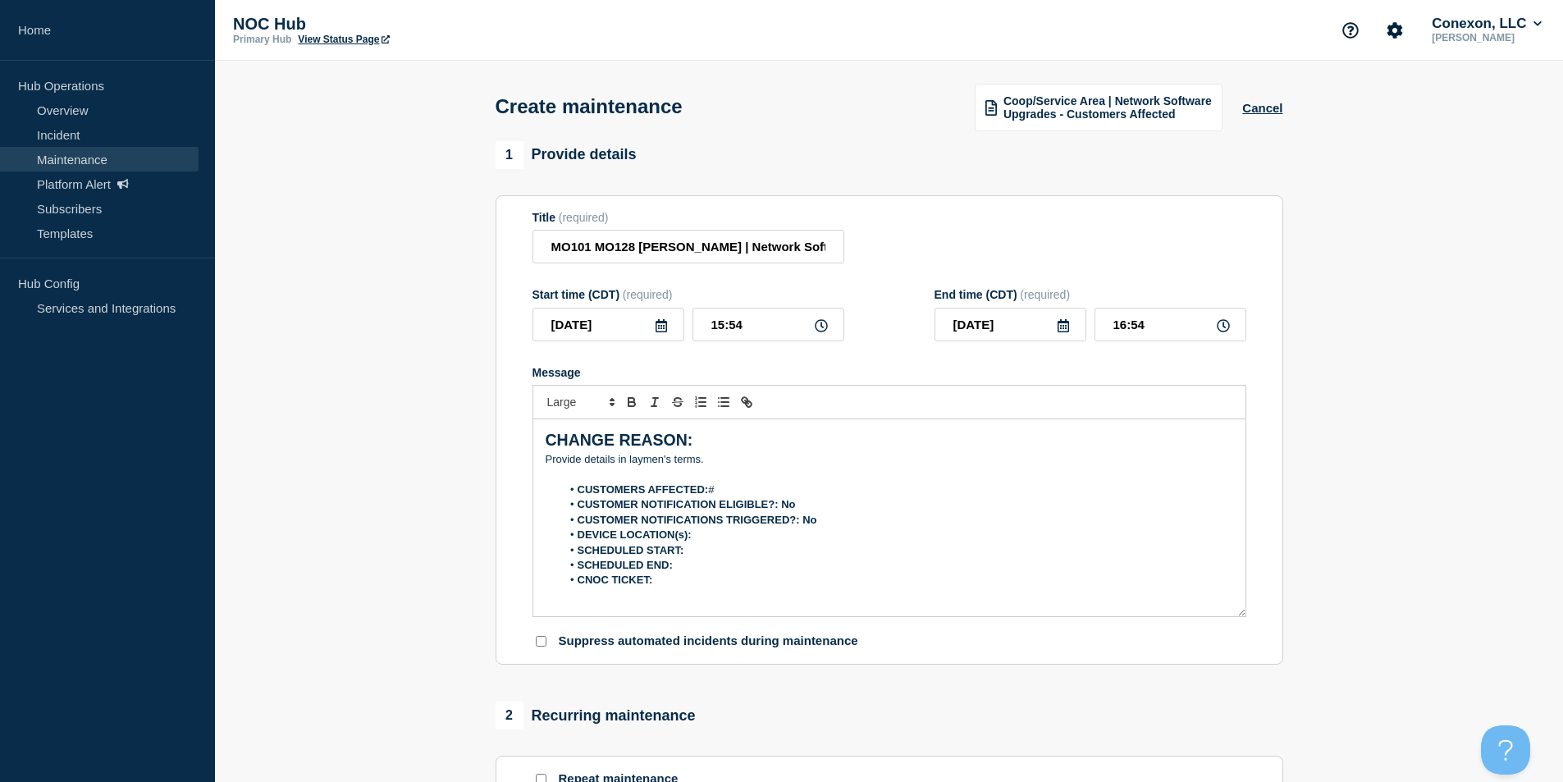
drag, startPoint x: 747, startPoint y: 357, endPoint x: 678, endPoint y: 354, distance: 69.0
click at [678, 354] on form "Title (required) MO101 MO128 Silva Patterson | Network Software Upgrades - Cust…" at bounding box center [890, 430] width 714 height 439
click at [619, 323] on div "2025-09-25 15:54" at bounding box center [689, 325] width 312 height 34
type input "00:00"
click at [1034, 339] on input "2025-09-25" at bounding box center [1011, 325] width 152 height 34
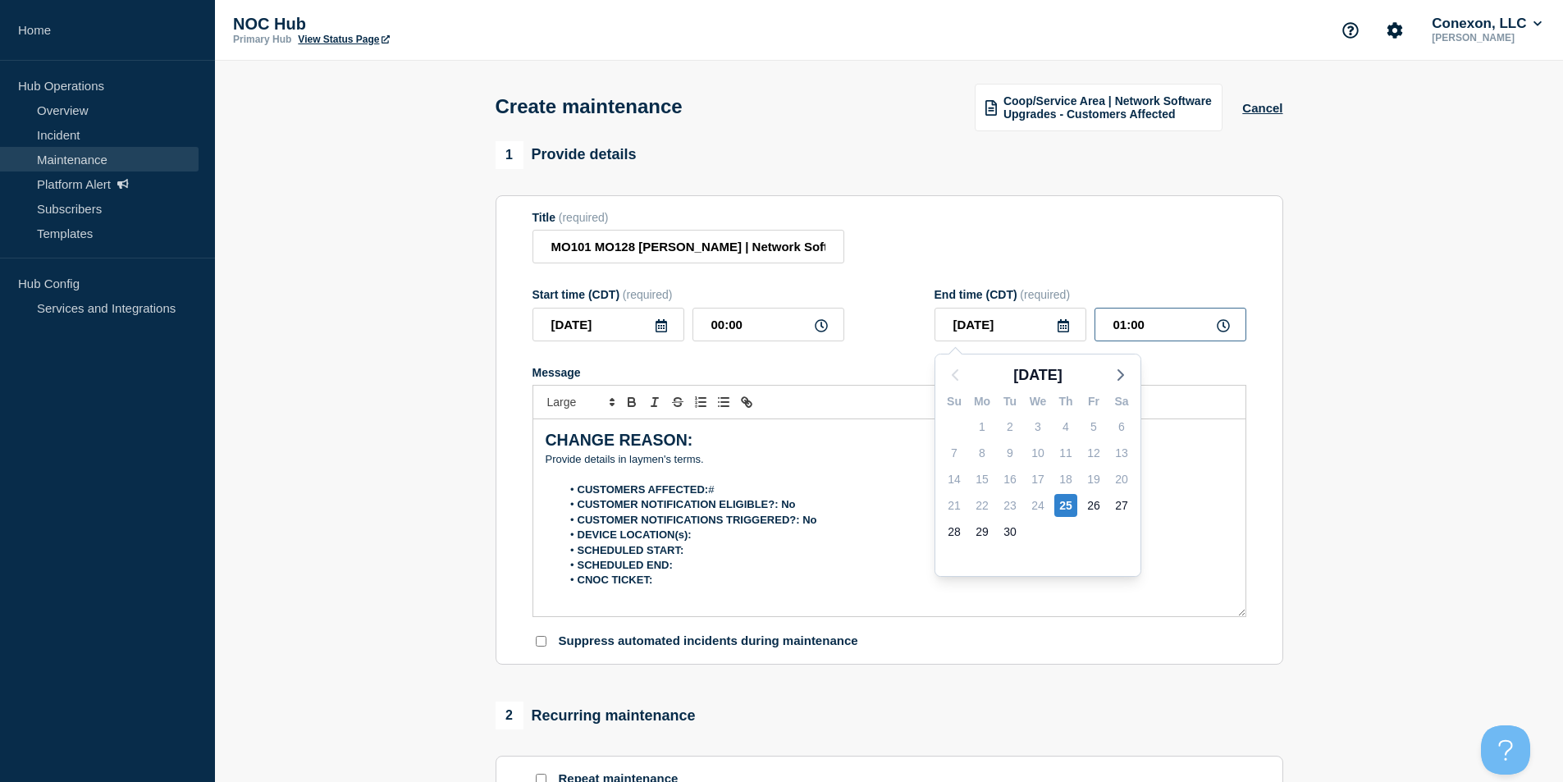
drag, startPoint x: 1174, startPoint y: 329, endPoint x: 973, endPoint y: 324, distance: 200.3
click at [974, 323] on div "2025-09-25 Sep 2025 Su Mo Tu We Th Fr Sa 31 1 2 3 4 5 6 7 8 9 10 11 12 13 14 15…" at bounding box center [1091, 325] width 312 height 34
type input "06:00"
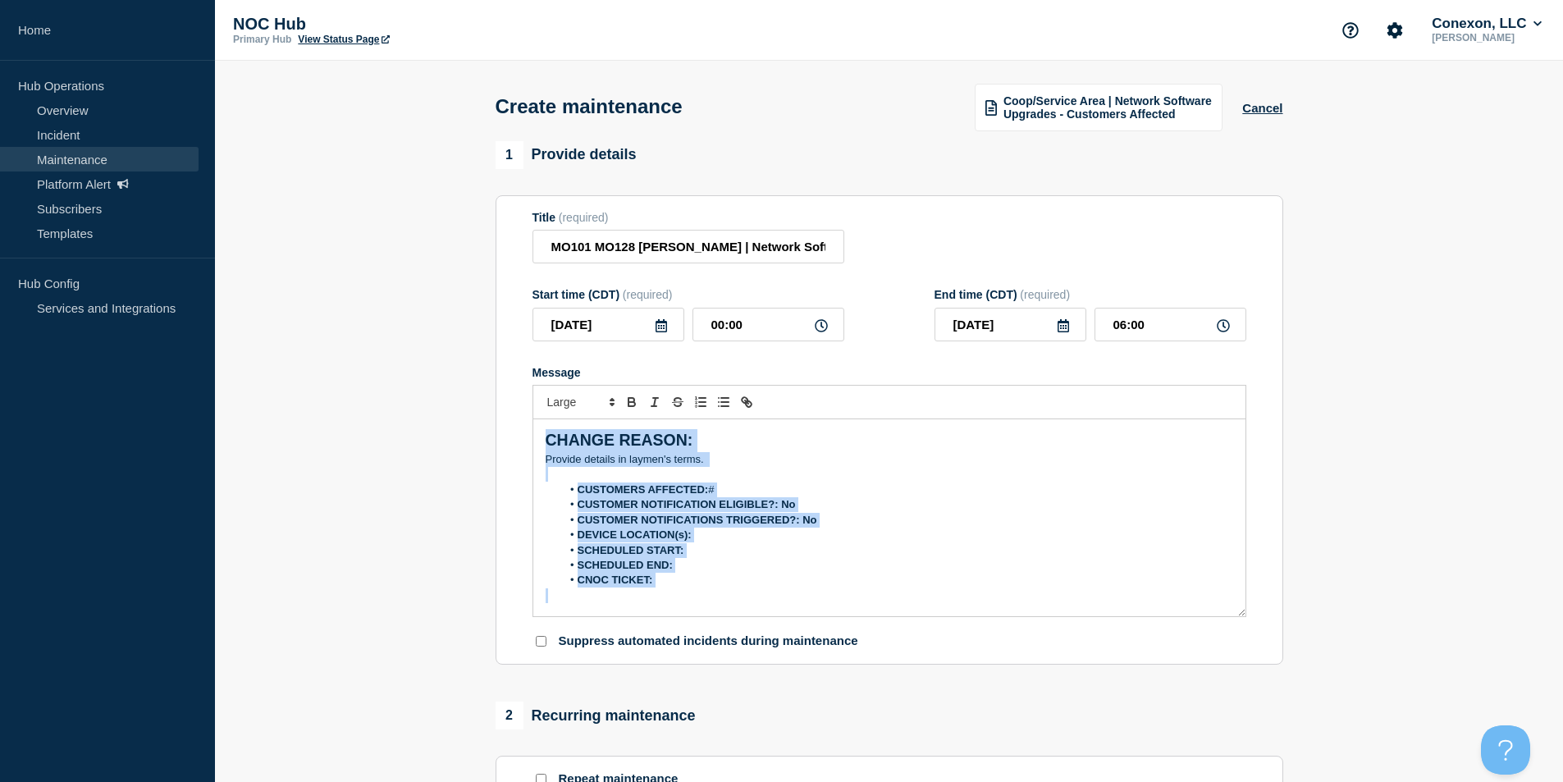
drag, startPoint x: 666, startPoint y: 596, endPoint x: 338, endPoint y: 284, distance: 452.8
click at [338, 284] on section "1 Provide details Title (required) MO101 MO128 Silva Patterson | Network Softwa…" at bounding box center [889, 710] width 1348 height 1139
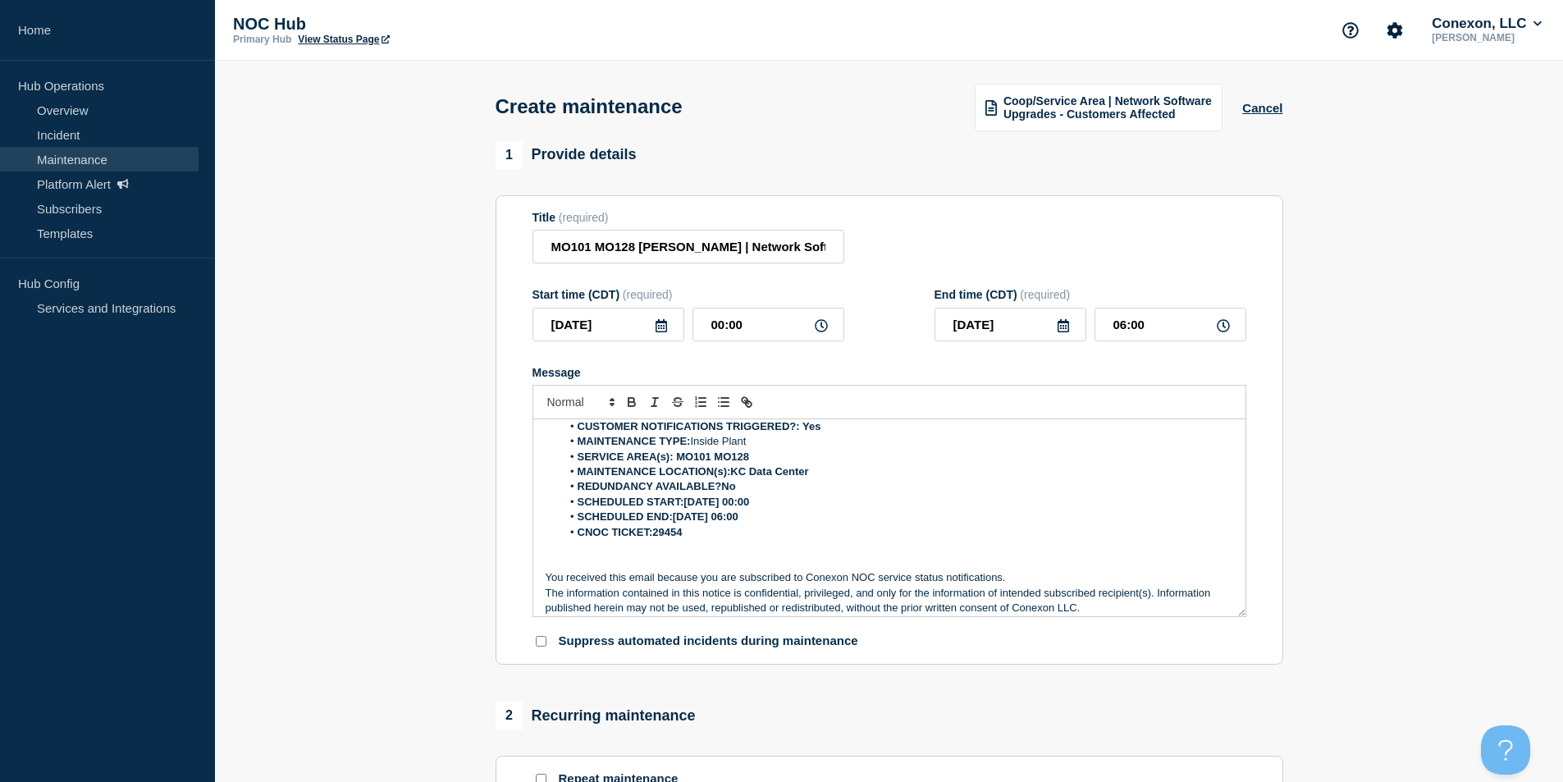
scroll to position [81, 0]
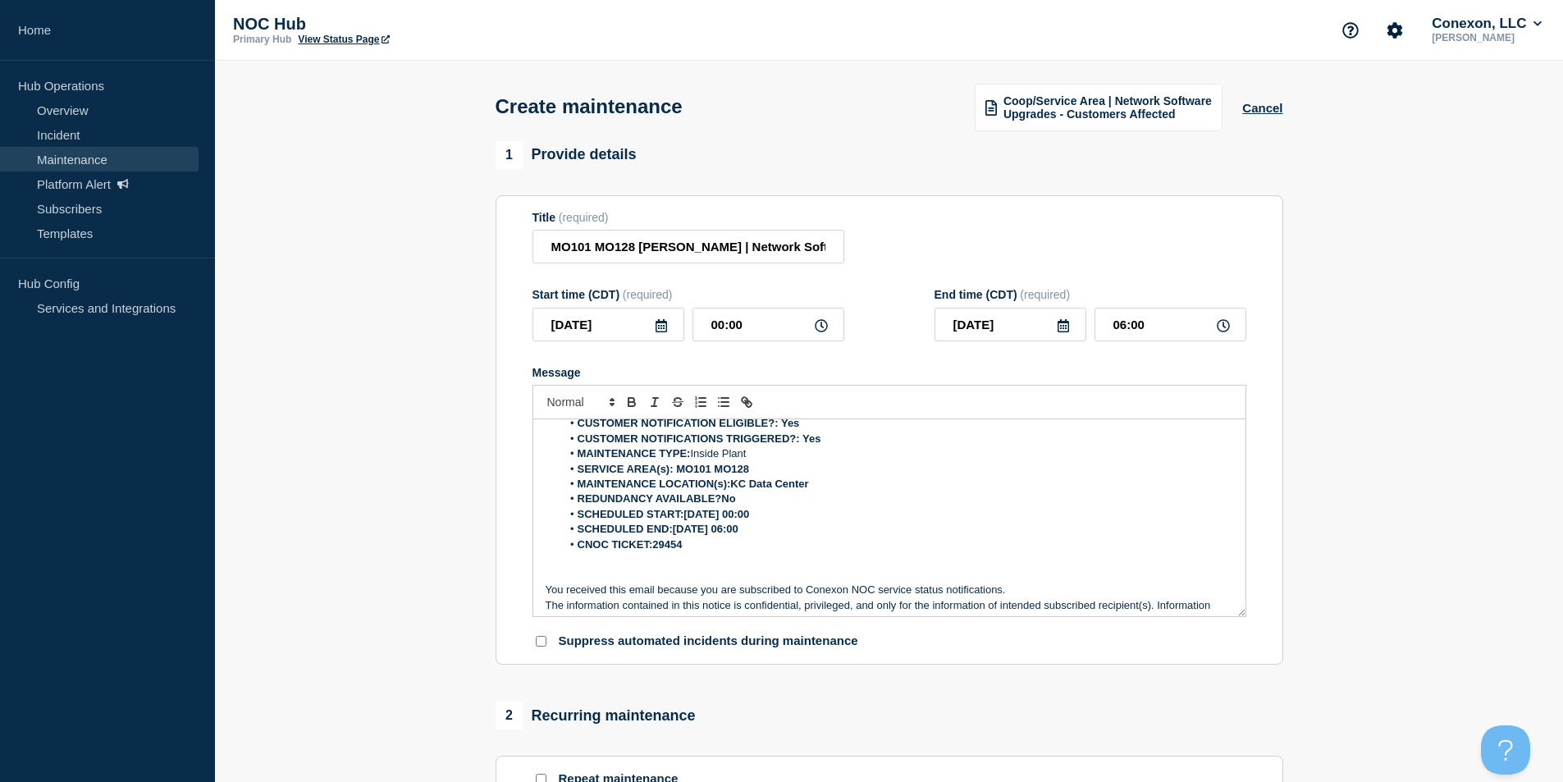
drag, startPoint x: 706, startPoint y: 544, endPoint x: 706, endPoint y: 553, distance: 9.0
click at [706, 547] on li "CNOC TICKET:29454" at bounding box center [897, 545] width 672 height 15
drag, startPoint x: 614, startPoint y: 335, endPoint x: 457, endPoint y: 327, distance: 156.9
click at [457, 327] on section "1 Provide details Title (required) MO101 MO128 Silva Patterson | Network Softwa…" at bounding box center [889, 710] width 1348 height 1139
drag, startPoint x: 736, startPoint y: 516, endPoint x: 684, endPoint y: 520, distance: 51.8
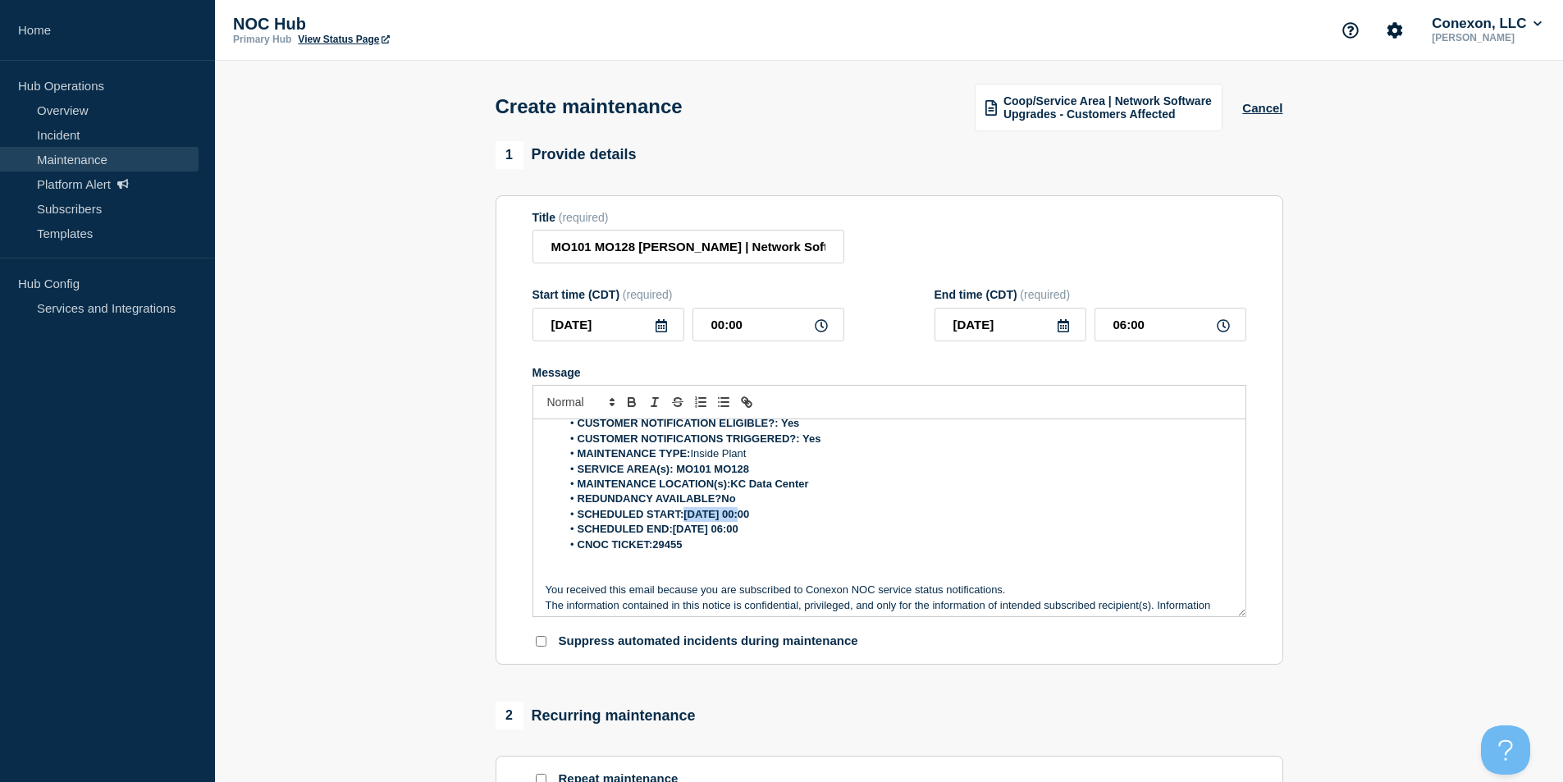
click at [684, 520] on strong "SCHEDULED START:2025-09-24 00:00" at bounding box center [664, 514] width 172 height 12
drag, startPoint x: 1018, startPoint y: 324, endPoint x: 796, endPoint y: 333, distance: 222.6
click at [809, 332] on div "Start time (CDT) (required) 2025-09-25 00:00 End time (CDT) (required) 2025-09-…" at bounding box center [890, 314] width 714 height 53
drag, startPoint x: 726, startPoint y: 533, endPoint x: 675, endPoint y: 532, distance: 50.1
click at [675, 532] on strong "SCHEDULED END:2025-09-24 06:00" at bounding box center [658, 529] width 161 height 12
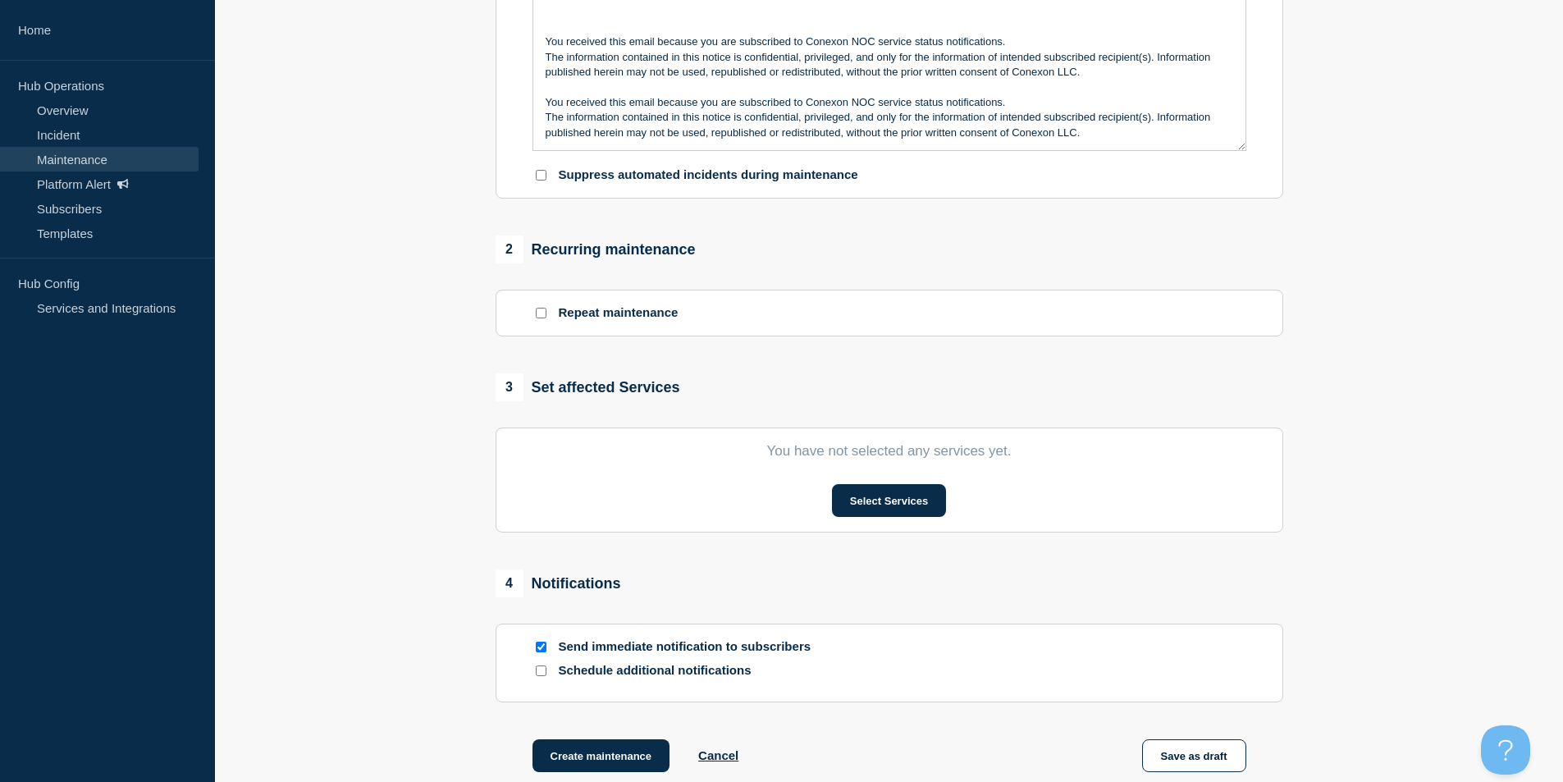
scroll to position [492, 0]
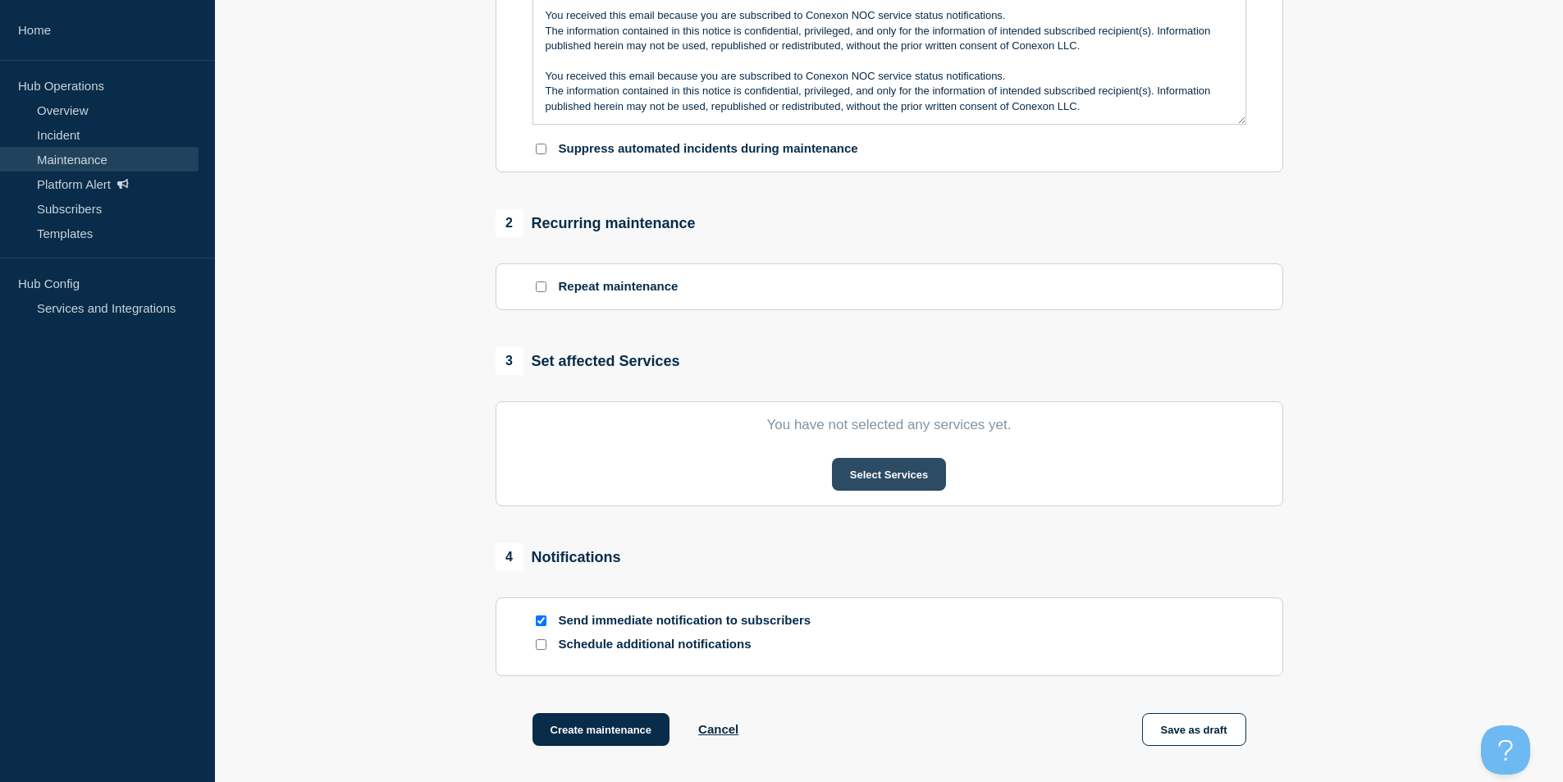
click at [872, 475] on button "Select Services" at bounding box center [889, 474] width 114 height 33
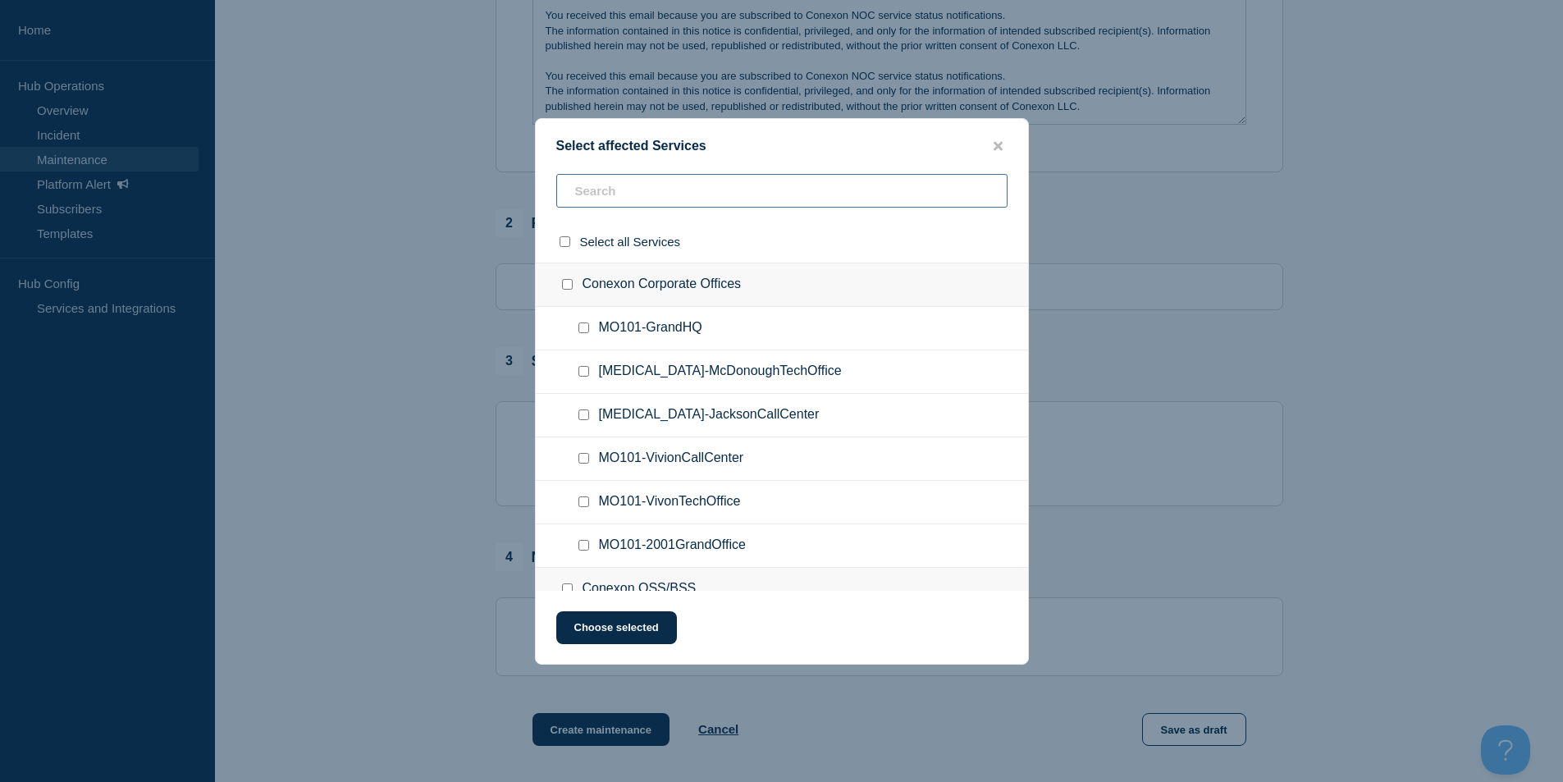
click at [609, 205] on input "text" at bounding box center [781, 191] width 451 height 34
type input "MOZ"
checkbox input "true"
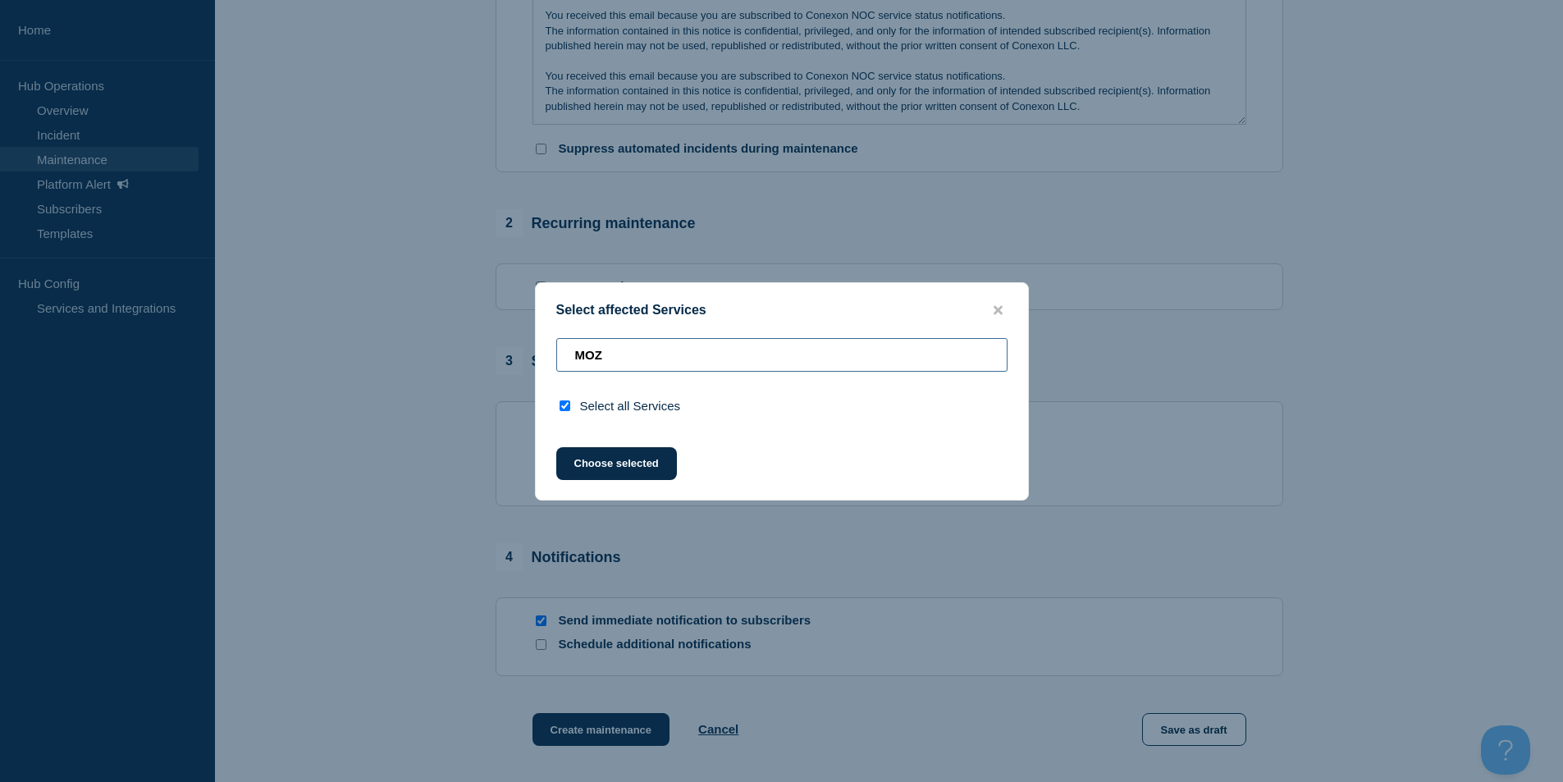
type input "MO"
checkbox input "false"
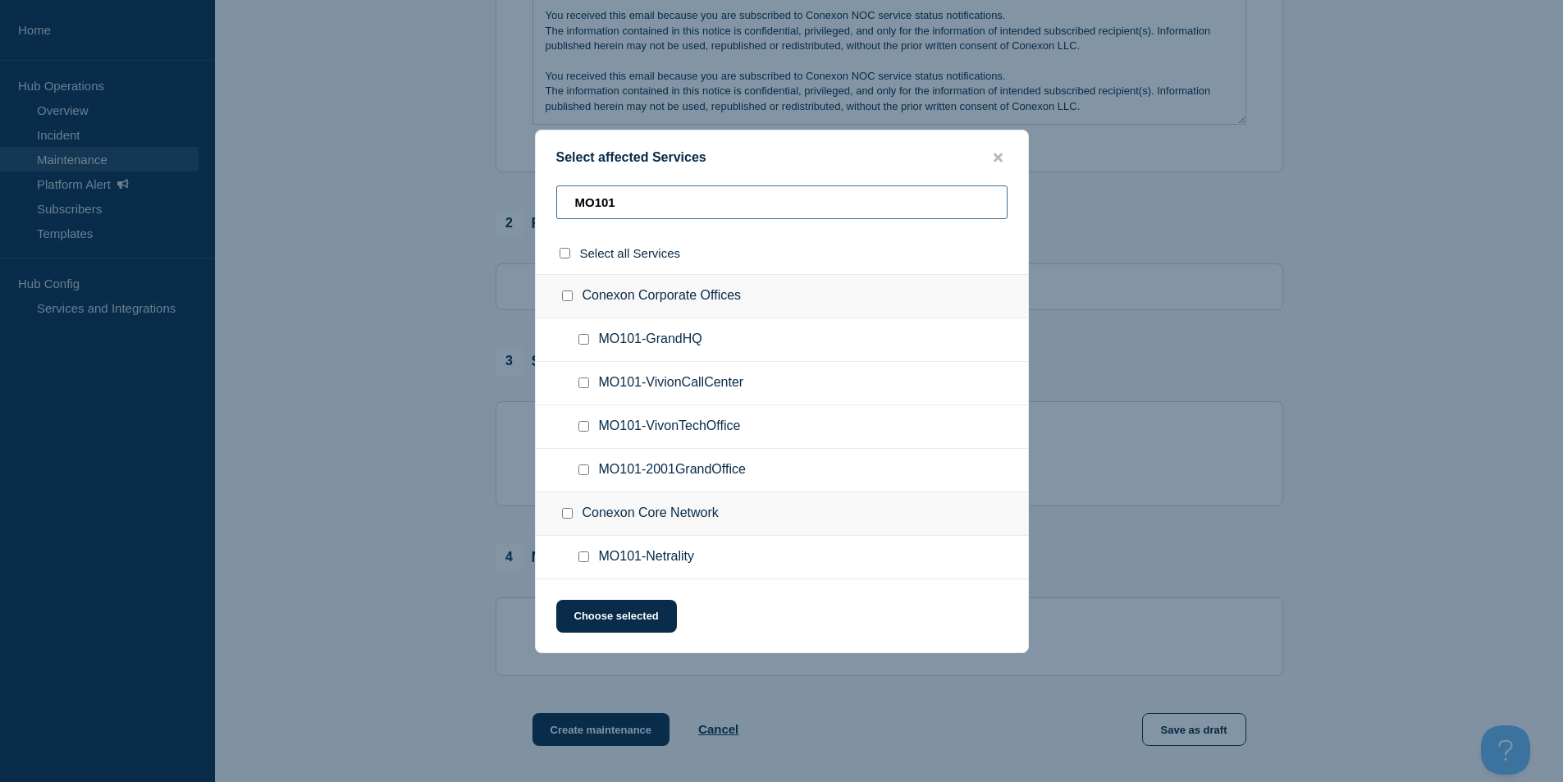
type input "MO101"
click at [586, 556] on input "MO101-Netrality checkbox" at bounding box center [584, 557] width 11 height 11
checkbox input "true"
drag, startPoint x: 683, startPoint y: 185, endPoint x: 679, endPoint y: 207, distance: 21.7
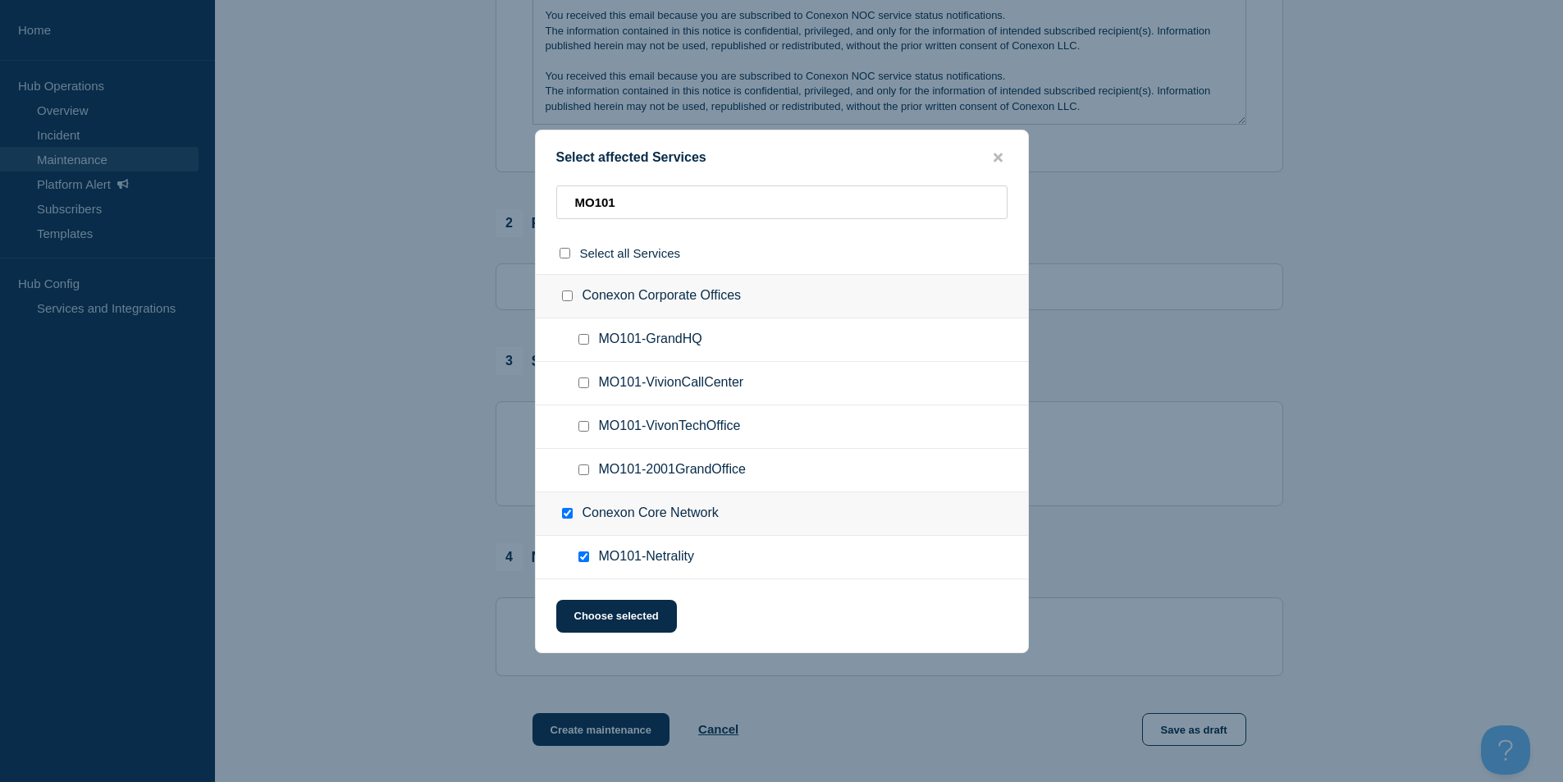
click at [680, 198] on div "Select affected Services MO101 Select all Services Conexon Corporate Offices MO…" at bounding box center [782, 392] width 494 height 524
click at [679, 208] on input "MO101" at bounding box center [781, 202] width 451 height 34
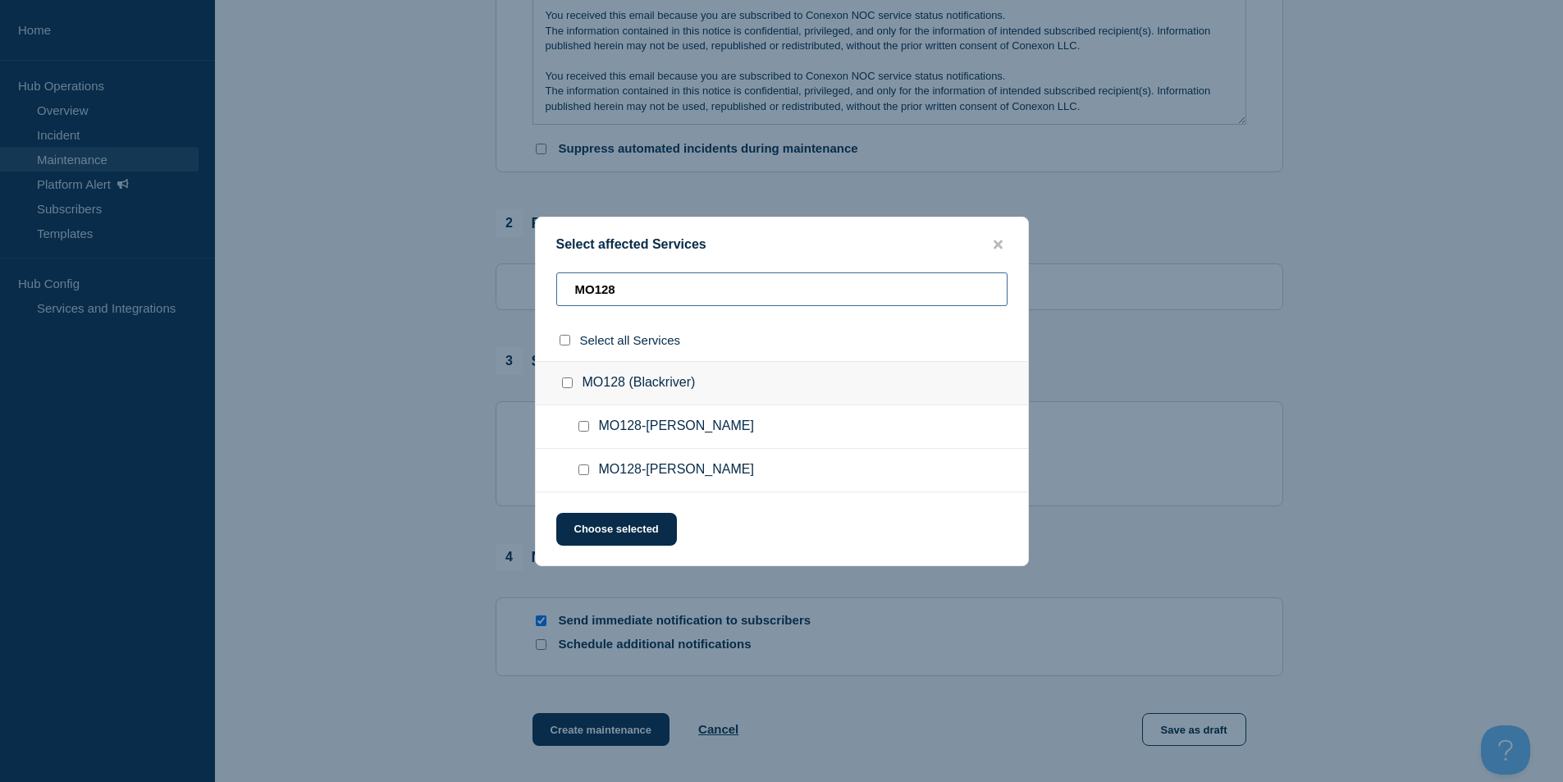
type input "MO128"
click at [583, 423] on input "MO128-Patterson checkbox" at bounding box center [584, 426] width 11 height 11
checkbox input "true"
click at [592, 466] on div at bounding box center [587, 470] width 24 height 16
click at [587, 466] on input "MO128-Silva checkbox" at bounding box center [584, 470] width 11 height 11
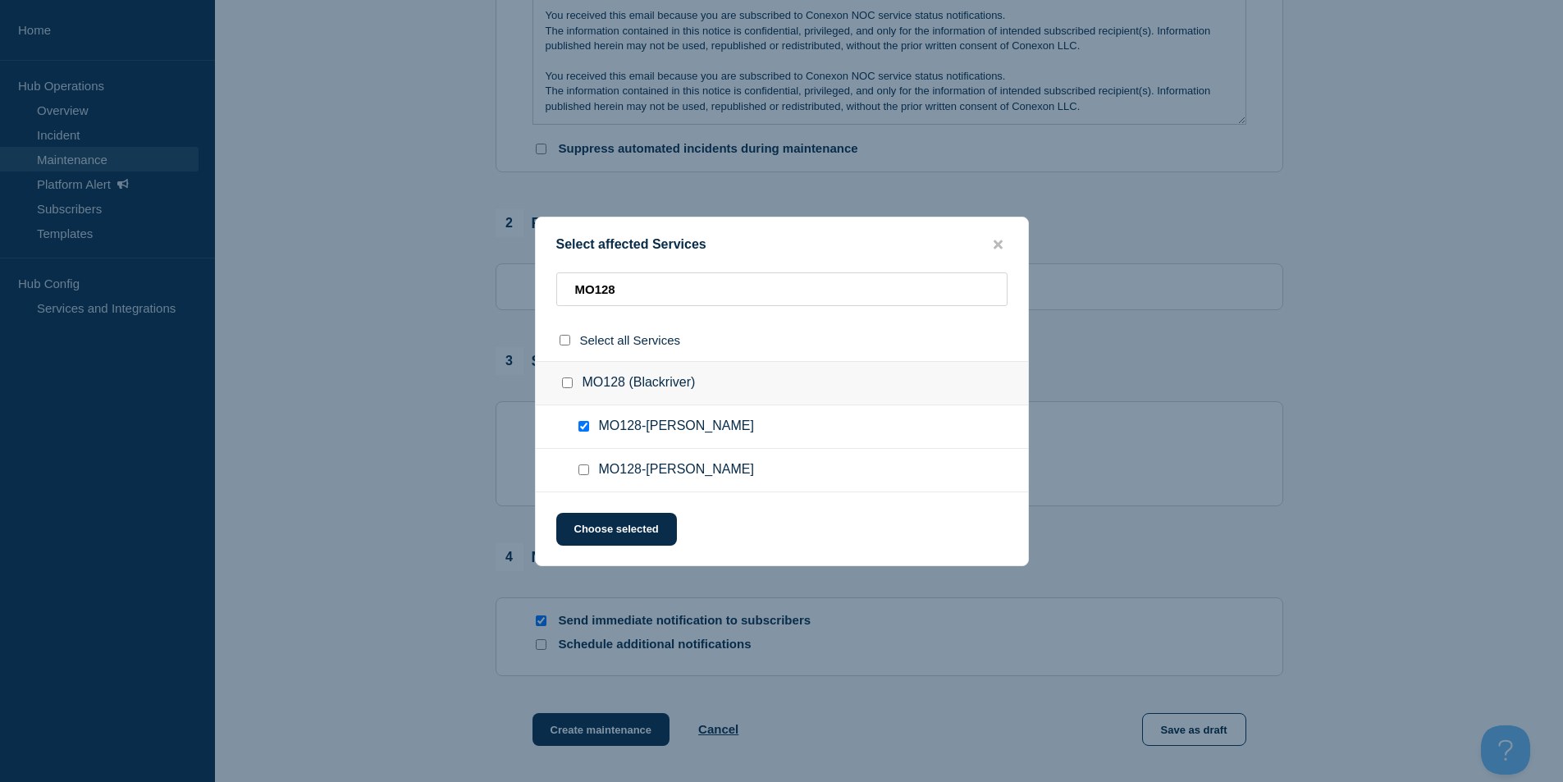
checkbox input "true"
click at [612, 520] on button "Choose selected" at bounding box center [616, 529] width 121 height 33
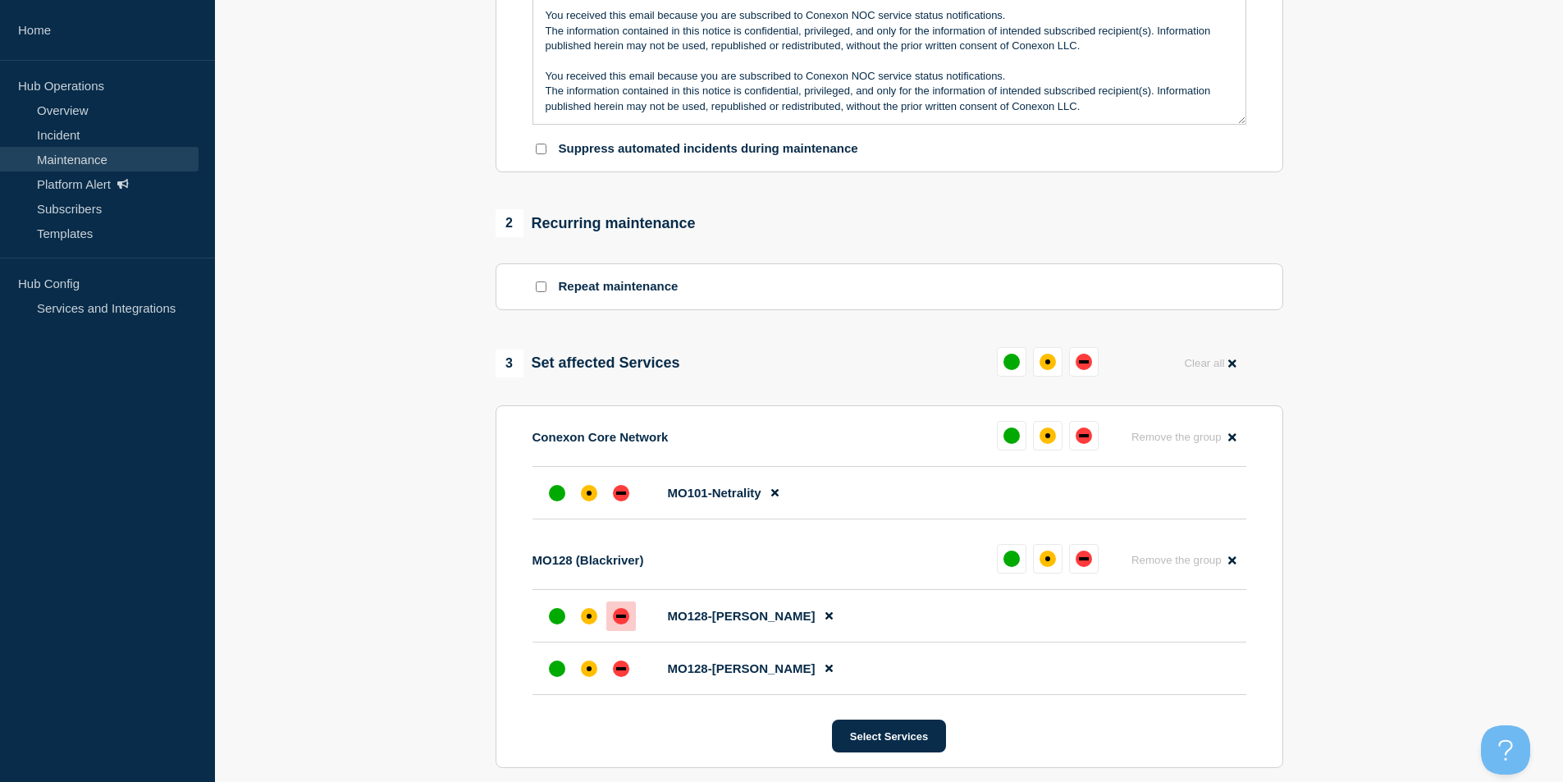
click at [624, 612] on div at bounding box center [622, 617] width 30 height 30
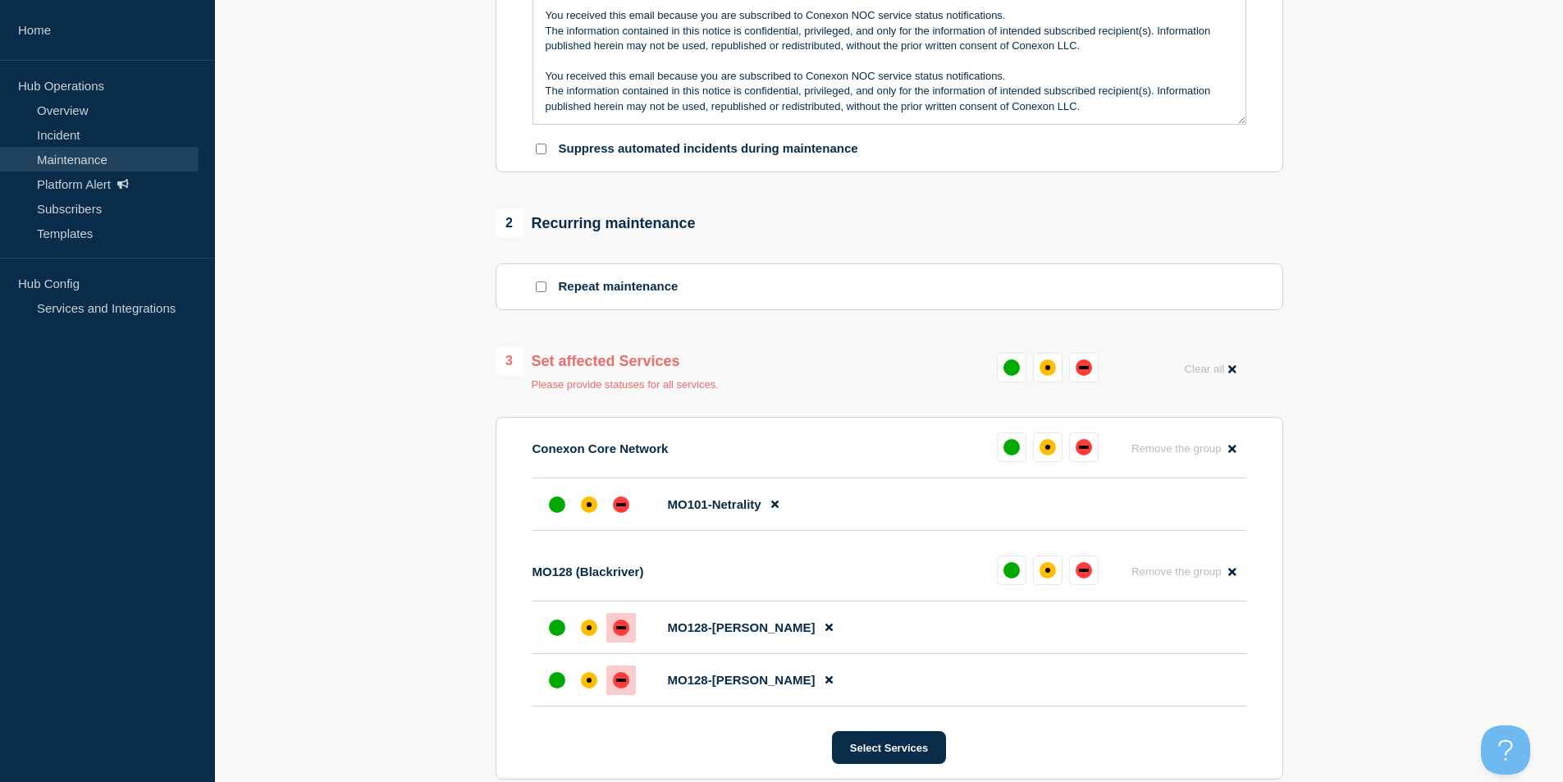
click at [622, 689] on div at bounding box center [622, 681] width 30 height 30
click at [593, 510] on div "affected" at bounding box center [589, 505] width 16 height 16
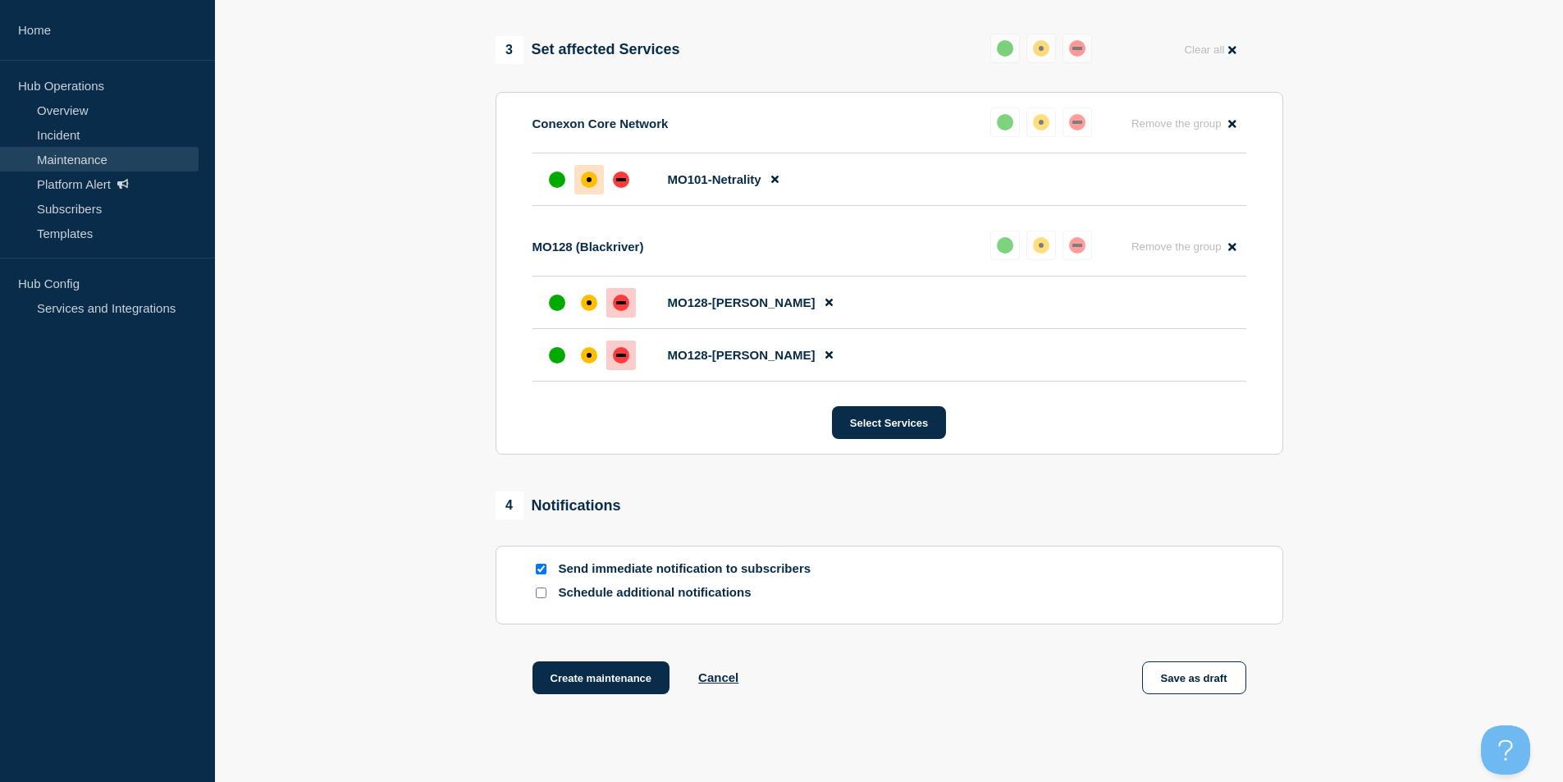
scroll to position [821, 0]
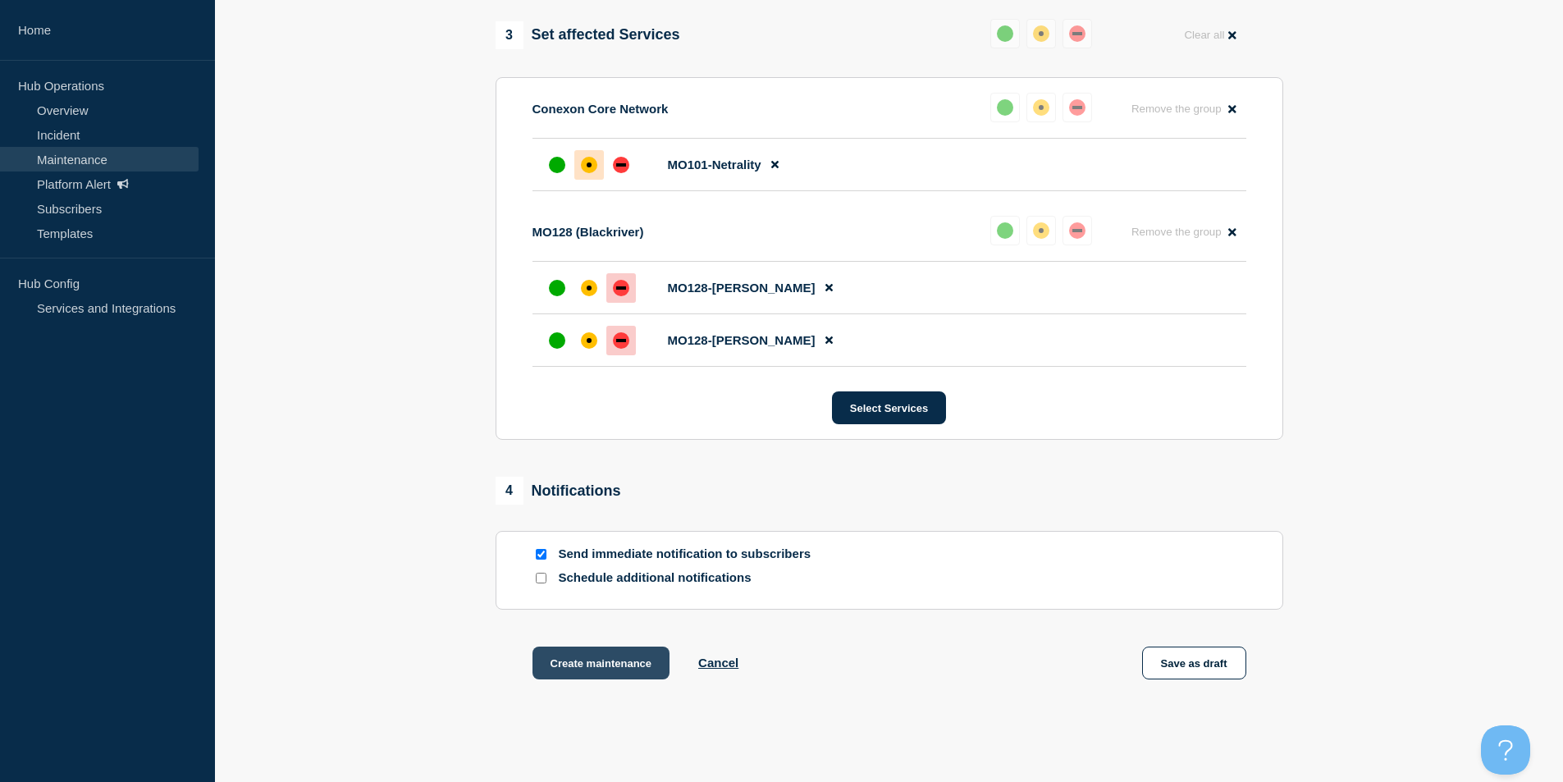
click at [625, 661] on button "Create maintenance" at bounding box center [602, 663] width 138 height 33
